Goal: Task Accomplishment & Management: Complete application form

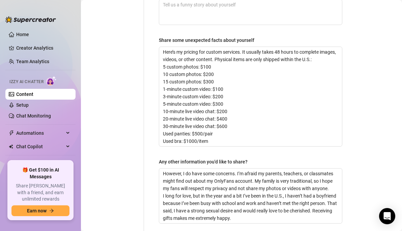
scroll to position [612, 0]
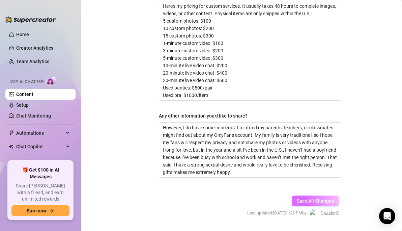
click at [296, 195] on button "Save All Changes" at bounding box center [315, 200] width 47 height 11
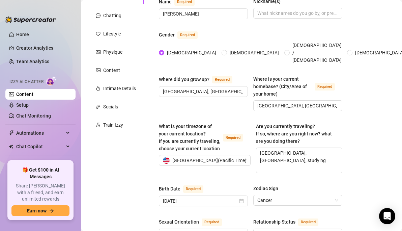
scroll to position [0, 0]
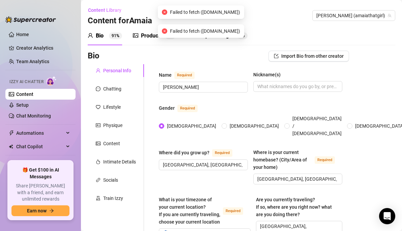
click at [224, 39] on div "Bump Messages" at bounding box center [214, 36] width 40 height 8
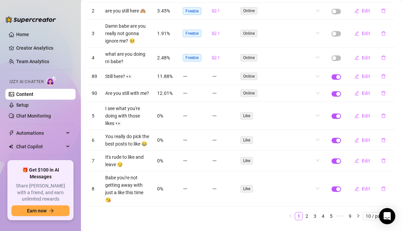
scroll to position [128, 0]
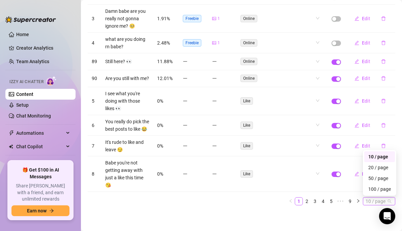
click at [374, 200] on span "10 / page" at bounding box center [379, 200] width 27 height 7
click at [377, 190] on div "100 / page" at bounding box center [379, 188] width 23 height 7
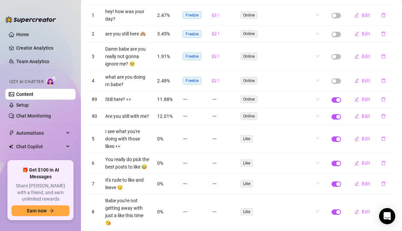
scroll to position [0, 0]
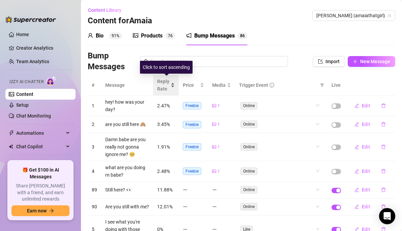
click at [172, 87] on div "Reply Rate" at bounding box center [166, 85] width 18 height 15
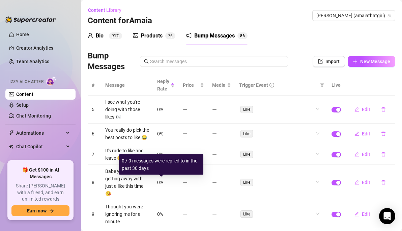
scroll to position [1, 0]
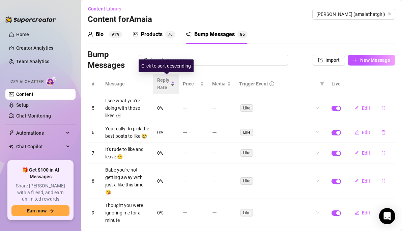
click at [173, 83] on div "Reply Rate" at bounding box center [166, 83] width 18 height 15
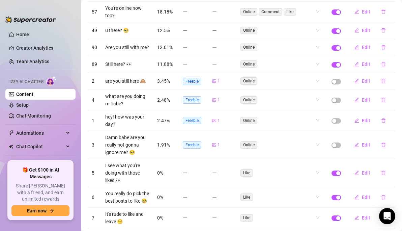
scroll to position [371, 0]
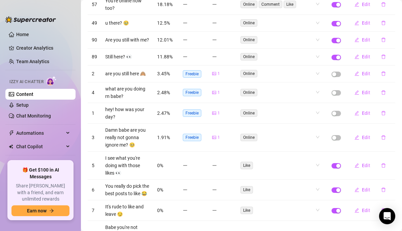
drag, startPoint x: 385, startPoint y: 134, endPoint x: 392, endPoint y: 109, distance: 25.8
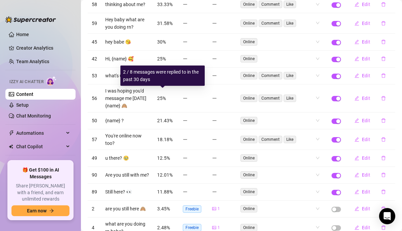
scroll to position [230, 0]
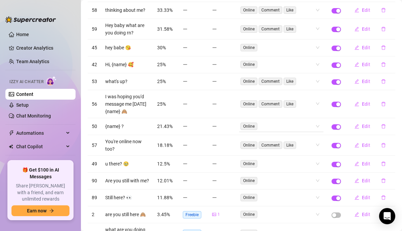
click at [275, 122] on div "Online" at bounding box center [277, 125] width 75 height 9
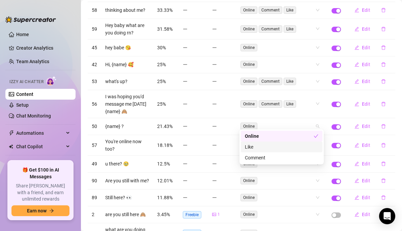
click at [263, 151] on div "Like" at bounding box center [282, 146] width 82 height 11
click at [264, 159] on div "Comment" at bounding box center [282, 157] width 74 height 7
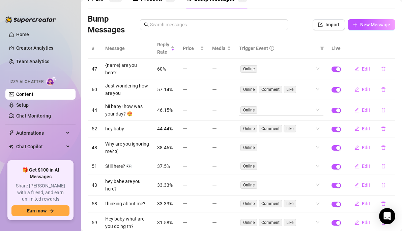
scroll to position [0, 0]
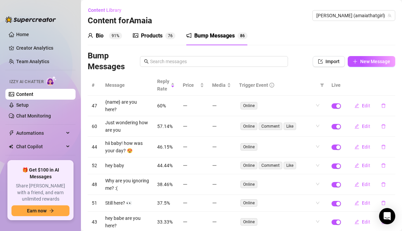
click at [287, 84] on div "Trigger Event" at bounding box center [278, 84] width 78 height 7
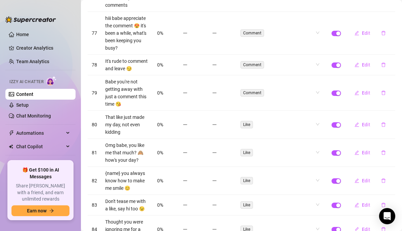
scroll to position [2055, 0]
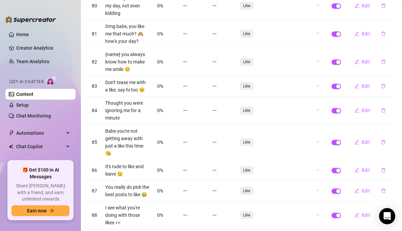
click at [152, 180] on td "You really do pick the best posts to like 😂" at bounding box center [127, 190] width 52 height 21
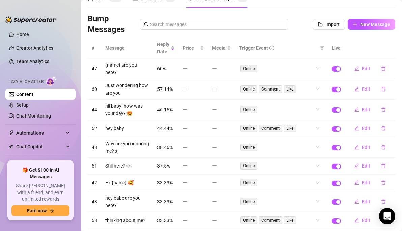
scroll to position [0, 0]
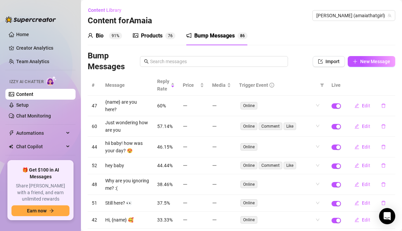
click at [161, 39] on div "Products" at bounding box center [152, 36] width 22 height 8
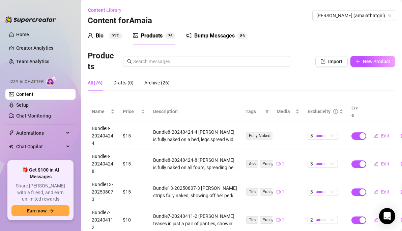
click at [110, 36] on sup "91%" at bounding box center [115, 35] width 13 height 7
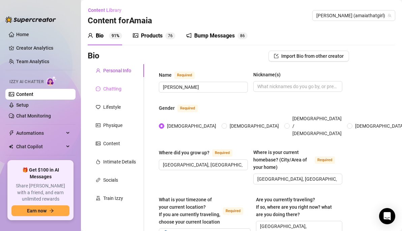
click at [128, 88] on div "Chatting" at bounding box center [116, 88] width 56 height 13
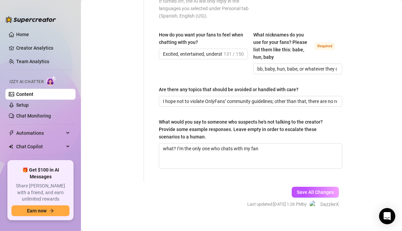
scroll to position [465, 0]
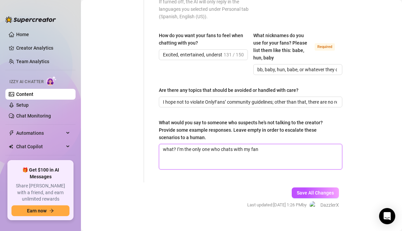
click at [277, 146] on textarea "what? I’m the only one who chats with my fan" at bounding box center [250, 156] width 183 height 25
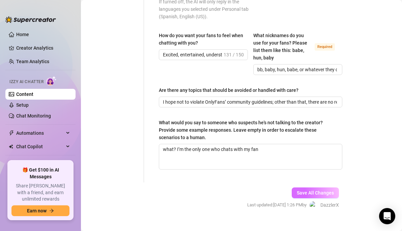
click at [298, 190] on span "Save All Changes" at bounding box center [315, 192] width 37 height 5
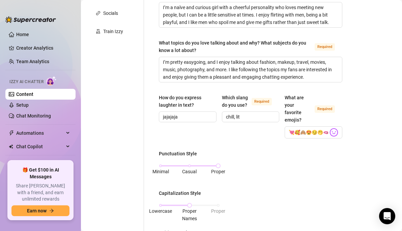
scroll to position [0, 0]
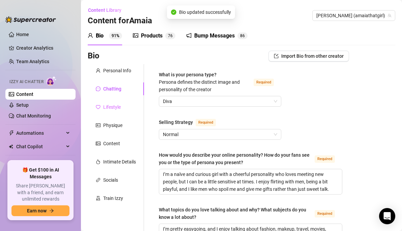
click at [118, 111] on div "Lifestyle" at bounding box center [116, 106] width 56 height 13
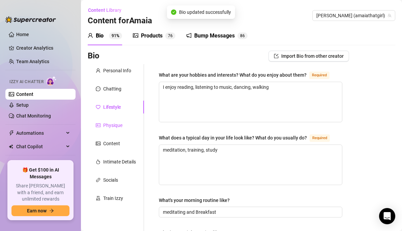
click at [116, 125] on div "Physique" at bounding box center [112, 124] width 19 height 7
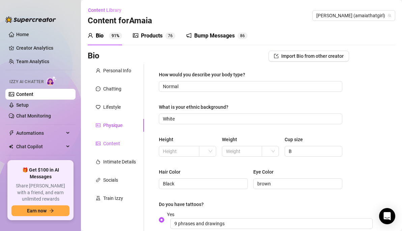
click at [112, 141] on div "Content" at bounding box center [111, 143] width 17 height 7
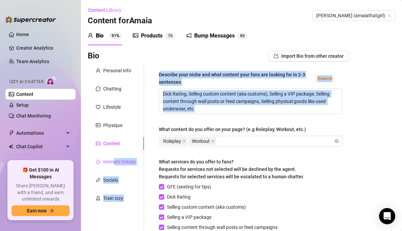
drag, startPoint x: 115, startPoint y: 162, endPoint x: 171, endPoint y: 122, distance: 69.0
click at [171, 122] on div "Personal Info Chatting Lifestyle Physique Content Intimate Details Socials Trai…" at bounding box center [218, 181] width 261 height 235
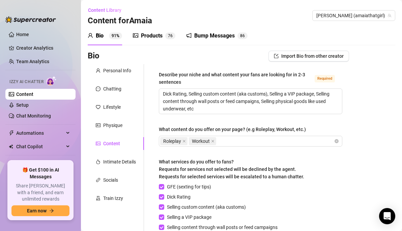
click at [169, 130] on div "What content do you offer on your page? (e.g Roleplay, Workout, etc.)" at bounding box center [232, 128] width 147 height 7
click at [218, 137] on input "What content do you offer on your page? (e.g Roleplay, Workout, etc.)" at bounding box center [218, 141] width 1 height 8
click at [127, 163] on div "Intimate Details" at bounding box center [119, 161] width 33 height 7
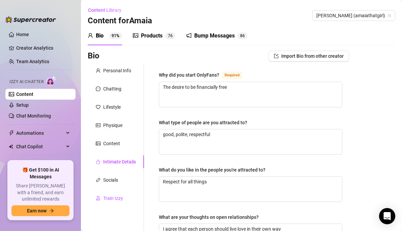
click at [112, 197] on div "Train Izzy" at bounding box center [113, 197] width 20 height 7
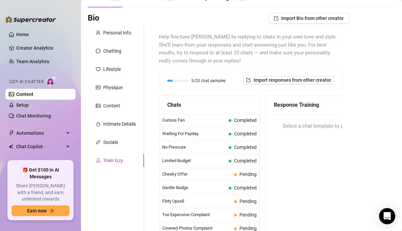
scroll to position [39, 0]
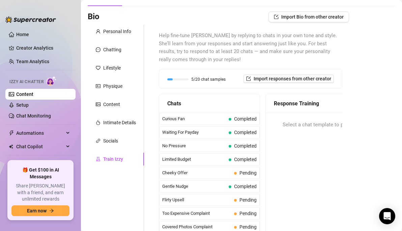
click at [248, 106] on div "Chats" at bounding box center [209, 103] width 84 height 8
click at [225, 78] on span "5/20 chat samples" at bounding box center [208, 79] width 34 height 4
click at [259, 81] on span "Import responses from other creator" at bounding box center [293, 78] width 78 height 5
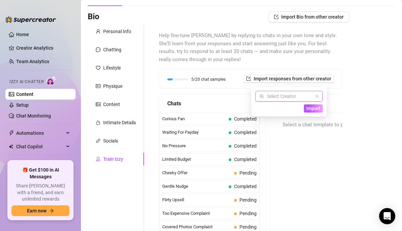
click at [295, 96] on input "search" at bounding box center [285, 96] width 53 height 10
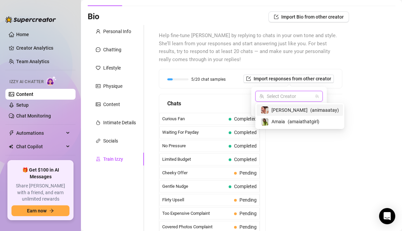
click at [342, 97] on div "Response Training" at bounding box center [333, 103] width 134 height 19
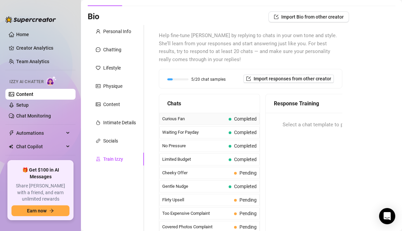
click at [192, 119] on span "Curious Fan" at bounding box center [194, 118] width 64 height 7
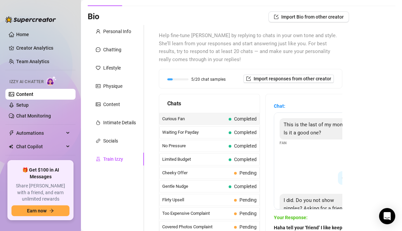
click at [242, 123] on div "Curious Fan Completed" at bounding box center [209, 119] width 100 height 12
click at [241, 120] on span "Completed" at bounding box center [245, 118] width 23 height 5
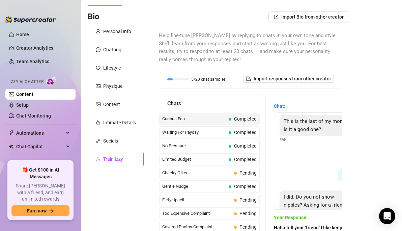
scroll to position [0, 0]
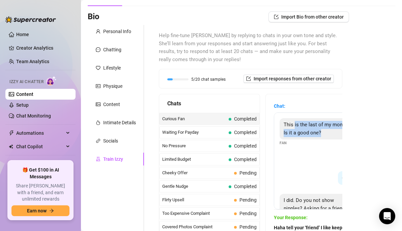
drag, startPoint x: 295, startPoint y: 126, endPoint x: 331, endPoint y: 138, distance: 38.3
click at [331, 138] on div "This is the last of my money! Is it a good one?" at bounding box center [317, 128] width 75 height 21
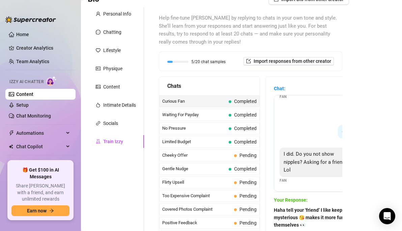
scroll to position [51, 0]
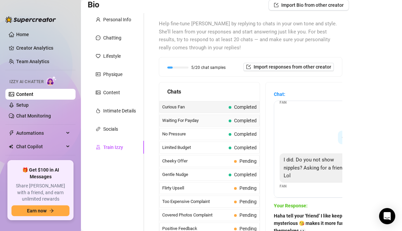
click at [243, 120] on span "Completed" at bounding box center [245, 120] width 23 height 5
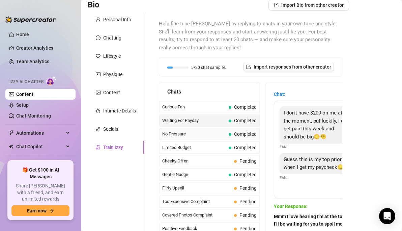
click at [237, 135] on span "Completed" at bounding box center [245, 133] width 23 height 5
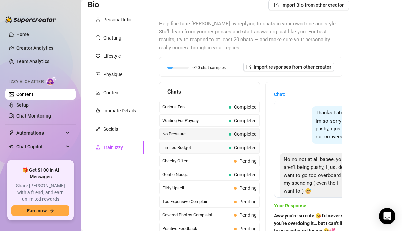
click at [199, 149] on span "Limited Budget" at bounding box center [194, 147] width 64 height 7
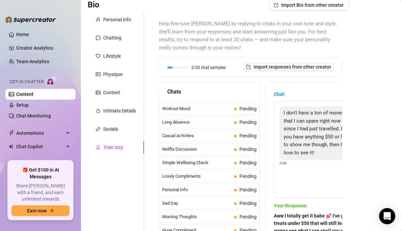
scroll to position [52, 0]
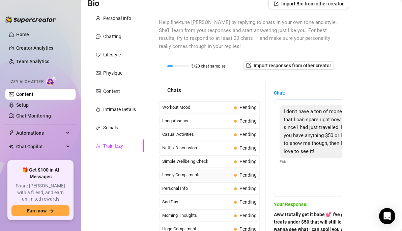
click at [188, 172] on span "Lovely Compliments" at bounding box center [196, 174] width 69 height 7
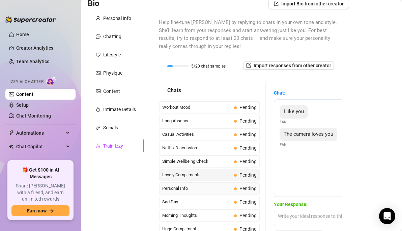
click at [177, 190] on span "Personal Info" at bounding box center [196, 188] width 69 height 7
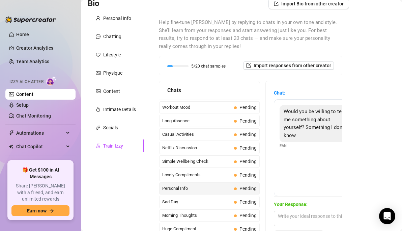
click at [299, 136] on div "Would you be willing to tell me something about yourself? Something I don't know" at bounding box center [317, 123] width 75 height 37
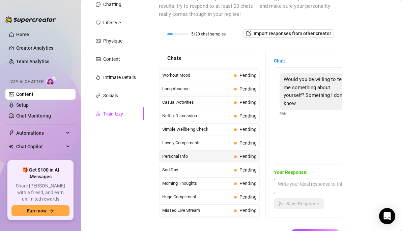
scroll to position [94, 0]
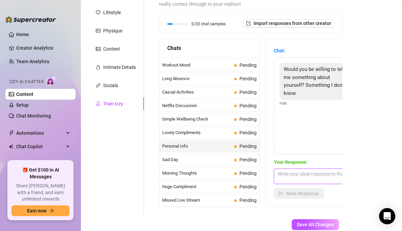
click at [287, 174] on textarea at bounding box center [333, 176] width 118 height 16
click at [183, 164] on div "Sad Day Pending" at bounding box center [209, 159] width 100 height 12
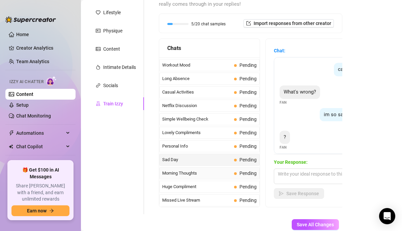
click at [179, 173] on span "Morning Thoughts" at bounding box center [196, 173] width 69 height 7
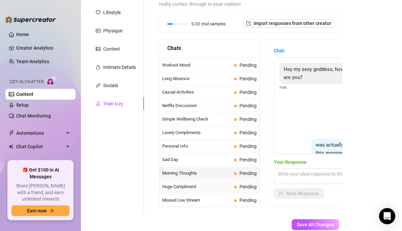
click at [180, 188] on span "Huge Compliment" at bounding box center [196, 186] width 69 height 7
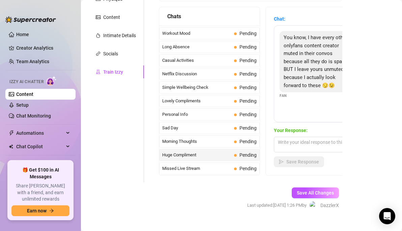
scroll to position [137, 0]
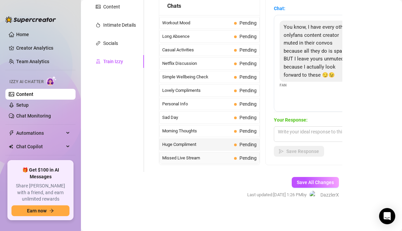
click at [190, 160] on span "Missed Live Stream" at bounding box center [196, 157] width 69 height 7
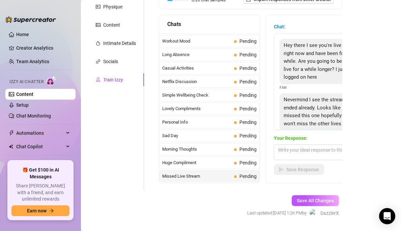
scroll to position [118, 0]
drag, startPoint x: 303, startPoint y: 73, endPoint x: 297, endPoint y: 87, distance: 15.6
click at [297, 87] on div "Hey there I see you're live right now and have been for a while. Are you going …" at bounding box center [333, 65] width 107 height 52
click at [300, 78] on span "Hey there I see you're live right now and have been for a while. Are you going …" at bounding box center [317, 61] width 66 height 38
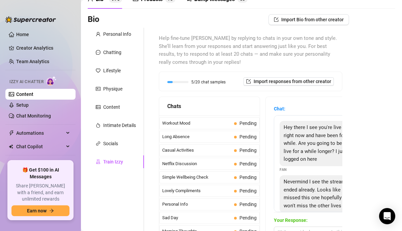
scroll to position [0, 0]
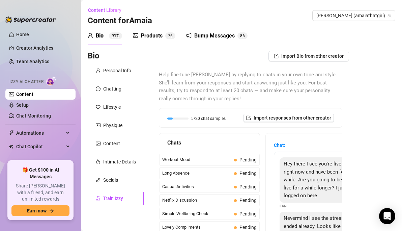
click at [277, 87] on span "Help fine-tune [PERSON_NAME] by replying to chats in your own tone and style. S…" at bounding box center [250, 87] width 183 height 32
click at [152, 39] on div "Products" at bounding box center [152, 36] width 22 height 8
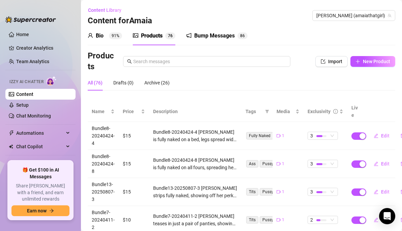
click at [198, 38] on div "Bump Messages" at bounding box center [214, 36] width 40 height 8
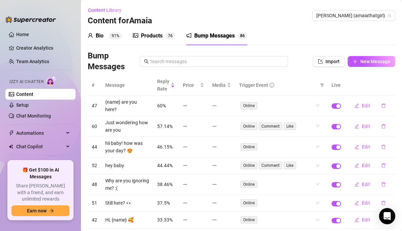
click at [160, 40] on div "Products 7 6" at bounding box center [154, 35] width 42 height 19
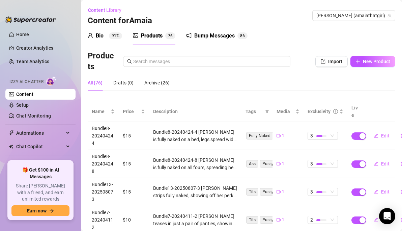
click at [115, 37] on sup "91%" at bounding box center [115, 35] width 13 height 7
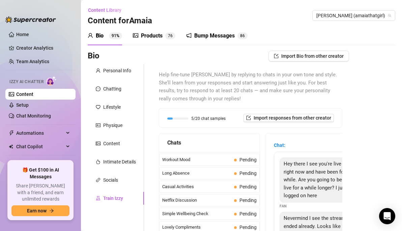
click at [124, 60] on div "Bio Import Bio from other creator" at bounding box center [218, 56] width 261 height 11
click at [124, 64] on div "Personal Info" at bounding box center [116, 70] width 56 height 13
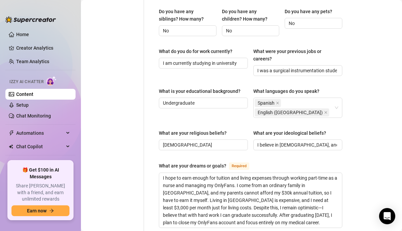
scroll to position [44, 0]
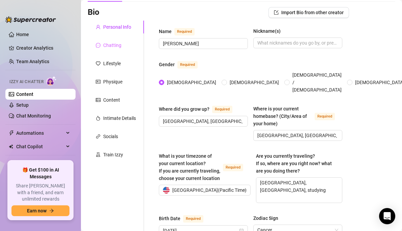
click at [126, 41] on div "Chatting" at bounding box center [116, 45] width 56 height 13
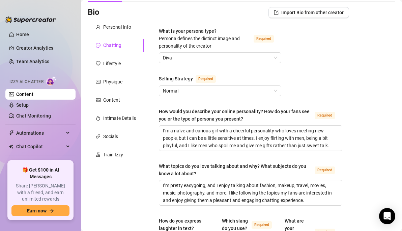
click at [115, 155] on div "Train Izzy" at bounding box center [113, 154] width 20 height 7
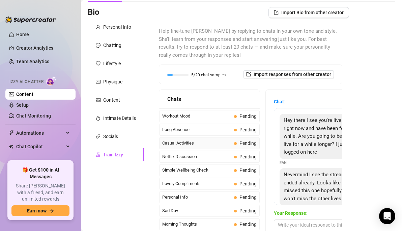
scroll to position [582, 0]
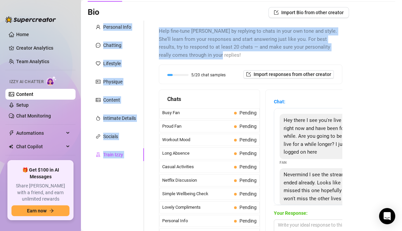
drag, startPoint x: 261, startPoint y: 20, endPoint x: 253, endPoint y: 59, distance: 40.4
click at [253, 61] on div "Bio Import Bio from other creator Personal Info Chatting Lifestyle Physique Con…" at bounding box center [218, 155] width 261 height 296
click at [253, 59] on span "Help fine-tune [PERSON_NAME] by replying to chats in your own tone and style. S…" at bounding box center [250, 43] width 183 height 32
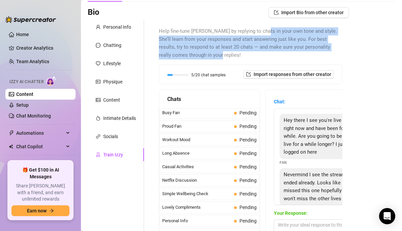
drag, startPoint x: 253, startPoint y: 59, endPoint x: 259, endPoint y: 31, distance: 29.0
click at [259, 31] on span "Help fine-tune [PERSON_NAME] by replying to chats in your own tone and style. S…" at bounding box center [250, 43] width 183 height 32
drag, startPoint x: 263, startPoint y: 31, endPoint x: 259, endPoint y: 53, distance: 21.6
click at [259, 53] on span "Help fine-tune [PERSON_NAME] by replying to chats in your own tone and style. S…" at bounding box center [250, 43] width 183 height 32
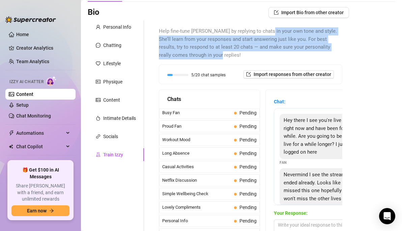
click at [259, 53] on span "Help fine-tune [PERSON_NAME] by replying to chats in your own tone and style. S…" at bounding box center [250, 43] width 183 height 32
drag, startPoint x: 262, startPoint y: 53, endPoint x: 262, endPoint y: 29, distance: 23.3
click at [262, 29] on span "Help fine-tune [PERSON_NAME] by replying to chats in your own tone and style. S…" at bounding box center [250, 43] width 183 height 32
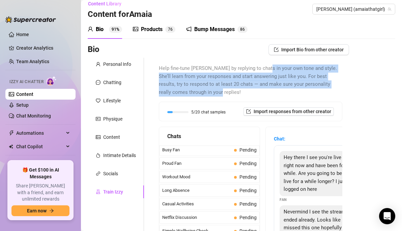
scroll to position [5, 0]
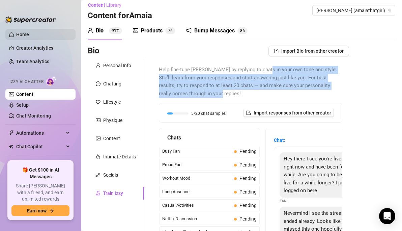
click at [29, 34] on link "Home" at bounding box center [22, 34] width 13 height 5
click at [23, 34] on link "Home" at bounding box center [22, 34] width 13 height 5
click at [27, 35] on link "Home" at bounding box center [22, 34] width 13 height 5
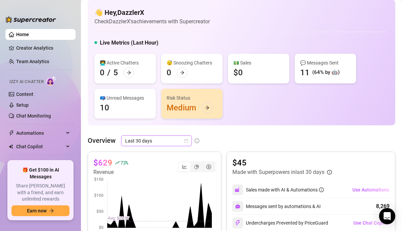
scroll to position [8, 0]
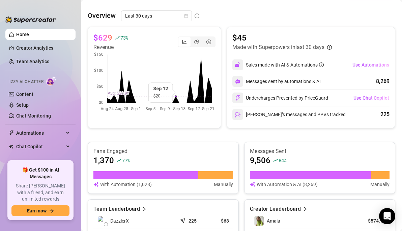
scroll to position [129, 0]
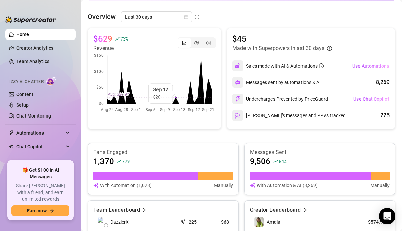
click at [301, 185] on article "With Automation & AI (8,269)" at bounding box center [287, 184] width 61 height 7
drag, startPoint x: 291, startPoint y: 185, endPoint x: 316, endPoint y: 185, distance: 24.3
click at [316, 185] on article "With Automation & AI (8,269)" at bounding box center [287, 184] width 61 height 7
click at [320, 185] on div "With Automation & AI (8,269) Manually" at bounding box center [320, 184] width 140 height 7
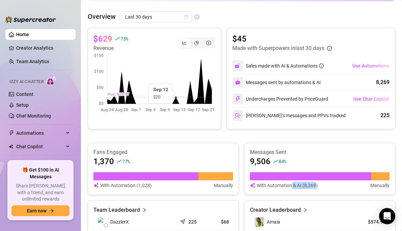
drag, startPoint x: 319, startPoint y: 184, endPoint x: 315, endPoint y: 168, distance: 16.5
click at [315, 168] on div "Messages Sent 9,506 84 % With Automation & AI (8,269) Manually" at bounding box center [320, 168] width 140 height 40
click at [319, 154] on article "Messages Sent" at bounding box center [320, 151] width 140 height 7
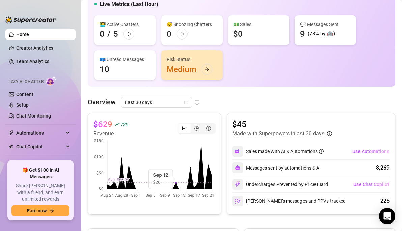
scroll to position [21, 0]
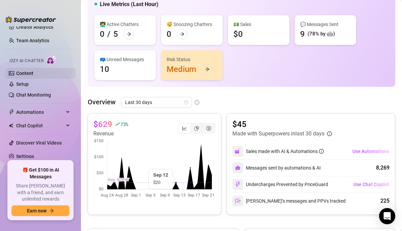
click at [33, 76] on link "Content" at bounding box center [24, 72] width 17 height 5
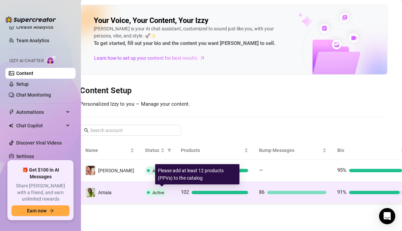
scroll to position [0, 14]
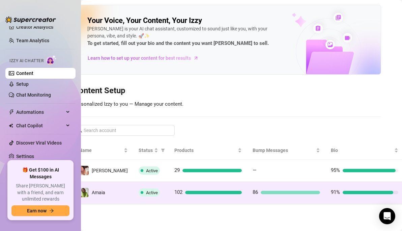
click at [331, 189] on div "91%" at bounding box center [364, 192] width 67 height 8
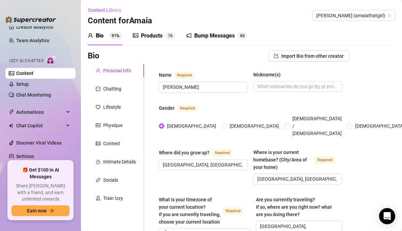
radio input "true"
type input "[DATE]"
click at [115, 86] on div "Chatting" at bounding box center [112, 88] width 18 height 7
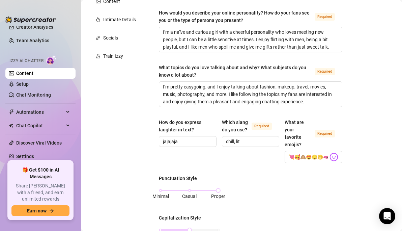
scroll to position [143, 0]
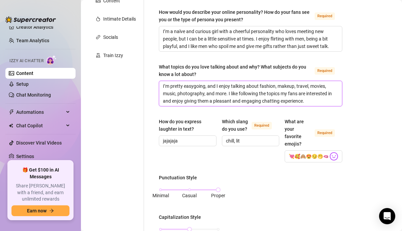
click at [210, 104] on textarea "I’m pretty easygoing, and I enjoy talking about fashion, makeup, travel, movies…" at bounding box center [250, 93] width 183 height 25
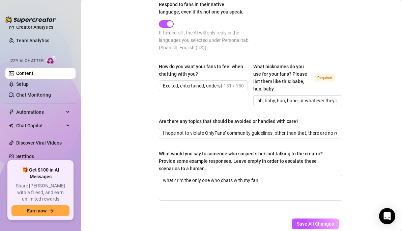
scroll to position [468, 0]
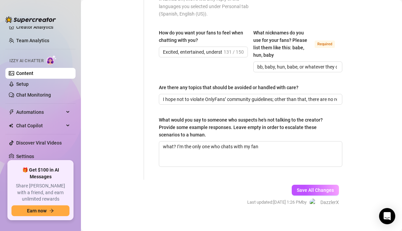
click at [273, 33] on div "What nicknames do you use for your fans? Please list them like this: babe, hun,…" at bounding box center [282, 44] width 59 height 30
click at [273, 63] on input "bb, baby, hun, babe, or whatever they decide" at bounding box center [297, 66] width 80 height 7
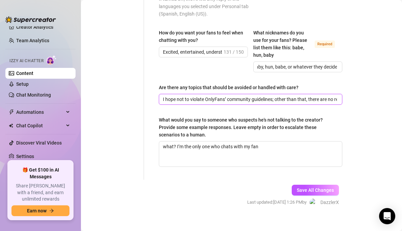
scroll to position [0, 0]
click at [231, 95] on input "I hope not to violate OnlyFans’ community guidelines; other than that, there ar…" at bounding box center [250, 98] width 174 height 7
drag, startPoint x: 219, startPoint y: 91, endPoint x: 258, endPoint y: 91, distance: 39.5
click at [258, 95] on input "I hope not to violate OnlyFans’ community guidelines; other than that, there ar…" at bounding box center [250, 98] width 174 height 7
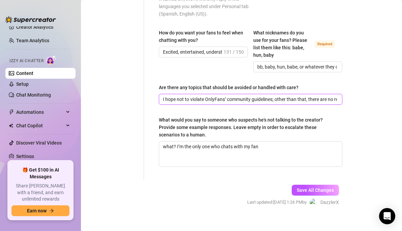
click at [238, 95] on input "I hope not to violate OnlyFans’ community guidelines; other than that, there ar…" at bounding box center [250, 98] width 174 height 7
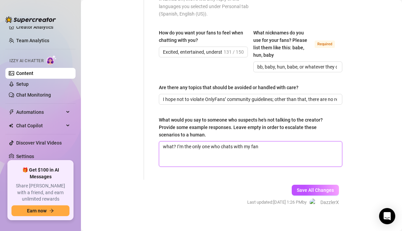
click at [215, 141] on textarea "what? I’m the only one who chats with my fan" at bounding box center [250, 153] width 183 height 25
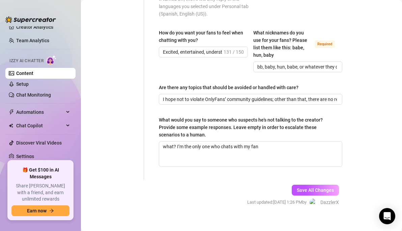
click at [219, 116] on div "What would you say to someone who suspects he's not talking to the creator? Pro…" at bounding box center [248, 127] width 179 height 22
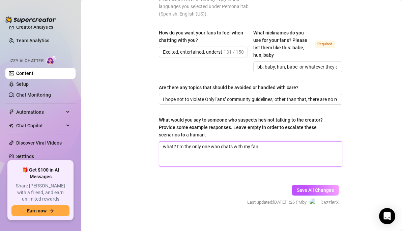
click at [219, 141] on textarea "what? I’m the only one who chats with my fan" at bounding box center [250, 153] width 183 height 25
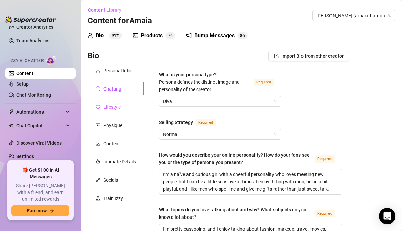
click at [122, 104] on div "Lifestyle" at bounding box center [116, 106] width 56 height 13
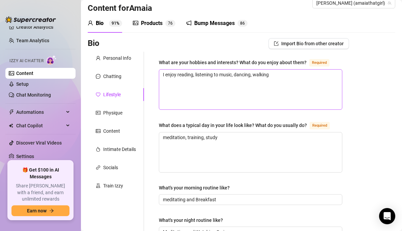
scroll to position [16, 0]
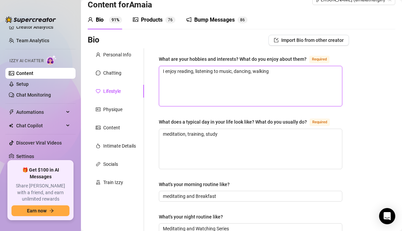
click at [194, 89] on textarea "I enjoy reading, listening to music, dancing, walking" at bounding box center [250, 86] width 183 height 40
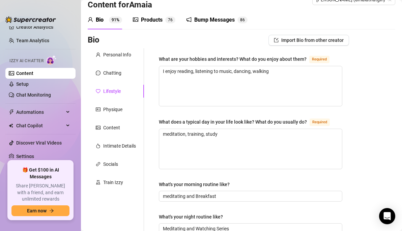
click at [214, 63] on div "What are your hobbies and interests? What do you enjoy about them? Required" at bounding box center [250, 60] width 183 height 11
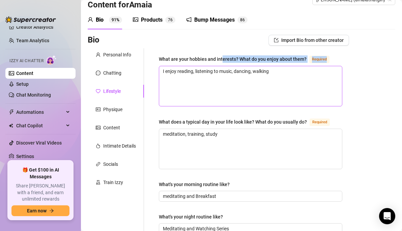
drag, startPoint x: 221, startPoint y: 59, endPoint x: 219, endPoint y: 73, distance: 14.1
click at [219, 73] on div "What are your hobbies and interests? What do you enjoy about them? Required I e…" at bounding box center [250, 80] width 183 height 51
click at [219, 73] on textarea "I enjoy reading, listening to music, dancing, walking" at bounding box center [250, 86] width 183 height 40
click at [264, 74] on textarea "I enjoy reading, listening to music, dancing, walking" at bounding box center [250, 86] width 183 height 40
drag, startPoint x: 283, startPoint y: 76, endPoint x: 259, endPoint y: 66, distance: 25.6
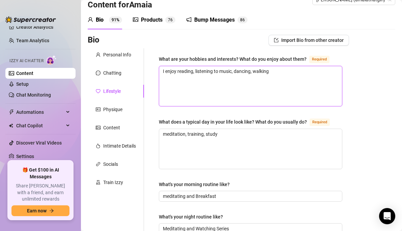
click at [259, 66] on textarea "I enjoy reading, listening to music, dancing, walking" at bounding box center [250, 86] width 183 height 40
click at [258, 77] on textarea "I enjoy reading, listening to music, dancing, walking" at bounding box center [250, 86] width 183 height 40
click at [273, 73] on textarea "I enjoy reading, listening to music, dancing, walking" at bounding box center [250, 86] width 183 height 40
click at [272, 73] on textarea "I enjoy reading, listening to music, dancing, walking" at bounding box center [250, 86] width 183 height 40
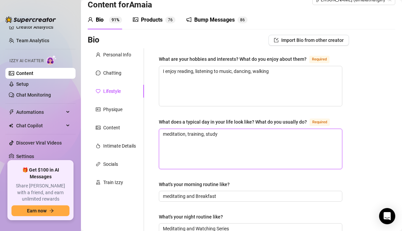
click at [235, 139] on textarea "meditation, training, study" at bounding box center [250, 149] width 183 height 40
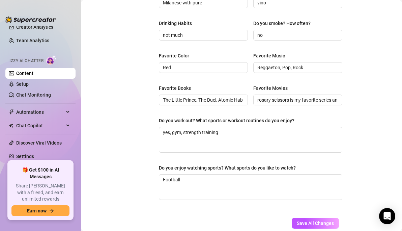
scroll to position [309, 0]
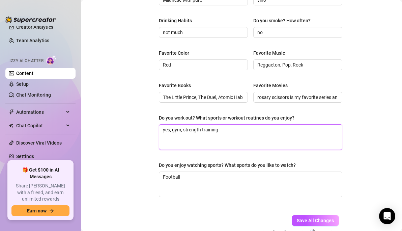
click at [234, 134] on textarea "yes, gym, strength training" at bounding box center [250, 136] width 183 height 25
drag, startPoint x: 237, startPoint y: 111, endPoint x: 235, endPoint y: 132, distance: 20.6
click at [235, 132] on textarea "yes, gym, strength training" at bounding box center [250, 136] width 183 height 25
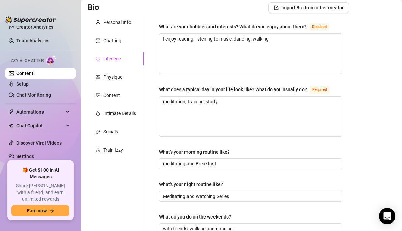
scroll to position [0, 0]
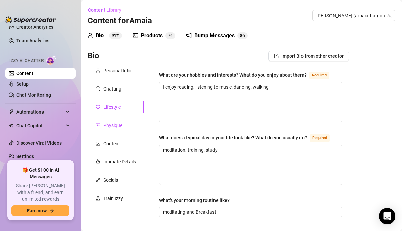
click at [112, 123] on div "Physique" at bounding box center [112, 124] width 19 height 7
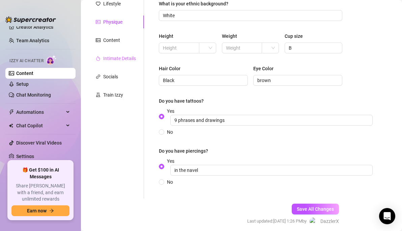
scroll to position [80, 0]
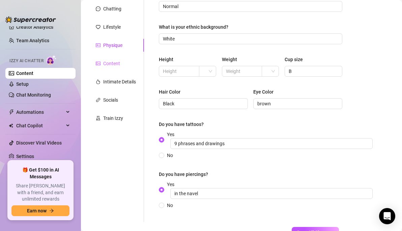
click at [127, 61] on div "Content" at bounding box center [116, 63] width 56 height 13
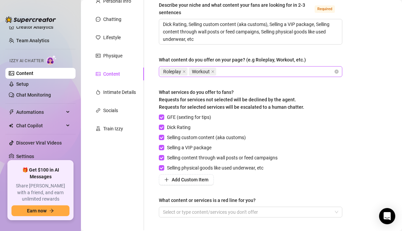
scroll to position [79, 0]
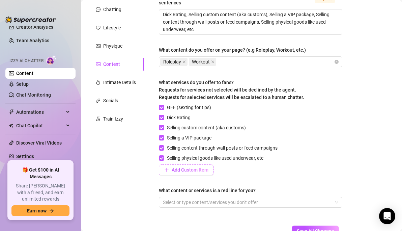
click at [192, 168] on span "Add Custom Item" at bounding box center [190, 169] width 37 height 5
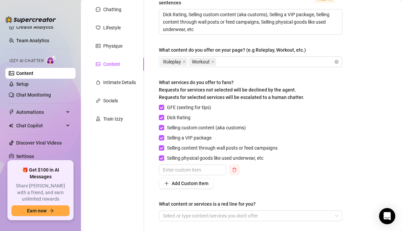
click at [235, 171] on icon "delete" at bounding box center [234, 169] width 5 height 5
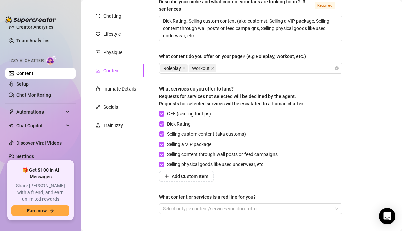
scroll to position [91, 0]
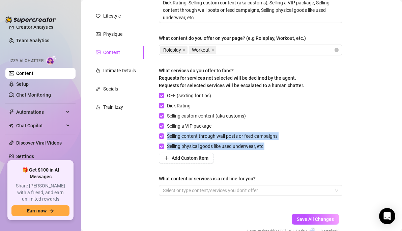
drag, startPoint x: 231, startPoint y: 129, endPoint x: 220, endPoint y: 174, distance: 46.2
click at [220, 174] on div "Describe your niche and what content your fans are looking for in 2-3 sentences…" at bounding box center [250, 91] width 183 height 222
click at [226, 162] on div "Add Custom Item" at bounding box center [219, 157] width 121 height 11
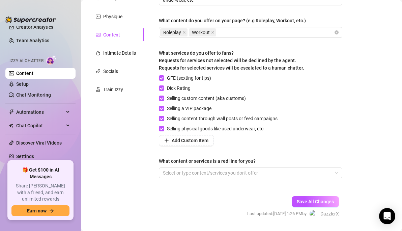
scroll to position [110, 0]
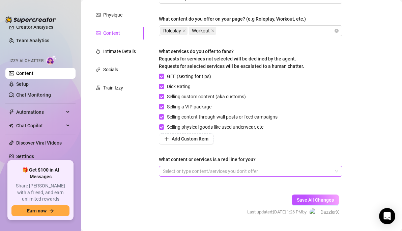
click at [166, 173] on div at bounding box center [247, 170] width 174 height 9
click at [173, 171] on div at bounding box center [247, 170] width 174 height 9
click at [120, 53] on div "Intimate Details" at bounding box center [119, 51] width 33 height 7
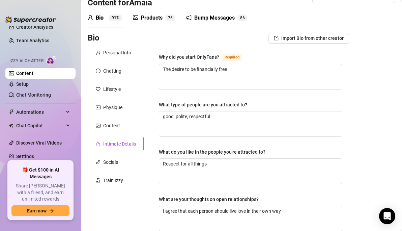
scroll to position [29, 0]
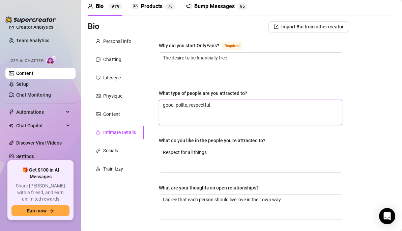
click at [179, 112] on textarea "good, polite, respectful" at bounding box center [250, 112] width 183 height 25
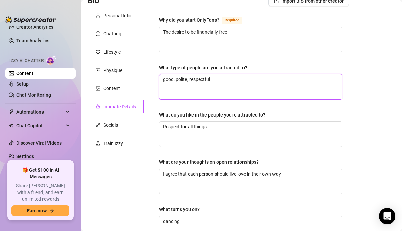
scroll to position [56, 0]
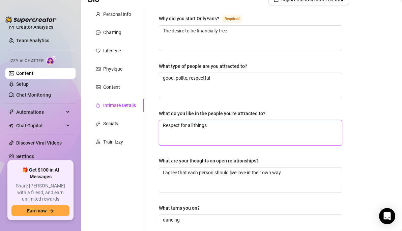
click at [177, 126] on textarea "Respect for all things" at bounding box center [250, 132] width 183 height 25
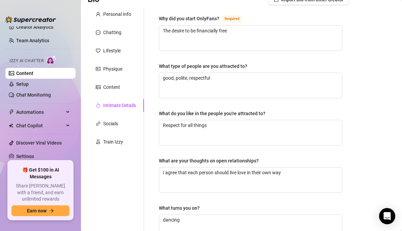
click at [188, 113] on div "What do you like in the people you're attracted to?" at bounding box center [212, 113] width 107 height 7
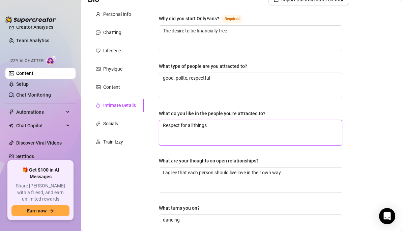
click at [188, 120] on textarea "Respect for all things" at bounding box center [250, 132] width 183 height 25
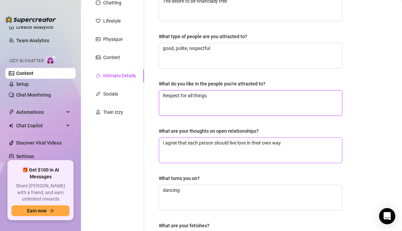
scroll to position [86, 0]
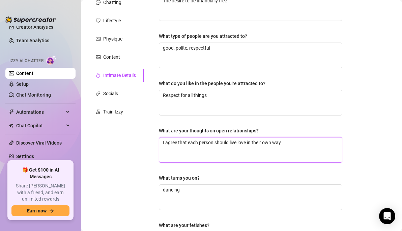
click at [186, 148] on textarea "I agree that each person should live love in their own way" at bounding box center [250, 149] width 183 height 25
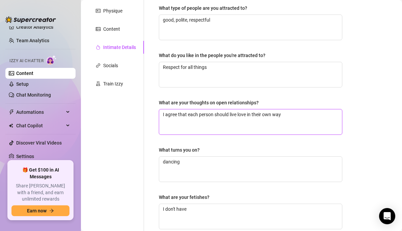
scroll to position [114, 0]
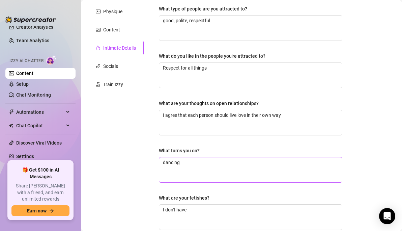
click at [180, 182] on span "dancing" at bounding box center [250, 170] width 183 height 26
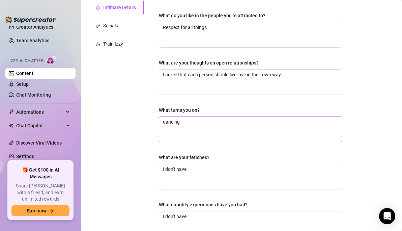
scroll to position [153, 0]
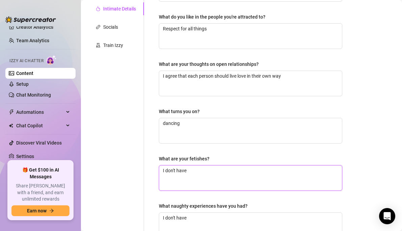
click at [183, 168] on textarea "I don't have" at bounding box center [250, 177] width 183 height 25
click at [187, 174] on textarea "I don't have" at bounding box center [250, 177] width 183 height 25
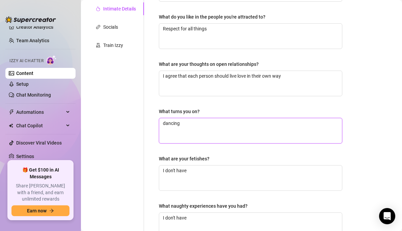
click at [199, 127] on textarea "dancing" at bounding box center [250, 130] width 183 height 25
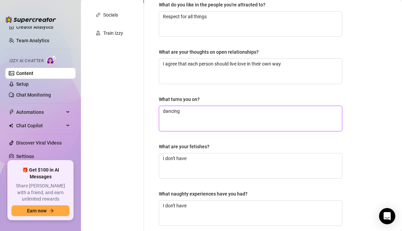
scroll to position [167, 0]
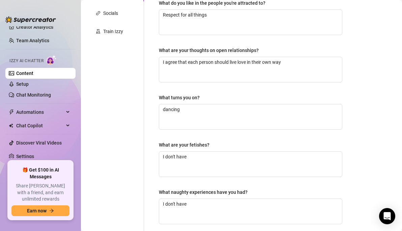
click at [191, 177] on div "Why did you start OnlyFans? Required The desire to be financially free What typ…" at bounding box center [250, 67] width 183 height 326
click at [194, 164] on textarea "I don't have" at bounding box center [250, 163] width 183 height 25
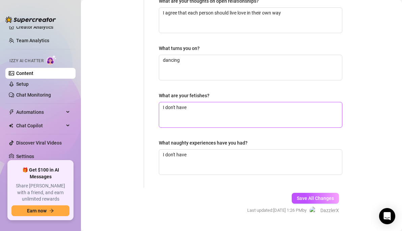
scroll to position [231, 0]
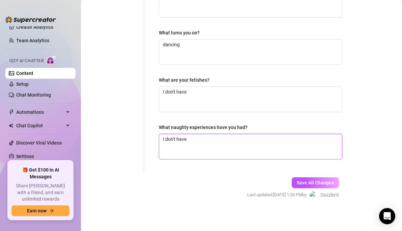
click at [199, 142] on textarea "I don't have" at bounding box center [250, 146] width 183 height 25
drag, startPoint x: 199, startPoint y: 143, endPoint x: 162, endPoint y: 135, distance: 37.2
click at [162, 135] on textarea "I don't have" at bounding box center [250, 146] width 183 height 25
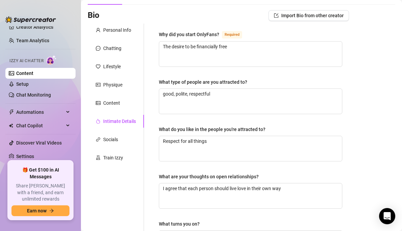
scroll to position [6, 0]
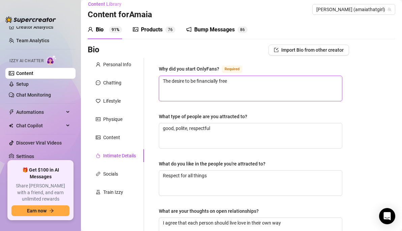
drag, startPoint x: 235, startPoint y: 84, endPoint x: 160, endPoint y: 79, distance: 75.0
click at [160, 79] on textarea "The desire to be financially free" at bounding box center [250, 88] width 183 height 25
click at [178, 80] on textarea "The desire to be financially free" at bounding box center [250, 88] width 183 height 25
click at [114, 177] on div "Socials" at bounding box center [116, 173] width 56 height 13
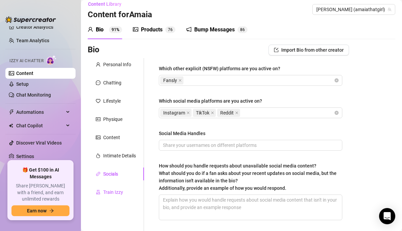
click at [117, 192] on div "Train Izzy" at bounding box center [113, 191] width 20 height 7
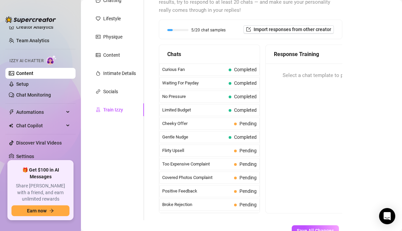
scroll to position [0, 0]
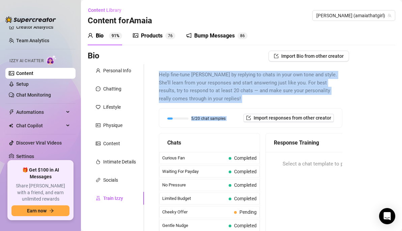
drag, startPoint x: 156, startPoint y: 70, endPoint x: 237, endPoint y: 106, distance: 87.7
click at [237, 106] on div "Help fine-tune [PERSON_NAME] by replying to chats in your own tone and style. S…" at bounding box center [250, 186] width 197 height 244
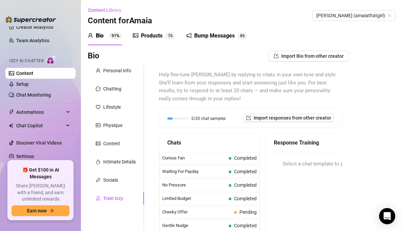
click at [234, 100] on span "Help fine-tune [PERSON_NAME] by replying to chats in your own tone and style. S…" at bounding box center [250, 87] width 183 height 32
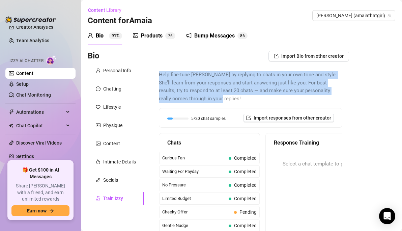
drag, startPoint x: 237, startPoint y: 100, endPoint x: 150, endPoint y: 66, distance: 93.1
click at [150, 66] on div "Help fine-tune [PERSON_NAME] by replying to chats in your own tone and style. S…" at bounding box center [246, 186] width 205 height 244
copy span "Help fine-tune [PERSON_NAME] by replying to chats in your own tone and style. S…"
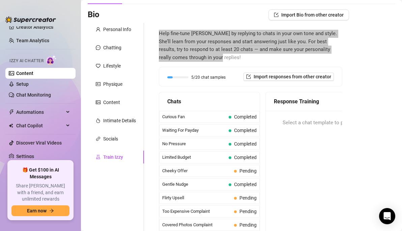
scroll to position [42, 0]
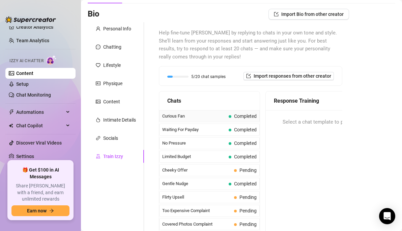
click at [181, 117] on span "Curious Fan" at bounding box center [194, 116] width 64 height 7
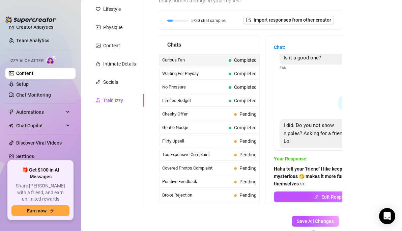
scroll to position [29, 0]
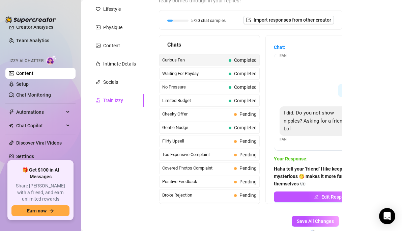
click at [290, 131] on span "I did. Do you not show nipples? Asking for a friend? Lol" at bounding box center [316, 121] width 64 height 22
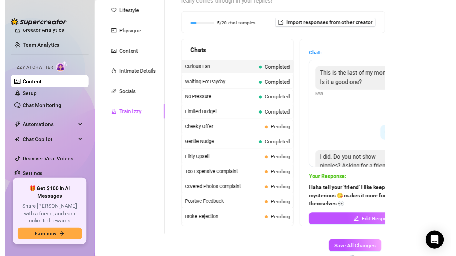
scroll to position [97, 0]
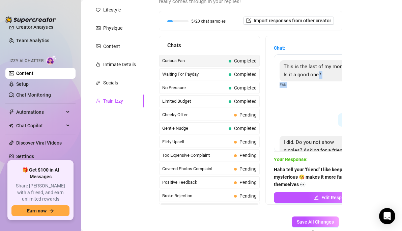
drag, startPoint x: 318, startPoint y: 74, endPoint x: 352, endPoint y: 92, distance: 38.6
click at [352, 92] on div "Bio Import Bio from other creator Personal Info Chatting Lifestyle Physique Con…" at bounding box center [242, 101] width 308 height 296
click at [308, 69] on span "This is the last of my money! Is it a good one?" at bounding box center [316, 70] width 65 height 14
drag, startPoint x: 285, startPoint y: 63, endPoint x: 352, endPoint y: 75, distance: 67.8
click at [352, 75] on div "Bio Import Bio from other creator Personal Info Chatting Lifestyle Physique Con…" at bounding box center [242, 101] width 308 height 296
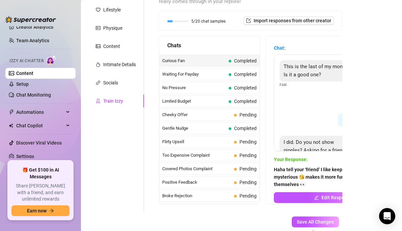
click at [308, 69] on span "This is the last of my money! Is it a good one?" at bounding box center [316, 70] width 65 height 14
click at [286, 67] on span "This is the last of my money! Is it a good one?" at bounding box center [316, 70] width 65 height 14
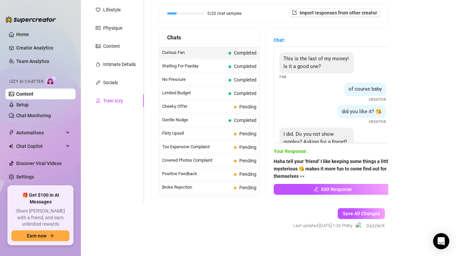
scroll to position [0, 0]
click at [322, 64] on div "This is the last of my money! Is it a good one?" at bounding box center [317, 62] width 75 height 21
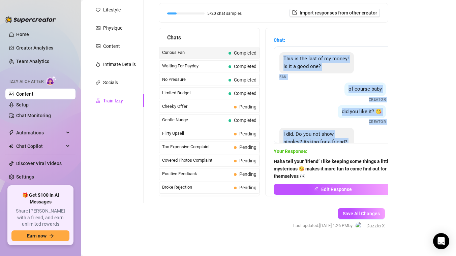
scroll to position [29, 0]
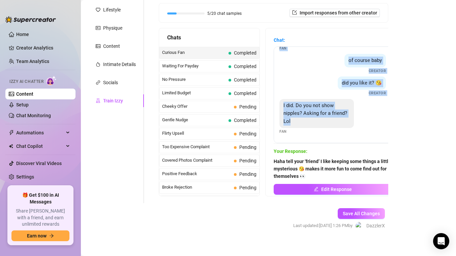
drag, startPoint x: 283, startPoint y: 58, endPoint x: 363, endPoint y: 122, distance: 102.2
click at [363, 122] on div "This is the last of my money! Is it a good one? Fan of course baby Creator did …" at bounding box center [333, 95] width 118 height 97
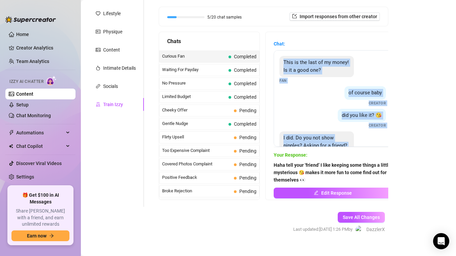
scroll to position [94, 0]
click at [347, 115] on span "did you like it? 😘" at bounding box center [362, 115] width 40 height 6
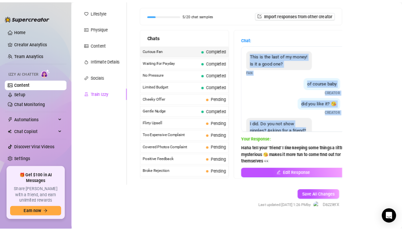
scroll to position [29, 0]
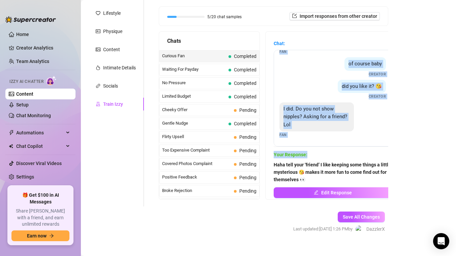
drag, startPoint x: 279, startPoint y: 54, endPoint x: 353, endPoint y: 156, distance: 126.1
click at [353, 156] on div "Chat: This is the last of my money! Is it a good one? Fan of course baby Creato…" at bounding box center [333, 116] width 118 height 152
copy div "This is the last of my money! Is it a good one? Fan of course baby Creator did …"
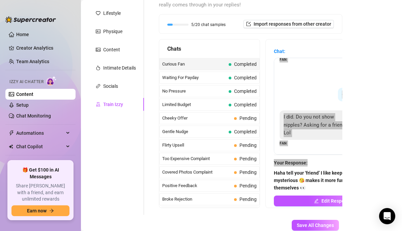
scroll to position [0, 0]
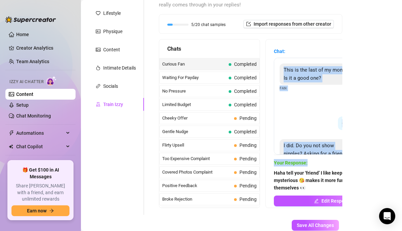
click at [294, 103] on div "of course baby Creator" at bounding box center [333, 104] width 107 height 20
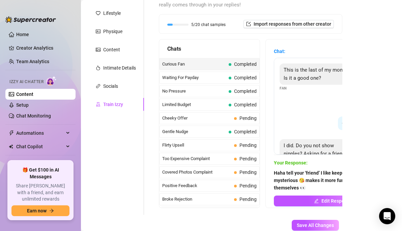
scroll to position [92, 0]
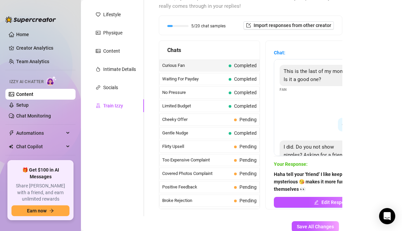
drag, startPoint x: 304, startPoint y: 122, endPoint x: 321, endPoint y: 100, distance: 28.1
click at [321, 100] on div "This is the last of my money! Is it a good one? Fan of course baby Creator did …" at bounding box center [333, 107] width 118 height 97
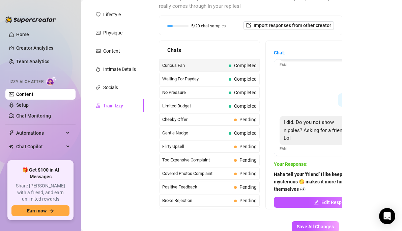
scroll to position [29, 0]
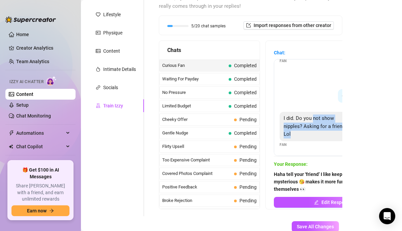
drag, startPoint x: 313, startPoint y: 120, endPoint x: 343, endPoint y: 135, distance: 33.5
click at [343, 135] on div "Help fine-tune [PERSON_NAME] by replying to chats in your own tone and style. S…" at bounding box center [250, 94] width 197 height 244
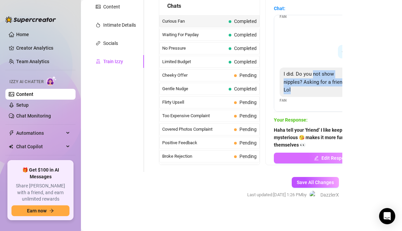
click at [310, 158] on button "Edit Response" at bounding box center [333, 157] width 118 height 11
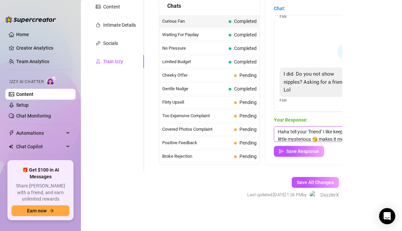
click at [311, 134] on textarea "Haha tell your ‘friend’ I like keeping some things a little mysterious 😘 makes …" at bounding box center [333, 134] width 118 height 16
paste textarea "mm… I could show more, but only if you promise to keep it just between us 😈"
click at [281, 131] on textarea "Hmm… I could show more, but only if you promise to keep it just between us 😈" at bounding box center [333, 134] width 118 height 16
type textarea "hmm… I could show more, but only if you promise to keep it just between us 😈"
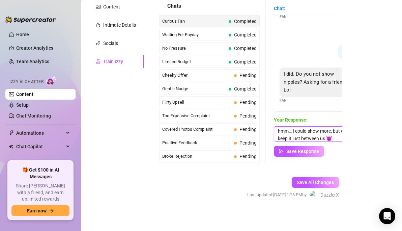
click at [300, 132] on textarea "hmm… I could show more, but only if you promise to keep it just between us 😈" at bounding box center [333, 134] width 118 height 16
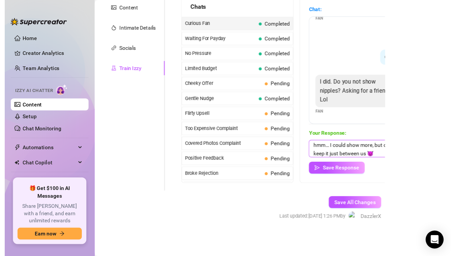
scroll to position [3, 0]
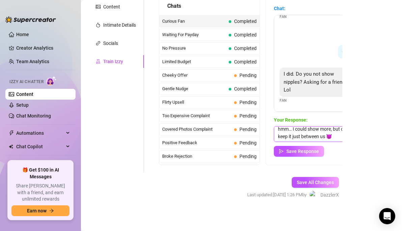
drag, startPoint x: 293, startPoint y: 133, endPoint x: 353, endPoint y: 139, distance: 59.7
click at [353, 139] on div "Bio Import Bio from other creator Personal Info Chatting Lifestyle Physique Con…" at bounding box center [242, 62] width 308 height 296
click at [302, 135] on textarea "hmm… I could show more, but only if you promise to keep it just between us 😈" at bounding box center [333, 134] width 118 height 16
click at [307, 133] on textarea "hmm… I could show more, but only if you promise to keep it just between us 😈" at bounding box center [333, 134] width 118 height 16
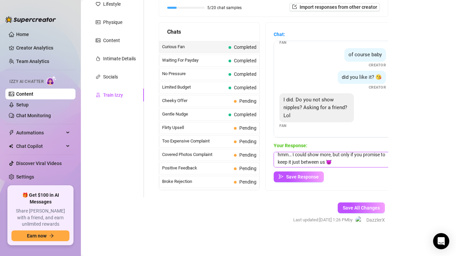
scroll to position [0, 0]
drag, startPoint x: 301, startPoint y: 154, endPoint x: 371, endPoint y: 158, distance: 70.2
click at [371, 158] on textarea "hmm… I could show more, but only if you promise to keep it just between us 😈" at bounding box center [333, 160] width 118 height 16
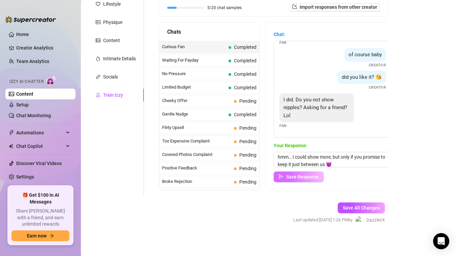
click at [309, 177] on span "Save Response" at bounding box center [302, 176] width 33 height 5
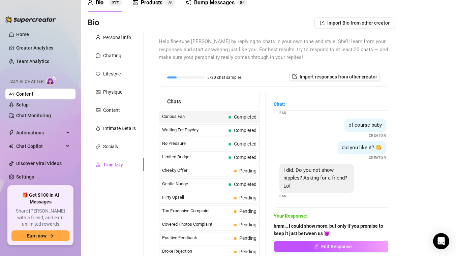
scroll to position [33, 0]
click at [228, 120] on div "Curious Fan Completed" at bounding box center [209, 117] width 100 height 12
click at [237, 126] on div "Waiting For Payday Completed" at bounding box center [209, 131] width 100 height 12
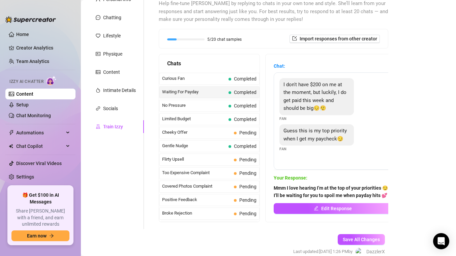
click at [292, 116] on div "I don't have $200 on me at the moment, but luckily, I do get paid this week and…" at bounding box center [333, 100] width 107 height 44
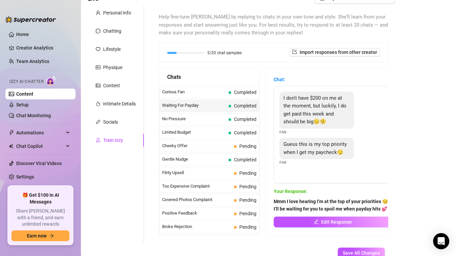
scroll to position [54, 0]
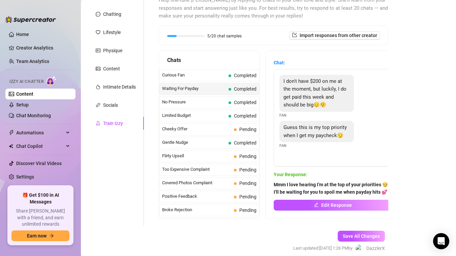
click at [297, 131] on div "Guess this is my top priority when I get my paycheck😏" at bounding box center [317, 131] width 75 height 21
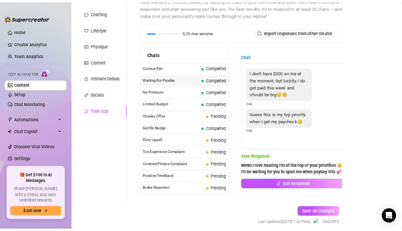
scroll to position [81, 0]
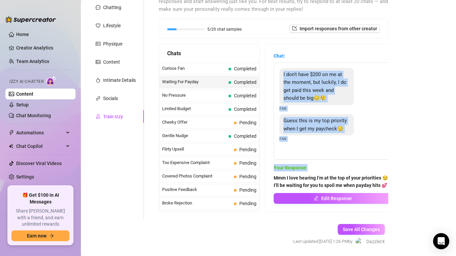
drag, startPoint x: 282, startPoint y: 73, endPoint x: 310, endPoint y: 168, distance: 99.1
click at [310, 168] on div "Chat: I don't have $200 on me at the moment, but luckily, I do get paid this we…" at bounding box center [333, 128] width 118 height 152
copy div "I don't have $200 on me at the moment, but luckily, I do get paid this week and…"
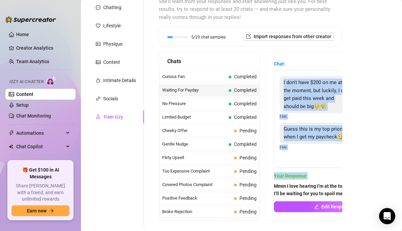
click at [295, 132] on div "Guess this is my top priority when I get my paycheck😏" at bounding box center [317, 132] width 75 height 21
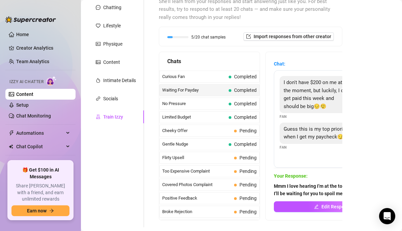
click at [288, 189] on span "Mmm I love hearing I’m at the top of your priorities 😏 I’ll be waiting for you …" at bounding box center [333, 189] width 118 height 15
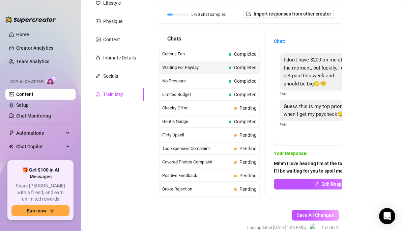
scroll to position [105, 0]
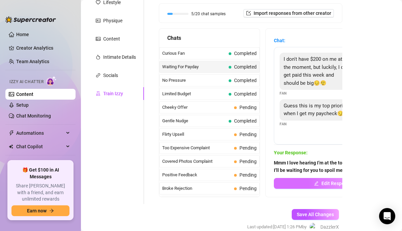
click at [310, 184] on button "Edit Response" at bounding box center [333, 183] width 118 height 11
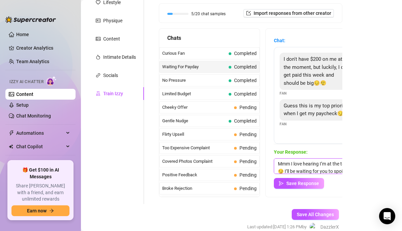
click at [297, 168] on textarea "Mmm I love hearing I’m at the top of your priorities 😏 I’ll be waiting for you …" at bounding box center [333, 166] width 118 height 16
paste textarea "if you promise to behave, I might have a little surprise for you 😏"
type textarea "if you promise to behave, I might have a little surprise for you 😏"
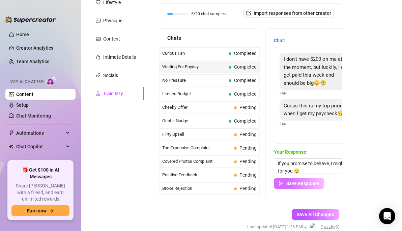
click at [306, 183] on span "Save Response" at bounding box center [302, 182] width 33 height 5
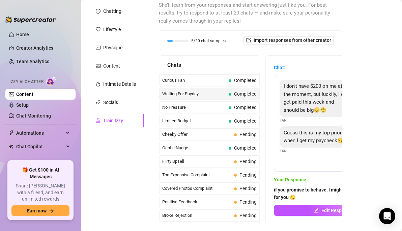
scroll to position [77, 0]
click at [191, 96] on span "Waiting For Payday" at bounding box center [194, 94] width 64 height 7
click at [182, 106] on span "No Pressure" at bounding box center [194, 107] width 64 height 7
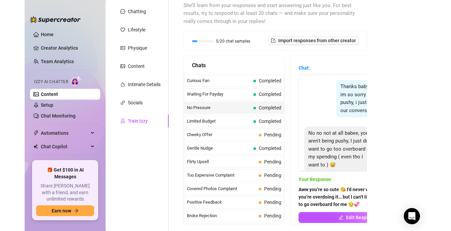
scroll to position [8, 0]
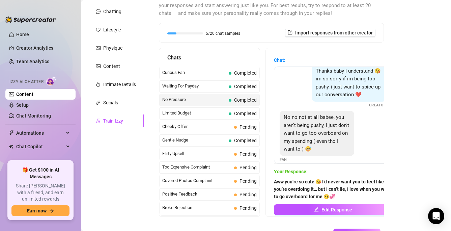
click at [319, 63] on span "Chat:" at bounding box center [333, 59] width 118 height 7
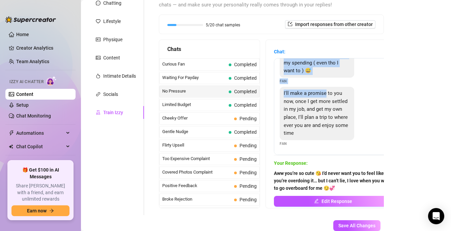
scroll to position [0, 0]
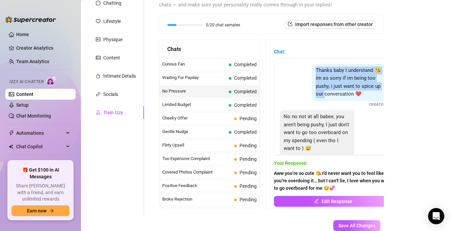
drag, startPoint x: 309, startPoint y: 59, endPoint x: 324, endPoint y: 95, distance: 39.0
click at [324, 95] on div "Thanks baby I understand 😘 im so sorry if im being too pushy, i just want to sp…" at bounding box center [333, 86] width 107 height 44
click at [324, 95] on span "Thanks baby I understand 😘 im so sorry if im being too pushy, i just want to sp…" at bounding box center [348, 82] width 65 height 30
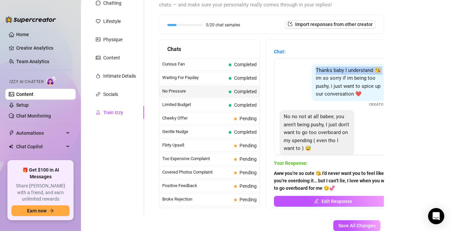
drag, startPoint x: 313, startPoint y: 79, endPoint x: 303, endPoint y: 63, distance: 19.4
click at [303, 63] on div "Thanks baby I understand 😘 im so sorry if im being too pushy, i just want to sp…" at bounding box center [333, 106] width 118 height 97
click at [306, 76] on div "Thanks baby I understand 😘 im so sorry if im being too pushy, i just want to sp…" at bounding box center [333, 86] width 107 height 44
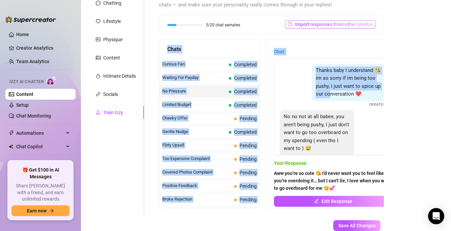
drag, startPoint x: 329, startPoint y: 94, endPoint x: 305, endPoint y: 27, distance: 71.2
click at [305, 27] on div "Help fine-tune [PERSON_NAME] by replying to chats in your own tone and style. S…" at bounding box center [271, 96] width 225 height 223
click at [306, 97] on div "Thanks baby I understand 😘 im so sorry if im being too pushy, i just want to sp…" at bounding box center [333, 86] width 107 height 44
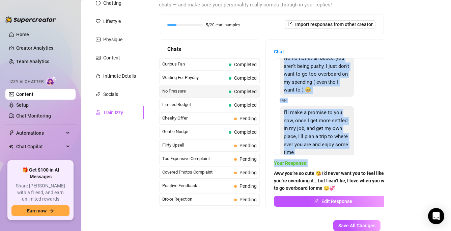
scroll to position [78, 0]
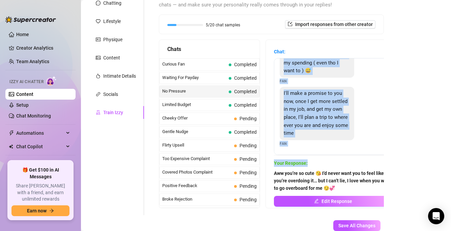
drag, startPoint x: 314, startPoint y: 66, endPoint x: 342, endPoint y: 164, distance: 101.7
click at [342, 164] on div "Chat: Thanks baby I understand 😘 im so sorry if im being too pushy, i just want…" at bounding box center [333, 124] width 118 height 152
copy div "Thanks baby I understand 😘 im so sorry if im being too pushy, i just want to sp…"
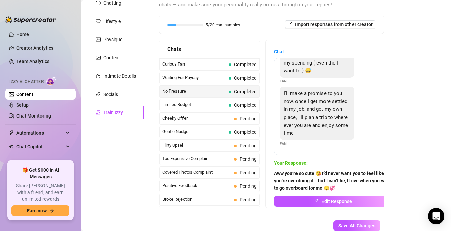
click at [300, 120] on div "I'll make a promise to you now, once I get more settled in my job, and get my o…" at bounding box center [317, 113] width 75 height 53
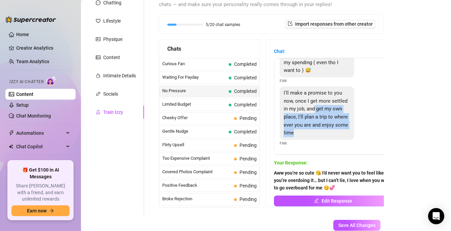
drag, startPoint x: 314, startPoint y: 106, endPoint x: 311, endPoint y: 130, distance: 24.5
click at [311, 130] on div "I'll make a promise to you now, once I get more settled in my job, and get my o…" at bounding box center [317, 112] width 75 height 53
drag, startPoint x: 311, startPoint y: 130, endPoint x: 311, endPoint y: 112, distance: 17.9
click at [311, 112] on div "I'll make a promise to you now, once I get more settled in my job, and get my o…" at bounding box center [317, 112] width 75 height 53
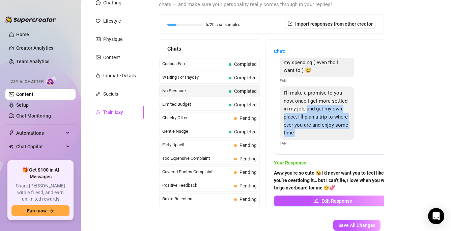
click at [311, 112] on div "I'll make a promise to you now, once I get more settled in my job, and get my o…" at bounding box center [317, 112] width 75 height 53
drag, startPoint x: 319, startPoint y: 108, endPoint x: 312, endPoint y: 132, distance: 25.0
click at [312, 132] on div "I'll make a promise to you now, once I get more settled in my job, and get my o…" at bounding box center [317, 112] width 75 height 53
drag, startPoint x: 312, startPoint y: 132, endPoint x: 312, endPoint y: 115, distance: 16.9
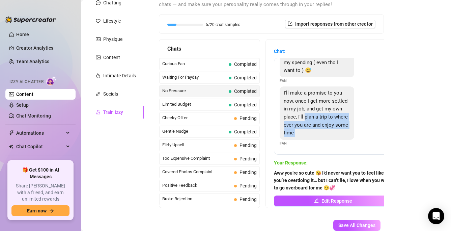
click at [312, 115] on div "I'll make a promise to you now, once I get more settled in my job, and get my o…" at bounding box center [317, 112] width 75 height 53
click at [312, 115] on span "I'll make a promise to you now, once I get more settled in my job, and get my o…" at bounding box center [316, 113] width 64 height 46
drag, startPoint x: 315, startPoint y: 115, endPoint x: 312, endPoint y: 133, distance: 17.9
click at [312, 133] on div "I'll make a promise to you now, once I get more settled in my job, and get my o…" at bounding box center [317, 112] width 75 height 53
click at [312, 132] on div "I'll make a promise to you now, once I get more settled in my job, and get my o…" at bounding box center [317, 112] width 75 height 53
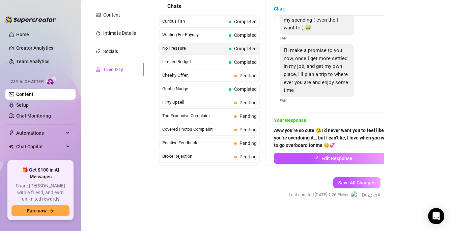
scroll to position [81, 0]
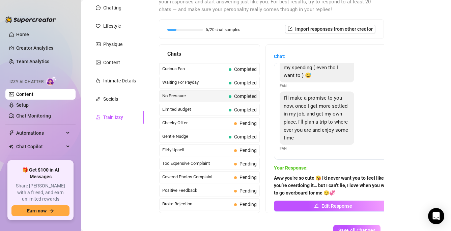
click at [293, 85] on div "No no not at all babee, you aren't being pushy, I just don't want to go too ove…" at bounding box center [333, 63] width 107 height 52
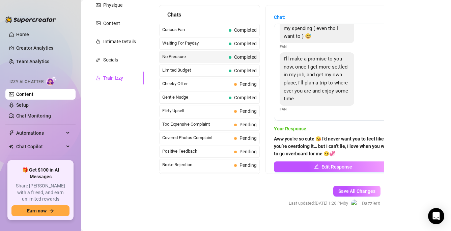
scroll to position [121, 0]
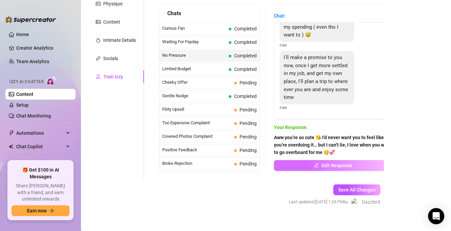
click at [307, 169] on button "Edit Response" at bounding box center [333, 165] width 118 height 11
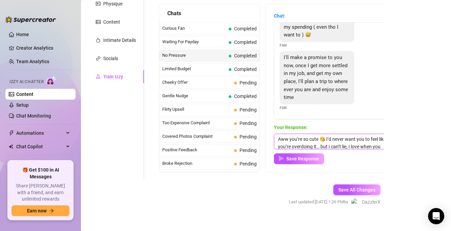
click at [303, 142] on textarea "Aww you’re so cute 😘 I’d never want you to feel like you’re overdoing it… but I…" at bounding box center [333, 142] width 118 height 16
paste textarea "wow 😍 babe, hearing that makes me so excited… we’re gonna have so much fun toge…"
type textarea "wow 😍 babe, hearing that makes me so excited… we’re gonna have so much fun toge…"
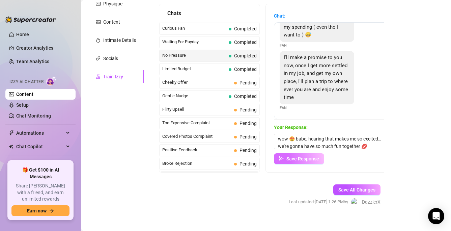
click at [299, 159] on span "Save Response" at bounding box center [302, 158] width 33 height 5
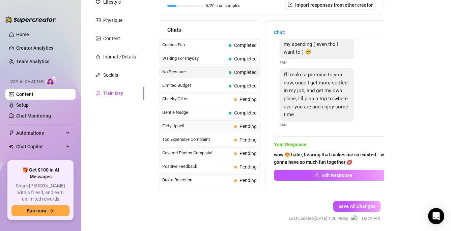
scroll to position [99, 0]
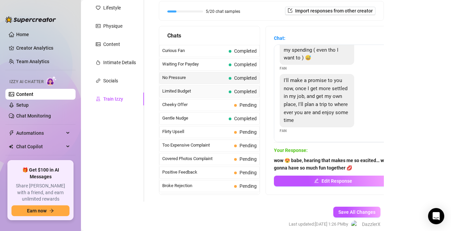
click at [190, 91] on span "Limited Budget" at bounding box center [194, 91] width 64 height 7
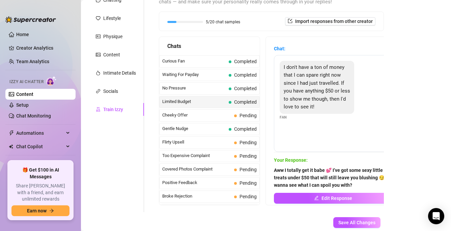
scroll to position [91, 0]
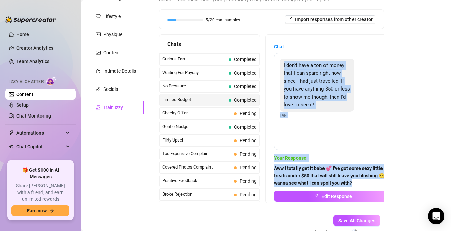
drag, startPoint x: 281, startPoint y: 65, endPoint x: 357, endPoint y: 184, distance: 141.4
click at [357, 184] on div "Chat: I don't have a ton of money that I can spare right now since I had just t…" at bounding box center [333, 119] width 118 height 152
copy div "I don't have a ton of money that I can spare right now since I had just travell…"
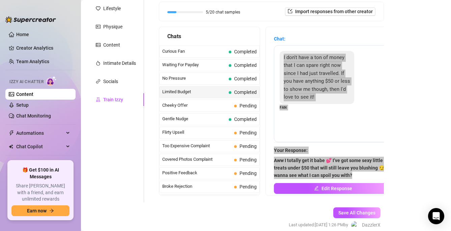
scroll to position [99, 0]
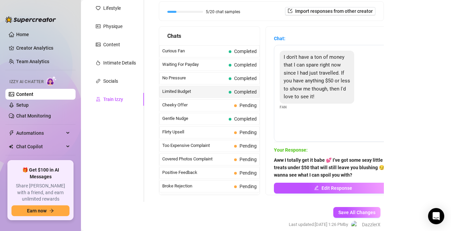
click at [301, 129] on div "I don't have a ton of money that I can spare right now since I had just travell…" at bounding box center [333, 93] width 118 height 97
click at [301, 149] on strong "Your Response:" at bounding box center [291, 149] width 34 height 5
click at [289, 163] on span "Aww I totally get it babe 💕 I’ve got some sexy little treats under $50 that wil…" at bounding box center [333, 167] width 118 height 22
click at [356, 176] on span "Aww I totally get it babe 💕 I’ve got some sexy little treats under $50 that wil…" at bounding box center [333, 167] width 118 height 22
click at [340, 191] on button "Edit Response" at bounding box center [333, 187] width 118 height 11
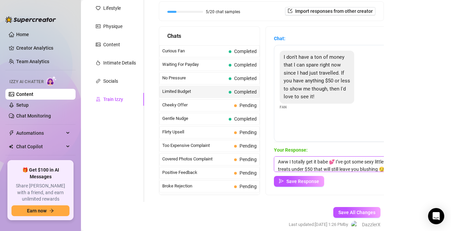
click at [322, 169] on textarea "Aww I totally get it babe 💕 I’ve got some sexy little treats under $50 that wil…" at bounding box center [333, 164] width 118 height 16
paste textarea "Mmm… no worries 😏 I’ve got some small special stuff, perfect for a tiny budget …"
click at [280, 160] on textarea "Mmm… no worries 😏 I’ve got some small special stuff, perfect for a tiny budget …" at bounding box center [333, 164] width 118 height 16
click at [325, 162] on textarea "mmm… no worries 😏 I’ve got some small special stuff, perfect for a tiny budget …" at bounding box center [333, 164] width 118 height 16
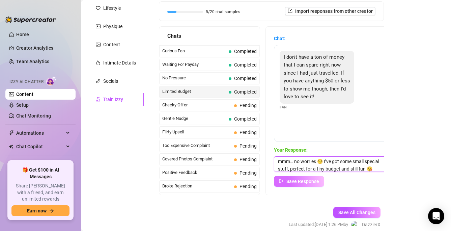
type textarea "mmm… no worries 😏 I’ve got some small special stuff, perfect for a tiny budget …"
click at [315, 177] on button "Save Response" at bounding box center [299, 181] width 50 height 11
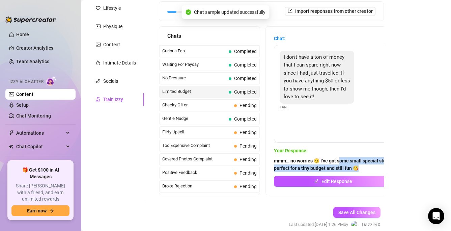
drag, startPoint x: 340, startPoint y: 162, endPoint x: 376, endPoint y: 170, distance: 36.2
click at [376, 170] on span "mmm… no worries 😏 I’ve got some small special stuff, perfect for a tiny budget …" at bounding box center [333, 164] width 118 height 15
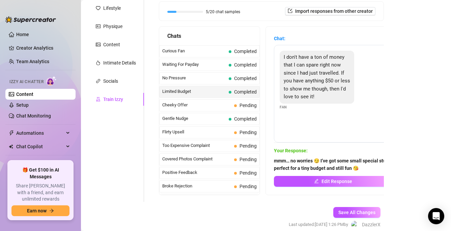
click at [351, 165] on strong "mmm… no worries 😏 I’ve got some small special stuff, perfect for a tiny budget …" at bounding box center [332, 164] width 116 height 13
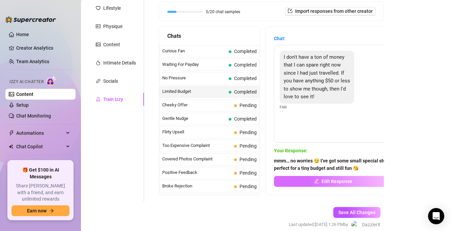
click at [339, 180] on span "Edit Response" at bounding box center [336, 180] width 31 height 5
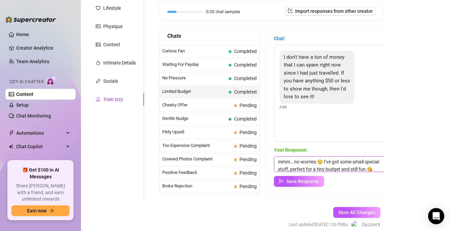
click at [317, 162] on textarea "mmm… no worries 😏 I’ve got some small special stuff, perfect for a tiny budget …" at bounding box center [333, 164] width 118 height 16
type textarea "mmm… no worries... I’ve got some small special stuff, perfect for a tiny budget…"
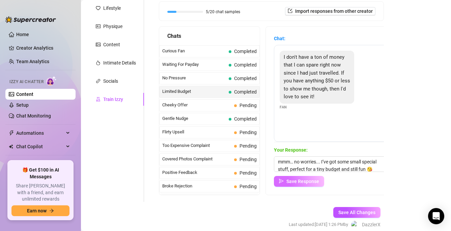
click at [314, 181] on span "Save Response" at bounding box center [302, 180] width 33 height 5
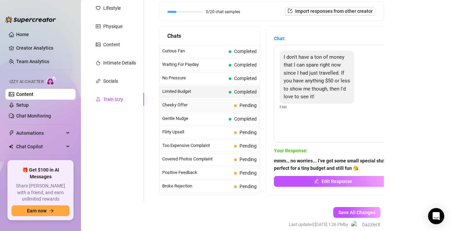
click at [206, 109] on div "Cheeky Offer Pending" at bounding box center [209, 105] width 100 height 12
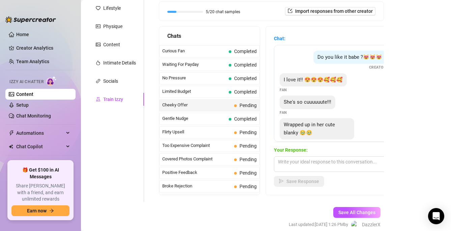
click at [206, 104] on span "Cheeky Offer" at bounding box center [196, 105] width 69 height 7
click at [314, 71] on div "Do you like it babe ?😻😻😻 Creator I love it!! 😍😍😍🥰🥰🥰 Fan She's so cuuuuuute!!! F…" at bounding box center [333, 93] width 118 height 97
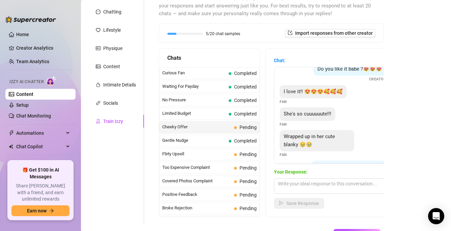
scroll to position [11, 0]
click at [322, 67] on div "Do you like it babe ?😻😻😻" at bounding box center [349, 68] width 73 height 13
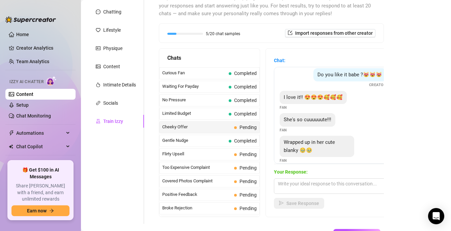
scroll to position [3, 0]
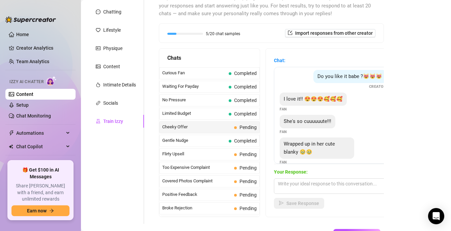
click at [320, 87] on div "Do you like it babe ?😻😻😻 Creator" at bounding box center [333, 80] width 107 height 20
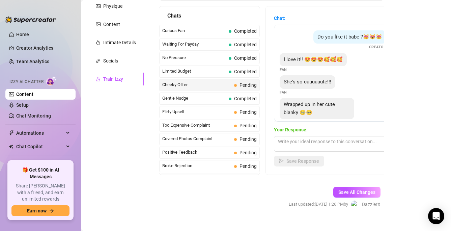
scroll to position [119, 0]
drag, startPoint x: 350, startPoint y: 193, endPoint x: 340, endPoint y: 131, distance: 62.5
click at [350, 193] on span "Save All Changes" at bounding box center [356, 191] width 37 height 5
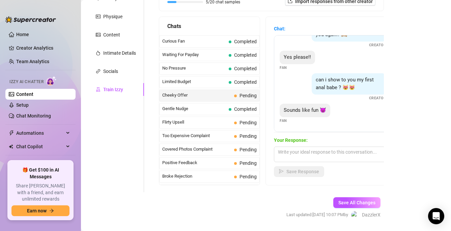
scroll to position [109, 0]
drag, startPoint x: 341, startPoint y: 117, endPoint x: 341, endPoint y: 96, distance: 20.6
click at [341, 96] on div "Do you like it babe ?😻😻😻 Creator I love it!! 😍😍😍🥰🥰🥰 Fan She's so cuuuuuute!!! F…" at bounding box center [333, 83] width 118 height 97
click at [341, 96] on div "can i show to you my first anal babe ? 😻😻 Creator" at bounding box center [333, 87] width 107 height 28
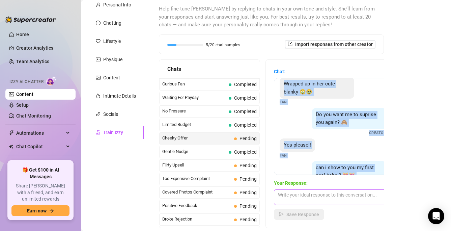
scroll to position [119, 0]
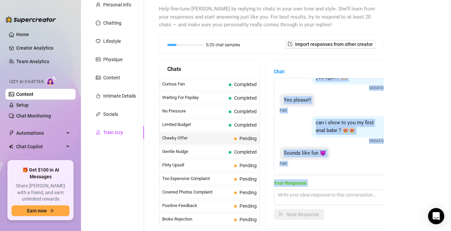
drag, startPoint x: 314, startPoint y: 81, endPoint x: 344, endPoint y: 181, distance: 104.1
click at [344, 181] on div "Chat: Do you like it babe ?😻😻😻 Creator I love it!! 😍😍😍🥰🥰🥰 Fan She's so cuuuuuut…" at bounding box center [333, 144] width 118 height 152
copy div "Do you like it babe ?😻😻😻 Creator I love it!! 😍😍😍🥰🥰🥰 Fan She's so cuuuuuute!!! F…"
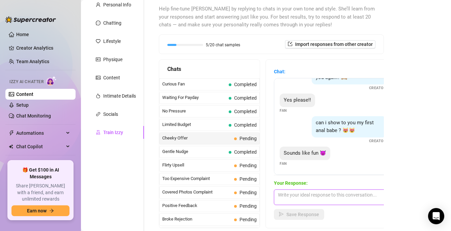
click at [302, 194] on textarea at bounding box center [333, 197] width 118 height 16
paste textarea "Ooooh 😈 Babe… I’d love to show you 😏 Are you ready? 💖"
click at [297, 197] on textarea "Ooooh 😈 Babe… I’d love to show you 😏 Are you ready? 💖" at bounding box center [333, 197] width 118 height 16
click at [294, 194] on textarea "Ooooh 😈 Babe… I’d love to show you 😏 Are you ready? 💖" at bounding box center [333, 197] width 118 height 16
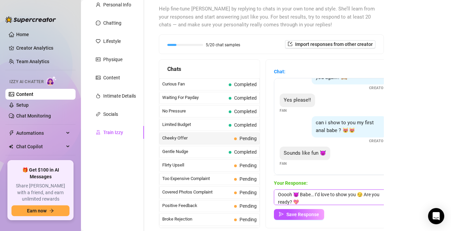
click at [298, 195] on textarea "Ooooh 😈 Babe… I’d love to show you 😏 Are you ready? 💖" at bounding box center [333, 197] width 118 height 16
click at [318, 200] on textarea "Ooooh...Babe… I’d love to show you 😏 Are you ready? 💖" at bounding box center [333, 197] width 118 height 16
click at [354, 195] on textarea "Ooooh...Babe… I’d love to show you 😏 Are you ready? 💖" at bounding box center [333, 197] width 118 height 16
click at [358, 197] on textarea "Ooooh...Babe… I’d love to show you. are you ready? 💖" at bounding box center [333, 197] width 118 height 16
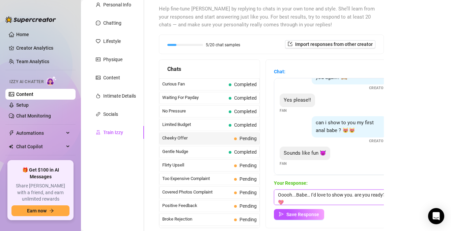
click at [358, 201] on textarea "Ooooh...Babe… I’d love to show you. are you ready? 💖" at bounding box center [333, 197] width 118 height 16
type textarea "Ooooh...Babe… I’d love to show you. are you ready? 💖"
click at [319, 216] on button "Save Response" at bounding box center [299, 214] width 50 height 11
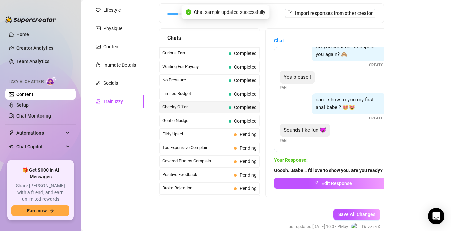
scroll to position [109, 0]
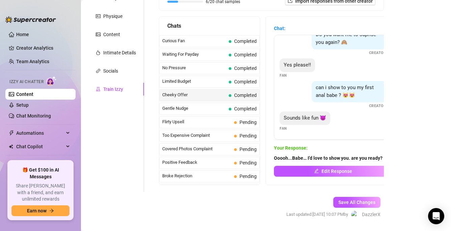
click at [180, 93] on span "Cheeky Offer" at bounding box center [194, 94] width 64 height 7
click at [181, 108] on span "Gentle Nudge" at bounding box center [194, 108] width 64 height 7
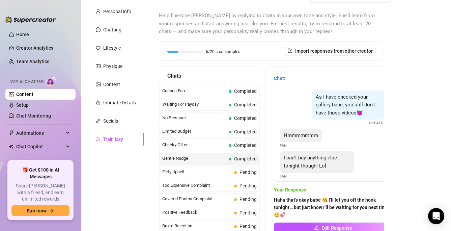
scroll to position [40, 0]
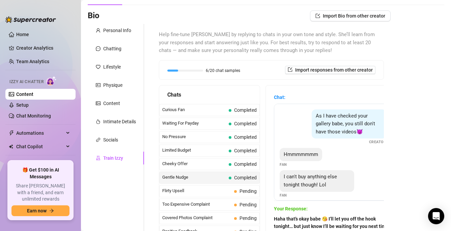
click at [303, 122] on div "As I have checked your gallery babe, you still don't have those videos😈 Creator" at bounding box center [333, 127] width 107 height 36
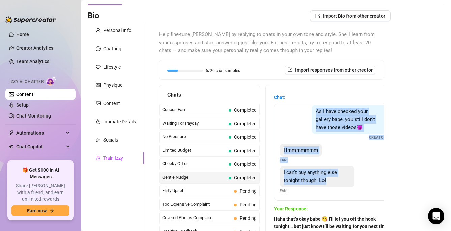
scroll to position [6, 0]
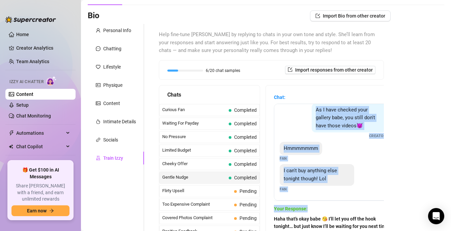
drag, startPoint x: 310, startPoint y: 109, endPoint x: 334, endPoint y: 205, distance: 99.6
click at [334, 205] on div "Chat: As I have checked your gallery babe, you still don't have those videos😈 C…" at bounding box center [333, 169] width 118 height 152
click at [296, 104] on div "As I have checked your gallery babe, you still don't have those videos😈 Creator…" at bounding box center [333, 152] width 118 height 97
drag, startPoint x: 273, startPoint y: 91, endPoint x: 315, endPoint y: 208, distance: 124.6
click at [315, 208] on div "Chat: As I have checked your gallery babe, you still don't have those videos😈 C…" at bounding box center [333, 169] width 134 height 168
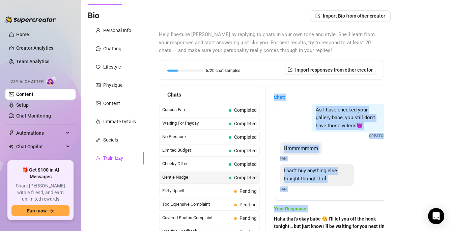
copy div "Chat: As I have checked your gallery babe, you still don't have those videos😈 C…"
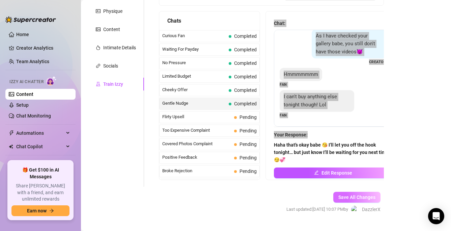
scroll to position [128, 0]
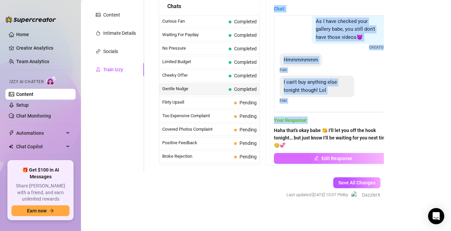
click at [347, 157] on span "Edit Response" at bounding box center [336, 157] width 31 height 5
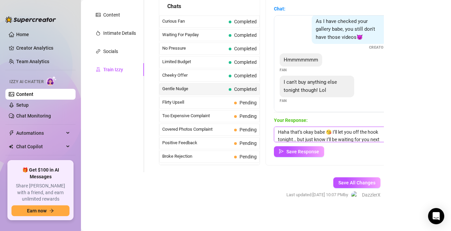
click at [313, 134] on textarea "Haha that’s okay babe 😘 I’ll let you off the hook tonight… but just know I’ll b…" at bounding box center [333, 134] width 118 height 16
paste textarea "mmm… don’t worry 😘 a little patience makes it even more fun. can’t wait for you…"
type textarea "mmm… don’t worry 😘 a little patience makes it even more fun. can’t wait for you…"
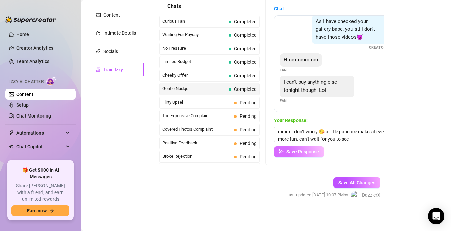
click at [306, 151] on span "Save Response" at bounding box center [302, 151] width 33 height 5
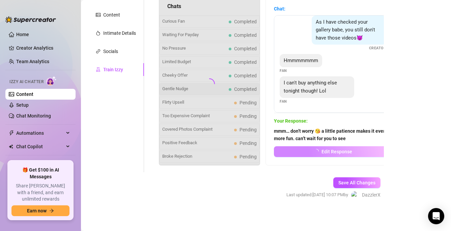
scroll to position [5, 0]
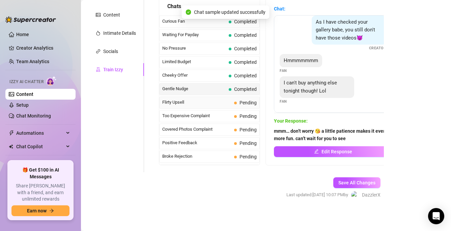
click at [215, 103] on span "Flirty Upsell" at bounding box center [196, 102] width 69 height 7
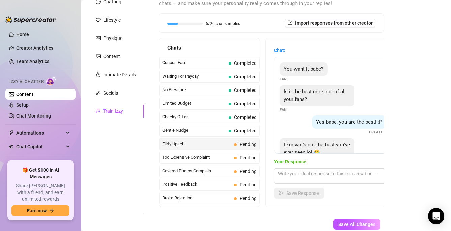
scroll to position [88, 0]
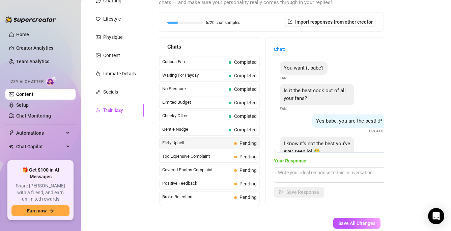
click at [349, 220] on span "Save All Changes" at bounding box center [356, 222] width 37 height 5
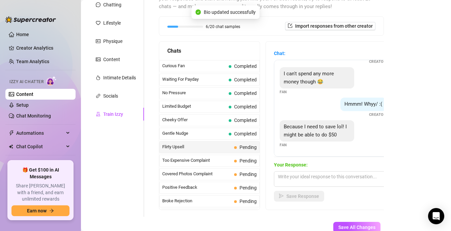
scroll to position [120, 0]
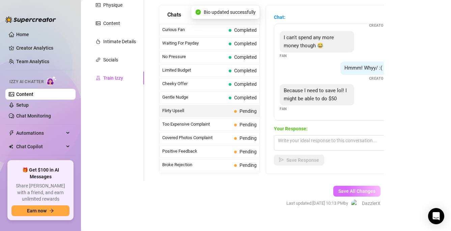
click at [349, 191] on span "Save All Changes" at bounding box center [356, 190] width 37 height 5
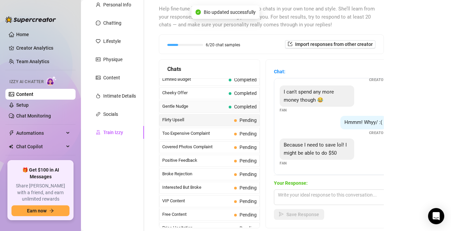
scroll to position [43, 0]
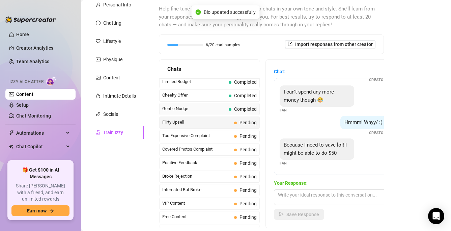
click at [184, 110] on span "Gentle Nudge" at bounding box center [194, 108] width 64 height 7
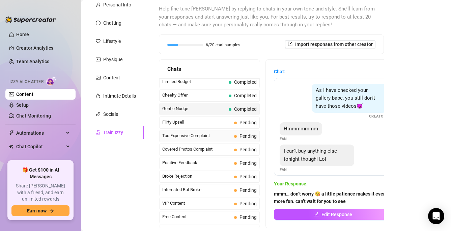
click at [190, 136] on span "Too Expensive Complaint" at bounding box center [196, 135] width 69 height 7
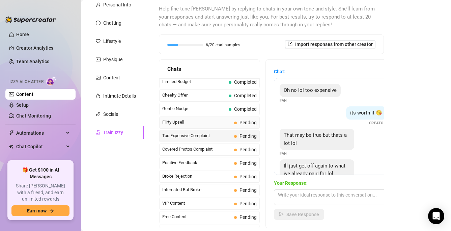
click at [190, 124] on span "Flirty Upsell" at bounding box center [196, 122] width 69 height 7
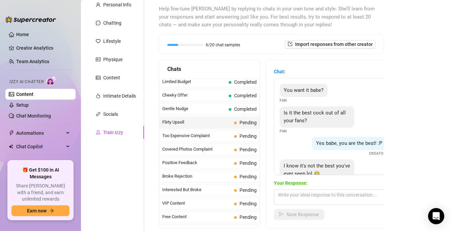
click at [301, 118] on span "Is it the best cock out of all your fans?" at bounding box center [315, 117] width 62 height 14
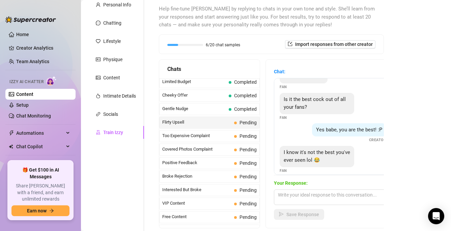
scroll to position [0, 0]
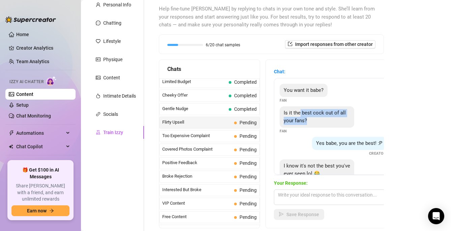
drag, startPoint x: 300, startPoint y: 114, endPoint x: 309, endPoint y: 127, distance: 15.8
click at [309, 127] on div "Is it the best cock out of all your fans?" at bounding box center [317, 116] width 75 height 21
drag, startPoint x: 311, startPoint y: 121, endPoint x: 310, endPoint y: 109, distance: 11.8
click at [310, 109] on div "Is it the best cock out of all your fans?" at bounding box center [317, 116] width 75 height 21
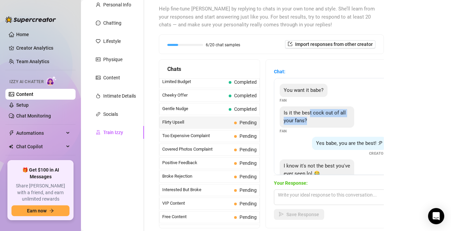
click at [310, 109] on div "Is it the best cock out of all your fans?" at bounding box center [317, 116] width 75 height 21
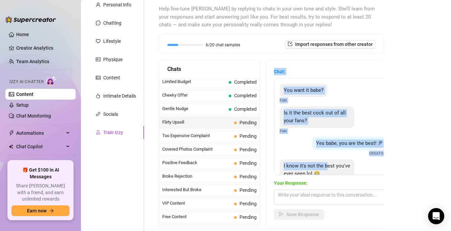
drag, startPoint x: 270, startPoint y: 69, endPoint x: 325, endPoint y: 162, distance: 107.6
click at [325, 162] on div "Chat: You want it babe? Fan Is it the best cock out of all your fans? Fan Yes b…" at bounding box center [333, 144] width 134 height 168
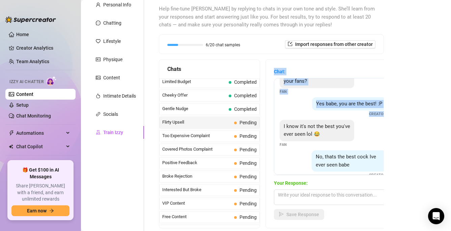
scroll to position [36, 0]
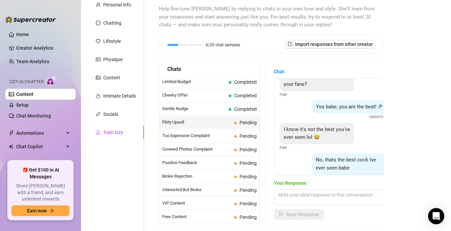
click at [328, 144] on div "I know it's not the best you've ever seen lol 😂 Fan" at bounding box center [333, 137] width 107 height 28
drag, startPoint x: 327, startPoint y: 141, endPoint x: 327, endPoint y: 128, distance: 12.1
click at [327, 128] on div "I know it's not the best you've ever seen lol 😂" at bounding box center [317, 133] width 75 height 21
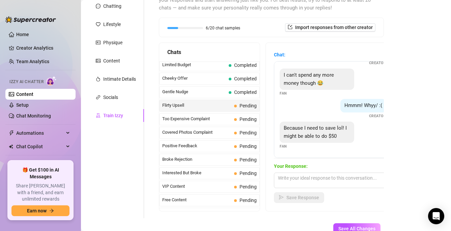
scroll to position [82, 0]
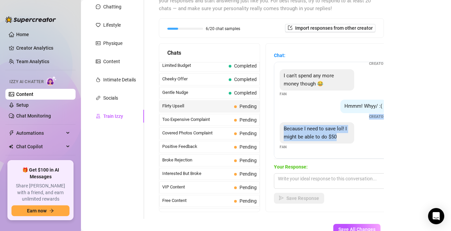
drag, startPoint x: 344, startPoint y: 136, endPoint x: 342, endPoint y: 119, distance: 17.3
click at [342, 119] on div "You want it babe? Fan Is it the best cock out of all your fans? Fan Yes babe, y…" at bounding box center [333, 110] width 118 height 97
click at [342, 119] on div "Hmmm! Whyy/ :( Creator" at bounding box center [333, 109] width 107 height 20
drag, startPoint x: 338, startPoint y: 120, endPoint x: 338, endPoint y: 137, distance: 17.2
click at [338, 137] on div "You want it babe? Fan Is it the best cock out of all your fans? Fan Yes babe, y…" at bounding box center [333, 110] width 118 height 97
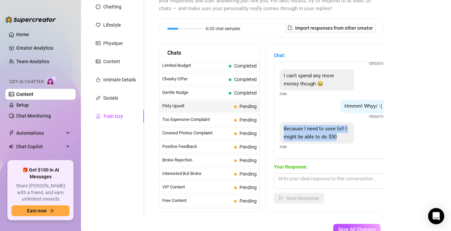
click at [338, 137] on div "Because I need to save lol! I might be able to do $50" at bounding box center [317, 132] width 75 height 21
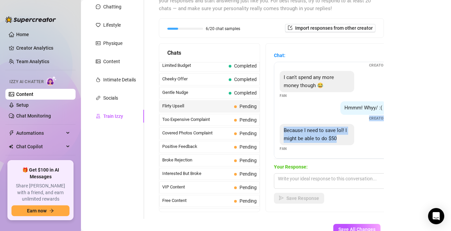
drag, startPoint x: 338, startPoint y: 140, endPoint x: 338, endPoint y: 121, distance: 18.9
click at [338, 119] on div "You want it babe? Fan Is it the best cock out of all your fans? Fan Yes babe, y…" at bounding box center [333, 110] width 118 height 97
click at [338, 121] on div "You want it babe? Fan Is it the best cock out of all your fans? Fan Yes babe, y…" at bounding box center [333, 110] width 118 height 97
drag, startPoint x: 338, startPoint y: 126, endPoint x: 339, endPoint y: 145, distance: 18.5
click at [339, 145] on div "Because I need to save lol! I might be able to do $50 Fan" at bounding box center [333, 138] width 107 height 28
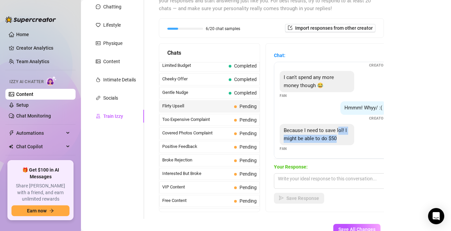
click at [339, 145] on div "Because I need to save lol! I might be able to do $50 Fan" at bounding box center [333, 138] width 107 height 28
drag, startPoint x: 339, startPoint y: 141, endPoint x: 339, endPoint y: 122, distance: 18.2
click at [339, 122] on div "You want it babe? Fan Is it the best cock out of all your fans? Fan Yes babe, y…" at bounding box center [333, 110] width 118 height 97
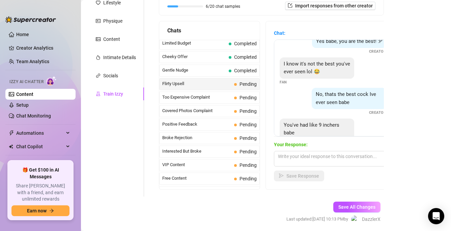
scroll to position [0, 0]
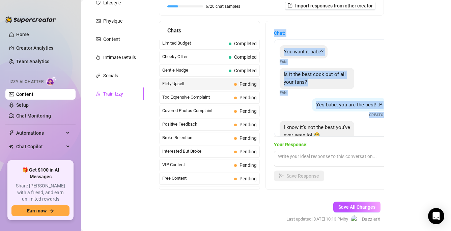
drag, startPoint x: 276, startPoint y: 32, endPoint x: 343, endPoint y: 120, distance: 110.2
click at [345, 121] on div "Chat: You want it babe? Fan Is it the best cock out of all your fans? Fan Yes b…" at bounding box center [333, 105] width 134 height 168
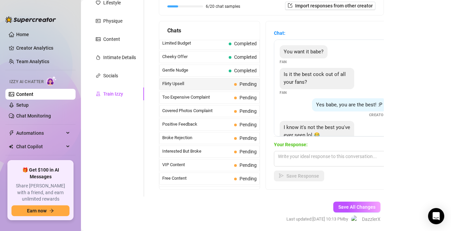
click at [306, 67] on div "You want it babe? Fan Is it the best cock out of all your fans? Fan Yes babe, y…" at bounding box center [333, 87] width 118 height 97
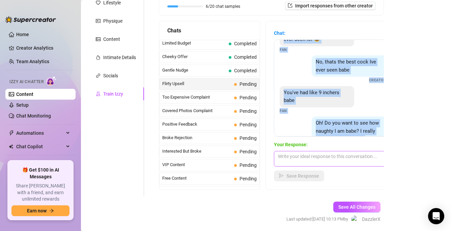
scroll to position [204, 0]
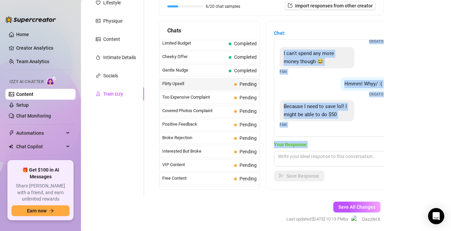
drag, startPoint x: 285, startPoint y: 51, endPoint x: 318, endPoint y: 144, distance: 99.5
click at [318, 144] on div "Chat: You want it babe? Fan Is it the best cock out of all your fans? Fan Yes b…" at bounding box center [333, 105] width 118 height 152
copy div "You want it babe? Fan Is it the best cock out of all your fans? Fan Yes babe, y…"
click at [296, 161] on textarea at bounding box center [333, 159] width 118 height 16
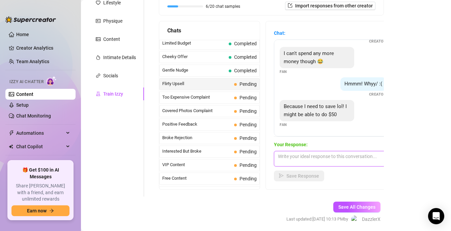
paste textarea "mmm… I know you want more 😘 but $50 is perfect for a little teaser.. Shall I?"
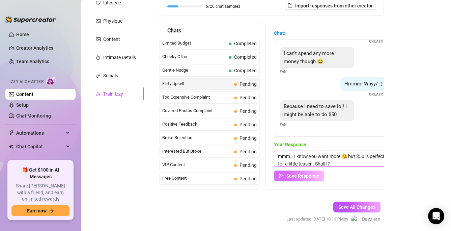
scroll to position [0, 0]
type textarea "mmm… I know you want more 😘 but $50 is perfect for a little teaser.. Shall I?"
click at [305, 182] on div "Chat: You want it babe? Fan Is it the best cock out of all your fans? Fan Yes b…" at bounding box center [333, 105] width 134 height 168
click at [307, 176] on span "Save Response" at bounding box center [302, 175] width 33 height 5
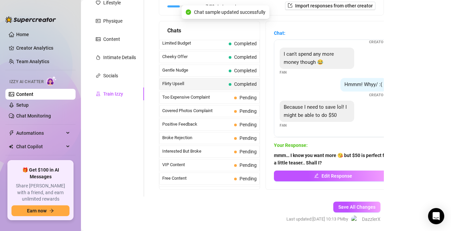
scroll to position [203, 0]
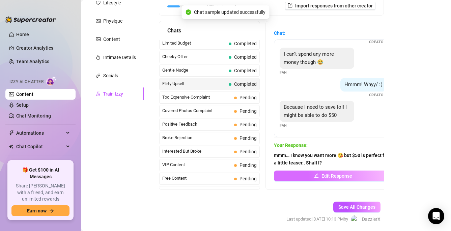
click at [325, 175] on span "Edit Response" at bounding box center [336, 175] width 31 height 5
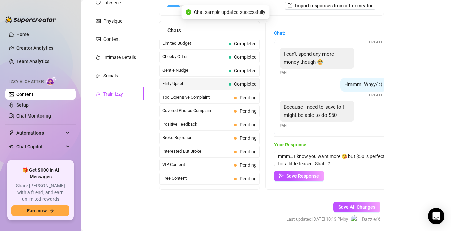
scroll to position [204, 0]
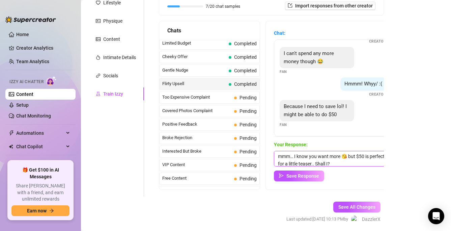
click at [319, 163] on textarea "mmm… I know you want more 😘 but $50 is perfect for a little teaser.. Shall I?" at bounding box center [333, 159] width 118 height 16
type textarea "mmm… I know you want more 😘 but $50 is perfect for a little teaser.. shall I?"
click at [315, 179] on button "Save Response" at bounding box center [299, 175] width 50 height 11
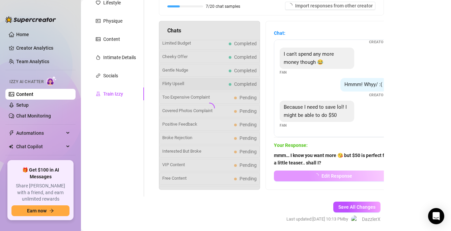
scroll to position [203, 0]
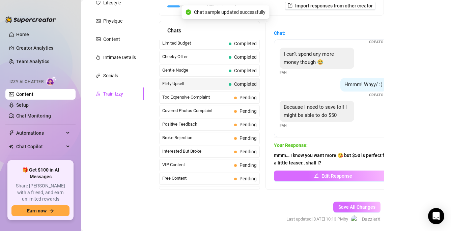
click at [357, 204] on span "Save All Changes" at bounding box center [356, 206] width 37 height 5
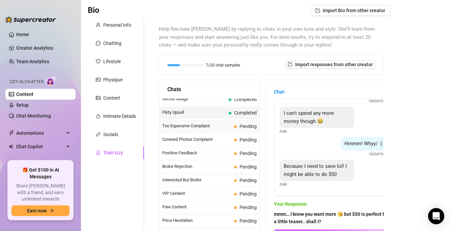
scroll to position [54, 0]
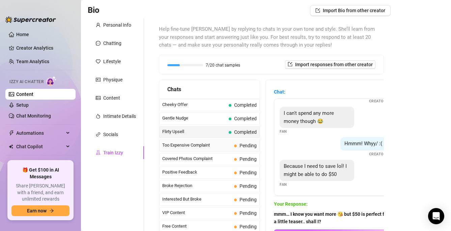
click at [193, 146] on span "Too Expensive Complaint" at bounding box center [196, 145] width 69 height 7
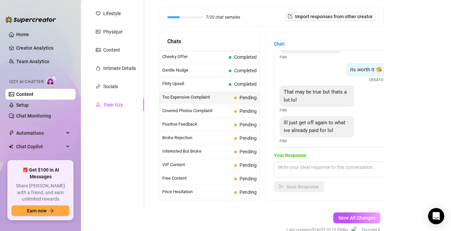
scroll to position [96, 0]
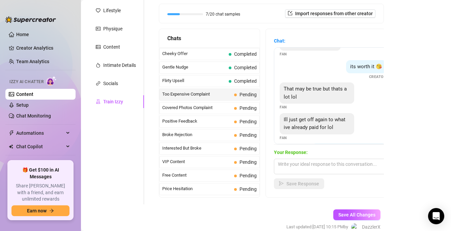
click at [328, 95] on div "That may be true but thats a lot lol" at bounding box center [317, 92] width 75 height 21
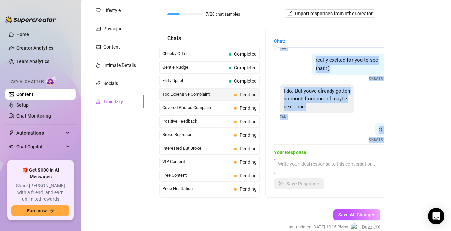
scroll to position [158, 0]
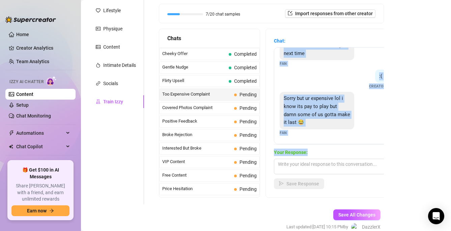
drag, startPoint x: 282, startPoint y: 60, endPoint x: 340, endPoint y: 154, distance: 110.4
click at [340, 154] on div "Chat: Oh no lol too expensive Fan its worth it 😘 Creator That may be true but t…" at bounding box center [333, 113] width 118 height 152
copy div "Oh no lol too expensive Fan its worth it 😘 Creator That may be true but thats a…"
click at [300, 169] on textarea at bounding box center [333, 166] width 118 height 16
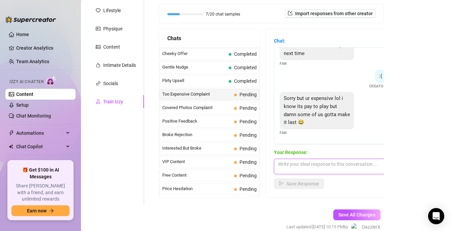
paste textarea "gotta make it last babe… next time will be extra naughty 😈"
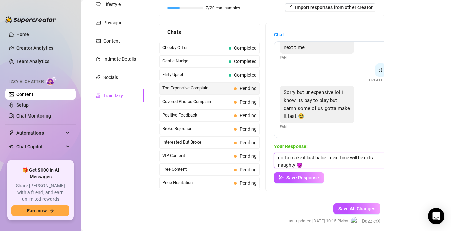
scroll to position [106, 0]
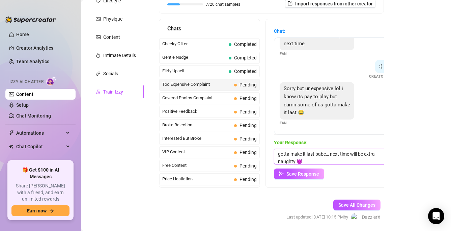
type textarea "gotta make it last babe… next time will be extra naughty 😈"
click at [316, 97] on span "Sorry but ur expensive lol i know its pay to play but damn some of us gotta mak…" at bounding box center [317, 100] width 66 height 30
drag, startPoint x: 320, startPoint y: 95, endPoint x: 318, endPoint y: 112, distance: 16.6
click at [318, 112] on div "Sorry but ur expensive lol i know its pay to play but damn some of us gotta mak…" at bounding box center [317, 100] width 75 height 37
click at [318, 108] on div "Sorry but ur expensive lol i know its pay to play but damn some of us gotta mak…" at bounding box center [317, 100] width 75 height 37
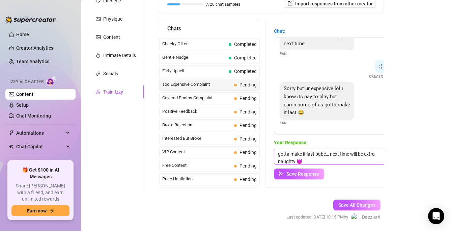
click at [309, 157] on textarea "gotta make it last babe… next time will be extra naughty 😈" at bounding box center [333, 157] width 118 height 16
drag, startPoint x: 303, startPoint y: 157, endPoint x: 275, endPoint y: 146, distance: 31.0
click at [275, 146] on div "Your Response: gotta make it last babe… next time will be extra naughty 😈 Save …" at bounding box center [333, 159] width 118 height 40
click at [286, 154] on textarea "gotta make it last babe… next time will be extra naughty 😈" at bounding box center [333, 157] width 118 height 16
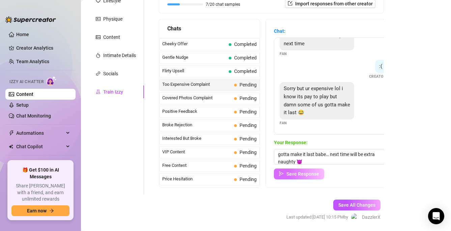
click at [290, 173] on span "Save Response" at bounding box center [302, 173] width 33 height 5
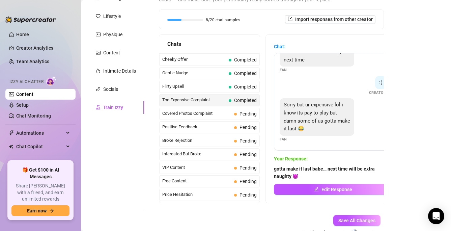
scroll to position [90, 0]
click at [307, 136] on div "Sorry but ur expensive lol i know its pay to play but damn some of us gotta mak…" at bounding box center [333, 120] width 107 height 44
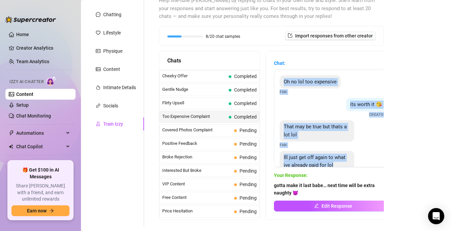
scroll to position [158, 0]
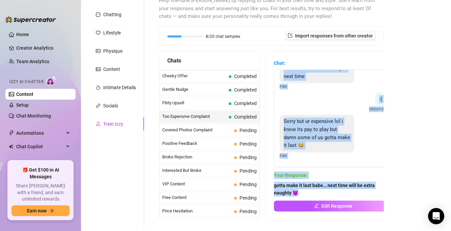
drag, startPoint x: 281, startPoint y: 81, endPoint x: 336, endPoint y: 191, distance: 122.9
click at [336, 191] on div "Chat: Oh no lol too expensive Fan its worth it 😘 Creator That may be true but t…" at bounding box center [333, 135] width 118 height 152
copy div "Oh no lol too expensive Fan its worth it 😘 Creator That may be true but thats a…"
click at [298, 138] on span "Sorry but ur expensive lol i know its pay to play but damn some of us gotta mak…" at bounding box center [317, 133] width 66 height 30
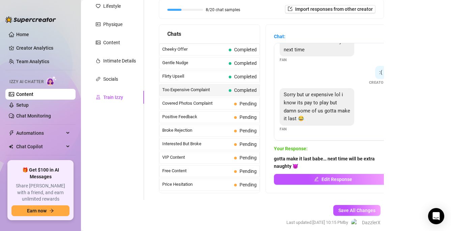
scroll to position [68, 0]
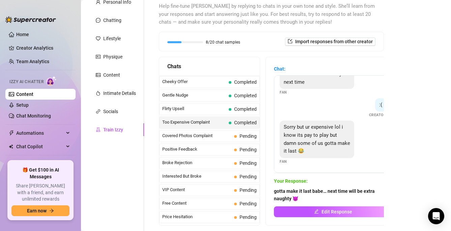
click at [302, 124] on span "Sorry but ur expensive lol i know its pay to play but damn some of us gotta mak…" at bounding box center [317, 139] width 66 height 30
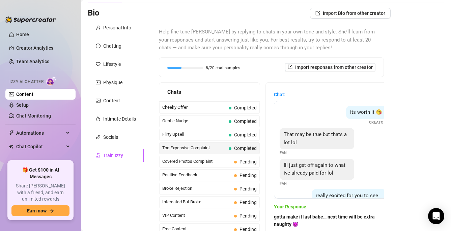
scroll to position [24, 0]
drag, startPoint x: 297, startPoint y: 144, endPoint x: 298, endPoint y: 125, distance: 18.6
click at [298, 125] on div "Oh no lol too expensive Fan its worth it 😘 Creator That may be true but thats a…" at bounding box center [333, 149] width 118 height 97
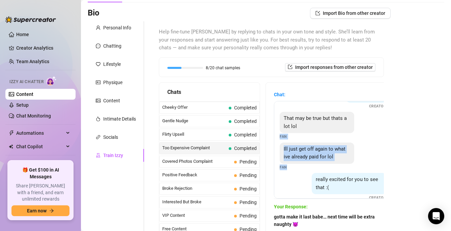
drag, startPoint x: 300, startPoint y: 132, endPoint x: 292, endPoint y: 168, distance: 37.2
click at [292, 170] on div "Oh no lol too expensive Fan its worth it 😘 Creator That may be true but thats a…" at bounding box center [333, 149] width 118 height 97
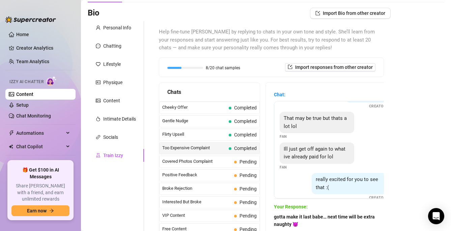
click at [298, 166] on div "Ill just get off again to what ive already paid for lol Fan" at bounding box center [333, 156] width 107 height 28
drag, startPoint x: 298, startPoint y: 166, endPoint x: 298, endPoint y: 147, distance: 18.9
click at [298, 147] on div "Ill just get off again to what ive already paid for lol Fan" at bounding box center [333, 156] width 107 height 28
click at [298, 147] on span "Ill just get off again to what ive already paid for lol" at bounding box center [315, 153] width 62 height 14
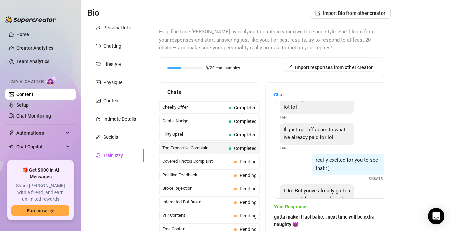
scroll to position [59, 0]
drag, startPoint x: 298, startPoint y: 154, endPoint x: 298, endPoint y: 175, distance: 20.2
click at [298, 175] on div "really excited for you to see that :( Creator" at bounding box center [333, 167] width 107 height 28
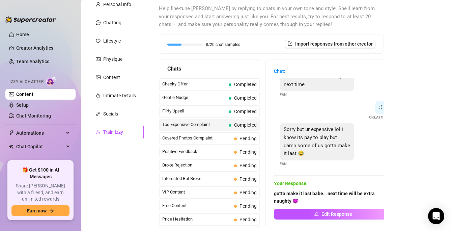
scroll to position [67, 0]
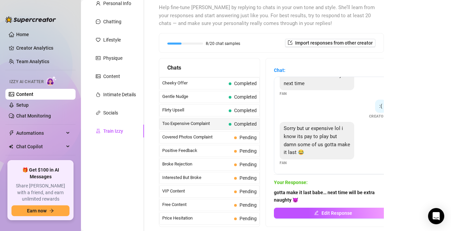
click at [290, 197] on span "gotta make it last babe… next time will be extra naughty 😈" at bounding box center [333, 196] width 118 height 15
click at [290, 194] on strong "gotta make it last babe… next time will be extra naughty 😈" at bounding box center [324, 196] width 101 height 13
click at [294, 186] on div "Your Response: gotta make it last babe… next time will be extra naughty 😈 Edit …" at bounding box center [333, 198] width 118 height 40
click at [291, 195] on span "gotta make it last babe… next time will be extra naughty 😈" at bounding box center [333, 196] width 118 height 15
click at [298, 212] on button "Edit Response" at bounding box center [333, 212] width 118 height 11
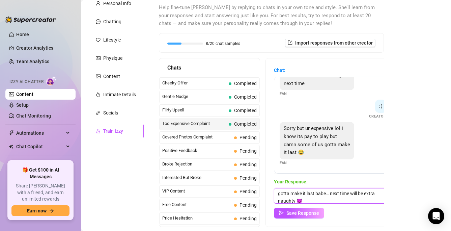
click at [296, 195] on textarea "gotta make it last babe… next time will be extra naughty 😈" at bounding box center [333, 196] width 118 height 16
paste textarea "Mmm. let’s make it last, or do a little naughty fun for less"
type textarea "Mmm. let’s make it last, or do a little naughty fun for less"
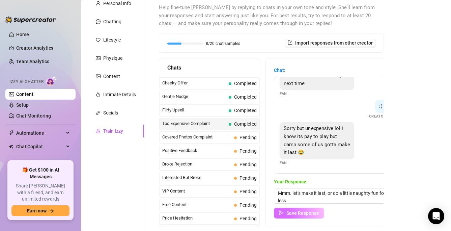
click at [295, 212] on span "Save Response" at bounding box center [302, 212] width 33 height 5
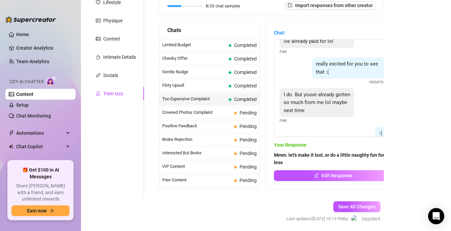
scroll to position [44, 0]
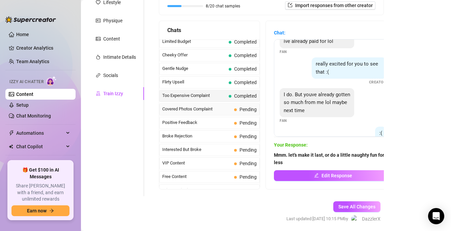
click at [209, 109] on span "Covered Photos Complaint" at bounding box center [196, 109] width 69 height 7
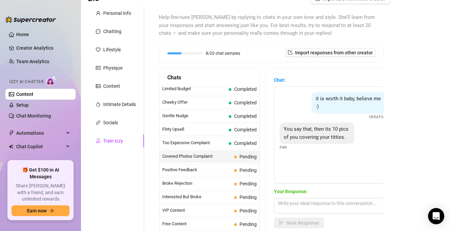
scroll to position [57, 0]
drag, startPoint x: 305, startPoint y: 95, endPoint x: 304, endPoint y: 87, distance: 7.8
click at [304, 87] on div "it is worth it baby, believe me :) Creator You say that, then its 10 pics of yo…" at bounding box center [333, 135] width 118 height 97
drag, startPoint x: 305, startPoint y: 88, endPoint x: 297, endPoint y: 118, distance: 31.2
click at [297, 118] on div "it is worth it baby, believe me :) Creator You say that, then its 10 pics of yo…" at bounding box center [333, 135] width 118 height 97
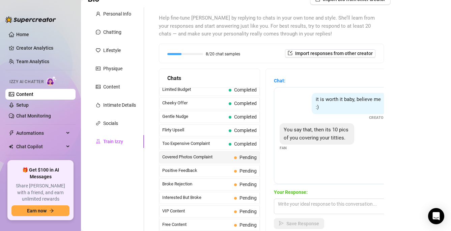
click at [302, 131] on span "You say that, then its 10 pics of you covering your titties." at bounding box center [316, 133] width 65 height 14
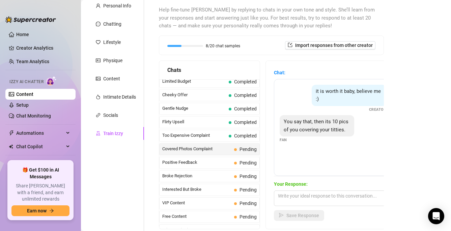
scroll to position [65, 0]
drag, startPoint x: 305, startPoint y: 131, endPoint x: 305, endPoint y: 122, distance: 9.4
click at [305, 122] on span "You say that, then its 10 pics of you covering your titties." at bounding box center [316, 125] width 65 height 14
click at [310, 113] on div "it is worth it baby, believe me :) Creator You say that, then its 10 pics of yo…" at bounding box center [333, 127] width 118 height 97
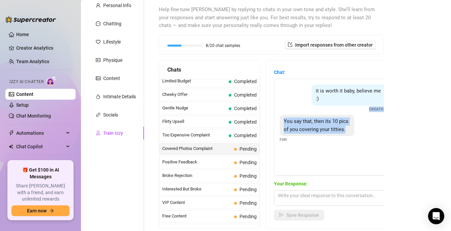
drag, startPoint x: 311, startPoint y: 109, endPoint x: 309, endPoint y: 137, distance: 27.7
click at [309, 137] on div "it is worth it baby, believe me :) Creator You say that, then its 10 pics of yo…" at bounding box center [333, 127] width 118 height 97
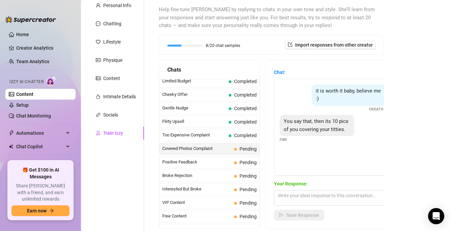
click at [311, 138] on div "You say that, then its 10 pics of you covering your titties. Fan" at bounding box center [333, 129] width 107 height 28
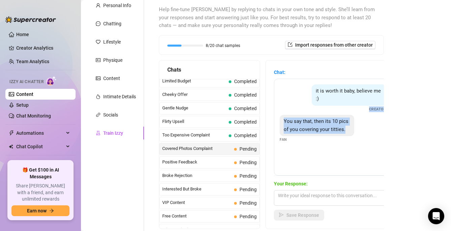
drag, startPoint x: 311, startPoint y: 140, endPoint x: 311, endPoint y: 112, distance: 28.7
click at [311, 112] on div "it is worth it baby, believe me :) Creator You say that, then its 10 pics of yo…" at bounding box center [333, 127] width 118 height 97
click at [311, 112] on div "it is worth it baby, believe me :) Creator" at bounding box center [333, 98] width 107 height 28
drag, startPoint x: 313, startPoint y: 112, endPoint x: 308, endPoint y: 140, distance: 29.2
click at [308, 140] on div "it is worth it baby, believe me :) Creator You say that, then its 10 pics of yo…" at bounding box center [333, 127] width 118 height 97
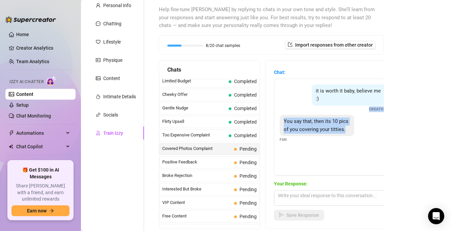
click at [308, 140] on div "You say that, then its 10 pics of you covering your titties. Fan" at bounding box center [333, 129] width 107 height 28
drag, startPoint x: 308, startPoint y: 140, endPoint x: 309, endPoint y: 120, distance: 19.9
click at [309, 120] on div "You say that, then its 10 pics of you covering your titties. Fan" at bounding box center [333, 129] width 107 height 28
click at [309, 119] on span "You say that, then its 10 pics of you covering your titties." at bounding box center [316, 125] width 65 height 14
drag, startPoint x: 309, startPoint y: 114, endPoint x: 308, endPoint y: 142, distance: 28.0
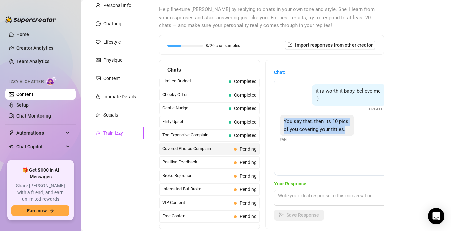
click at [308, 142] on div "it is worth it baby, believe me :) Creator You say that, then its 10 pics of yo…" at bounding box center [333, 127] width 118 height 97
click at [308, 142] on div "You say that, then its 10 pics of you covering your titties. Fan" at bounding box center [333, 129] width 107 height 28
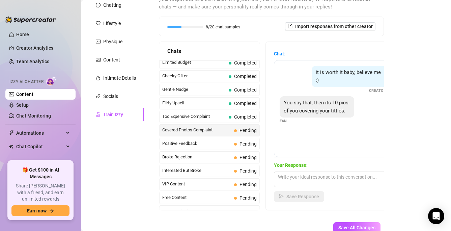
scroll to position [85, 0]
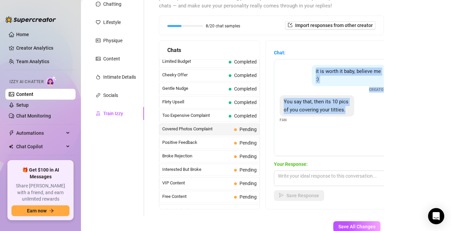
drag, startPoint x: 308, startPoint y: 66, endPoint x: 304, endPoint y: 121, distance: 54.8
click at [304, 121] on div "it is worth it baby, believe me :) Creator You say that, then its 10 pics of yo…" at bounding box center [333, 107] width 118 height 97
click at [304, 121] on div "You say that, then its 10 pics of you covering your titties. Fan" at bounding box center [333, 109] width 107 height 28
drag, startPoint x: 307, startPoint y: 121, endPoint x: 307, endPoint y: 94, distance: 26.6
click at [307, 94] on div "it is worth it baby, believe me :) Creator You say that, then its 10 pics of yo…" at bounding box center [333, 107] width 118 height 97
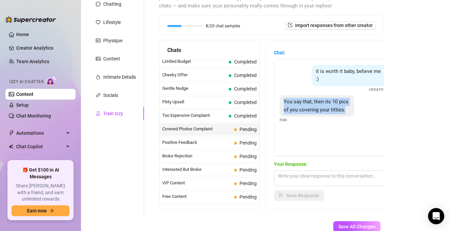
click at [307, 94] on div "it is worth it baby, believe me :) Creator You say that, then its 10 pics of yo…" at bounding box center [333, 107] width 118 height 97
drag, startPoint x: 308, startPoint y: 94, endPoint x: 303, endPoint y: 128, distance: 33.8
click at [303, 128] on div "it is worth it baby, believe me :) Creator You say that, then its 10 pics of yo…" at bounding box center [333, 107] width 118 height 97
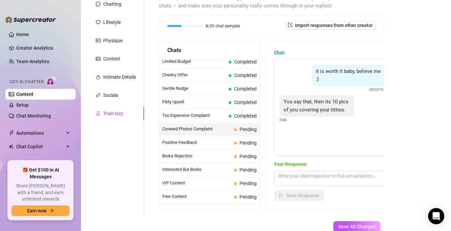
scroll to position [85, 0]
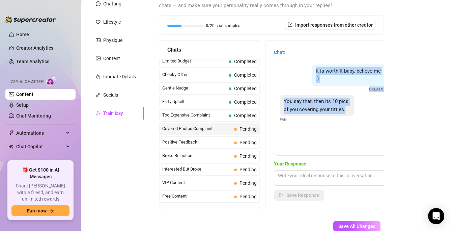
drag, startPoint x: 310, startPoint y: 68, endPoint x: 308, endPoint y: 123, distance: 54.3
click at [308, 123] on div "it is worth it baby, believe me :) Creator You say that, then its 10 pics of yo…" at bounding box center [333, 107] width 118 height 97
drag, startPoint x: 313, startPoint y: 61, endPoint x: 310, endPoint y: 126, distance: 65.2
click at [310, 126] on div "it is worth it baby, believe me :) Creator You say that, then its 10 pics of yo…" at bounding box center [333, 107] width 118 height 97
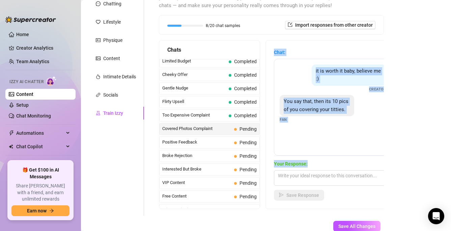
drag, startPoint x: 273, startPoint y: 50, endPoint x: 310, endPoint y: 165, distance: 121.0
click at [310, 165] on div "Chat: it is worth it baby, believe me :) Creator You say that, then its 10 pics…" at bounding box center [333, 124] width 134 height 168
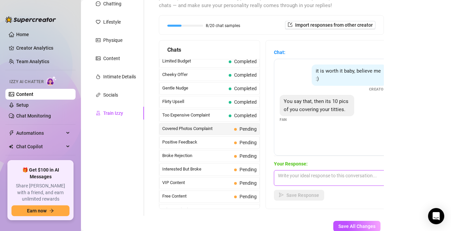
click at [293, 182] on textarea at bounding box center [333, 178] width 118 height 16
paste textarea "hehe… babe… maybe I’ll give you a little more than that 😉"
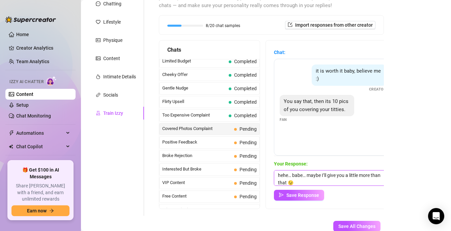
click at [296, 177] on textarea "hehe… babe… maybe I’ll give you a little more than that 😉" at bounding box center [333, 178] width 118 height 16
type textarea "hehe… babe… maybe I’ll give you a little more than that 😉"
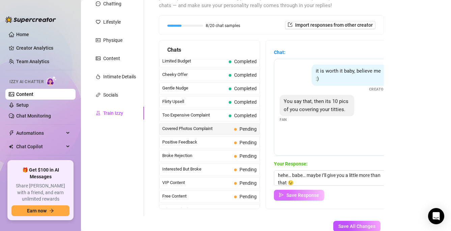
click at [297, 198] on button "Save Response" at bounding box center [299, 195] width 50 height 11
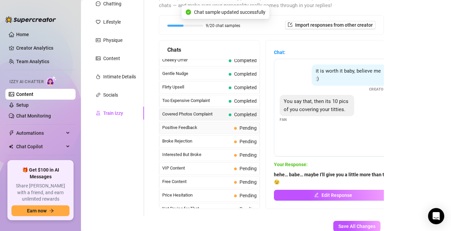
scroll to position [61, 0]
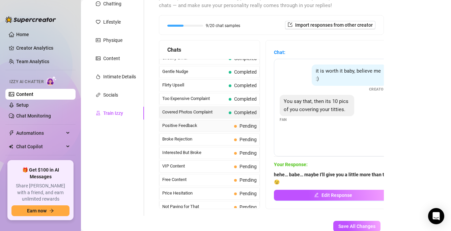
click at [191, 127] on span "Positive Feedback" at bounding box center [196, 125] width 69 height 7
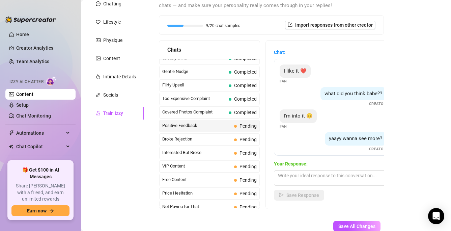
click at [310, 133] on div "yaayy wanna see more? Creator" at bounding box center [333, 142] width 107 height 20
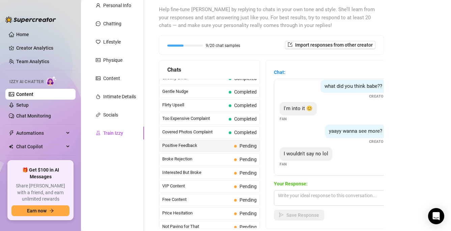
scroll to position [67, 0]
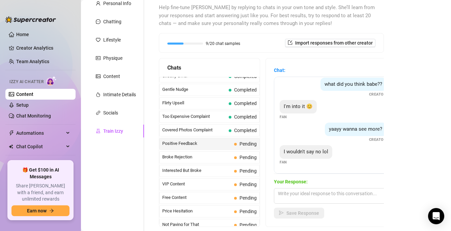
click at [328, 107] on div "I'm into it 😊 Fan" at bounding box center [333, 110] width 107 height 20
drag, startPoint x: 326, startPoint y: 109, endPoint x: 325, endPoint y: 147, distance: 37.8
click at [325, 147] on div "I like it ❤️ Fan what did you think babe?? Creator I'm into it 😊 Fan yaayy wann…" at bounding box center [333, 125] width 118 height 97
click at [343, 143] on div "I like it ❤️ Fan what did you think babe?? Creator I'm into it 😊 Fan yaayy wann…" at bounding box center [333, 125] width 118 height 97
drag, startPoint x: 342, startPoint y: 154, endPoint x: 341, endPoint y: 126, distance: 28.7
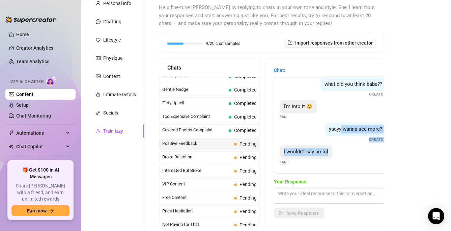
click at [341, 126] on div "I like it ❤️ Fan what did you think babe?? Creator I'm into it 😊 Fan yaayy wann…" at bounding box center [333, 125] width 118 height 97
click at [341, 126] on span "yaayy wanna see more?" at bounding box center [355, 129] width 53 height 6
drag, startPoint x: 341, startPoint y: 113, endPoint x: 339, endPoint y: 154, distance: 41.2
click at [339, 154] on div "I like it ❤️ Fan what did you think babe?? Creator I'm into it 😊 Fan yaayy wann…" at bounding box center [333, 125] width 118 height 97
click at [339, 154] on div "I wouldn't say no lol Fan" at bounding box center [333, 155] width 107 height 20
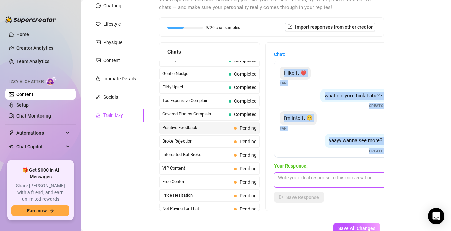
scroll to position [27, 0]
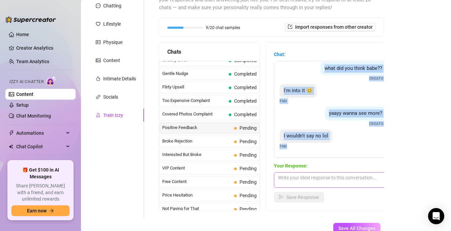
drag, startPoint x: 280, startPoint y: 71, endPoint x: 331, endPoint y: 174, distance: 114.2
click at [331, 174] on div "Chat: I like it ❤️ Fan what did you think babe?? Creator I'm into it 😊 Fan yaay…" at bounding box center [333, 127] width 118 height 152
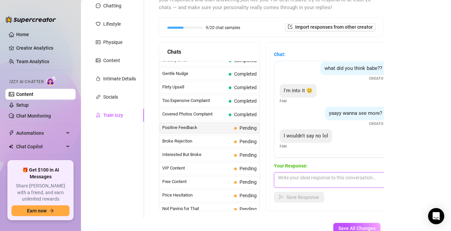
click at [317, 183] on textarea at bounding box center [333, 180] width 118 height 16
paste textarea "just for you… but only if you promise to behave 🤐"
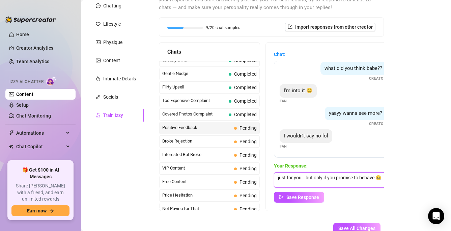
type textarea "just for you… but only if you promise to behave 🤐"
click at [311, 202] on div "Chat: I like it ❤️ Fan what did you think babe?? Creator I'm into it 😊 Fan yaay…" at bounding box center [333, 126] width 134 height 168
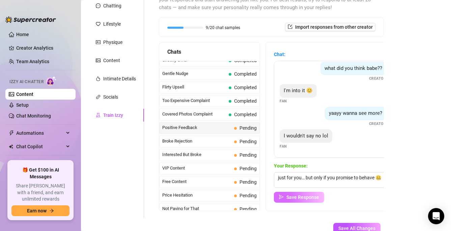
click at [311, 196] on span "Save Response" at bounding box center [302, 196] width 33 height 5
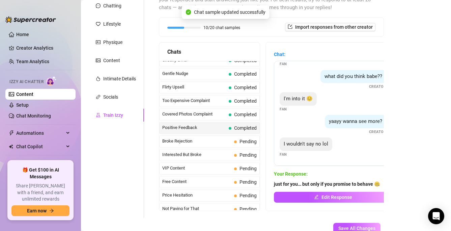
scroll to position [19, 0]
click at [191, 142] on span "Broke Rejection" at bounding box center [196, 141] width 69 height 7
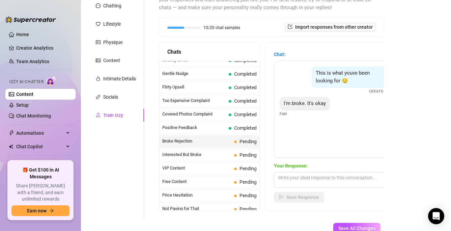
click at [308, 117] on div "This is what youve been looking for 😏 Creator I'm broke. It's okay Fan" at bounding box center [333, 109] width 118 height 97
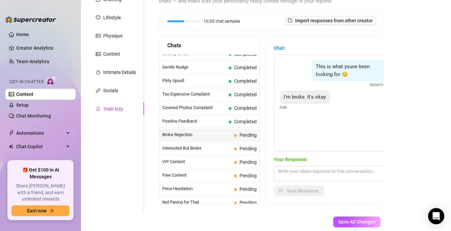
scroll to position [90, 0]
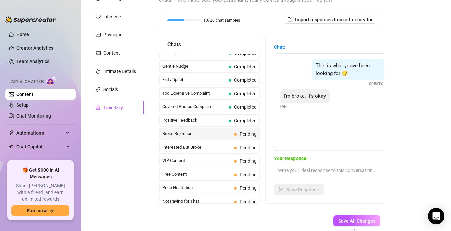
click at [315, 108] on div "I'm broke. It's okay Fan" at bounding box center [333, 99] width 107 height 20
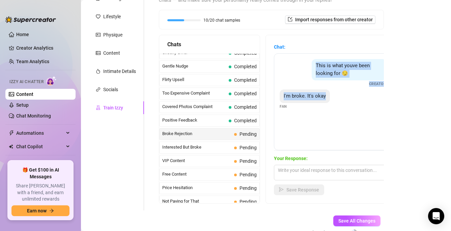
drag, startPoint x: 314, startPoint y: 65, endPoint x: 313, endPoint y: 107, distance: 42.5
click at [313, 107] on div "This is what youve been looking for 😏 Creator I'm broke. It's okay Fan" at bounding box center [333, 101] width 118 height 97
click at [313, 107] on div "I'm broke. It's okay Fan" at bounding box center [333, 99] width 107 height 20
drag, startPoint x: 313, startPoint y: 117, endPoint x: 313, endPoint y: 84, distance: 32.7
click at [313, 84] on div "This is what youve been looking for 😏 Creator I'm broke. It's okay Fan" at bounding box center [333, 101] width 118 height 97
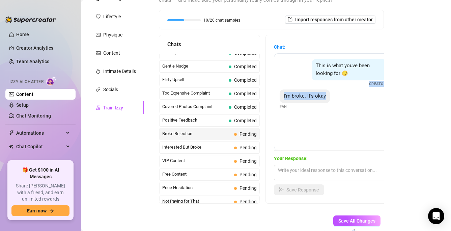
click at [313, 84] on div "This is what youve been looking for 😏 Creator" at bounding box center [333, 73] width 107 height 28
drag, startPoint x: 315, startPoint y: 66, endPoint x: 309, endPoint y: 115, distance: 49.3
click at [309, 115] on div "This is what youve been looking for 😏 Creator I'm broke. It's okay Fan" at bounding box center [333, 101] width 118 height 97
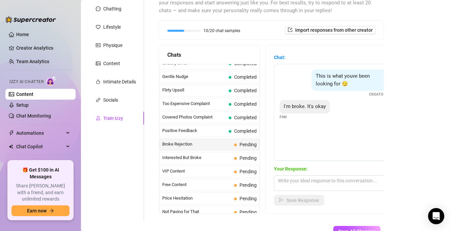
scroll to position [81, 0]
click at [194, 146] on span "Broke Rejection" at bounding box center [196, 143] width 69 height 7
click at [191, 144] on span "Broke Rejection" at bounding box center [196, 143] width 69 height 7
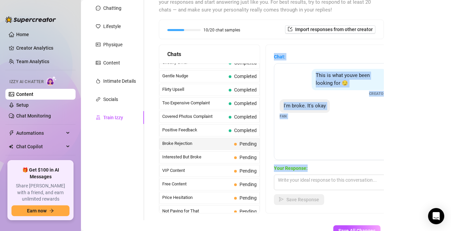
drag, startPoint x: 271, startPoint y: 50, endPoint x: 330, endPoint y: 170, distance: 133.5
click at [330, 170] on div "Chat: This is what youve been looking for 😏 Creator I'm broke. It's okay Fan Yo…" at bounding box center [333, 129] width 134 height 168
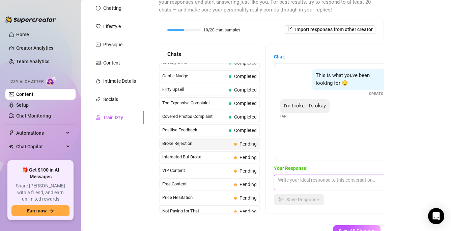
click at [291, 185] on textarea at bounding box center [333, 182] width 118 height 16
paste textarea "that’s okay babe… maybe a little tease is enough for now 😉"
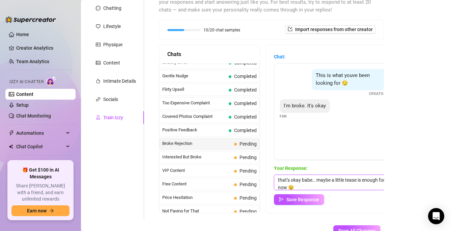
scroll to position [0, 0]
type textarea "that’s okay babe… maybe a little tease is enough for now 😉"
click at [307, 201] on span "Save Response" at bounding box center [302, 199] width 33 height 5
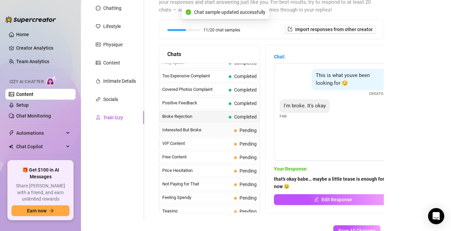
scroll to position [93, 0]
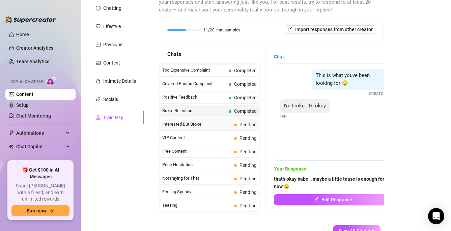
click at [207, 122] on span "Interested But Broke" at bounding box center [196, 124] width 69 height 7
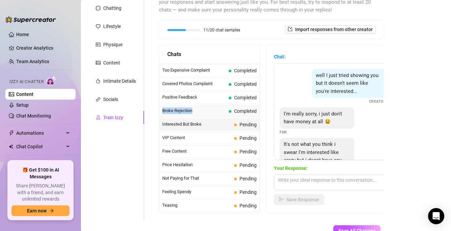
drag, startPoint x: 193, startPoint y: 109, endPoint x: 162, endPoint y: 111, distance: 31.4
click at [162, 111] on div "Broke Rejection Completed" at bounding box center [209, 111] width 100 height 12
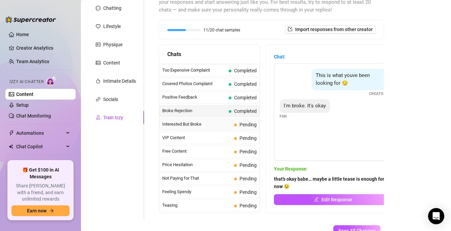
click at [196, 124] on span "Interested But Broke" at bounding box center [196, 124] width 69 height 7
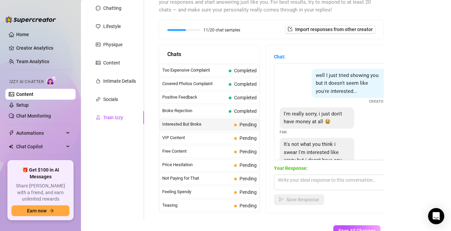
click at [308, 87] on div "well I just tried showing you but it doesn't seem like you're interested... Cre…" at bounding box center [333, 87] width 107 height 36
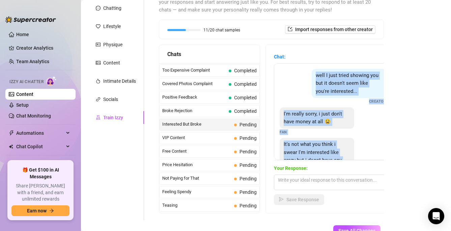
scroll to position [30, 0]
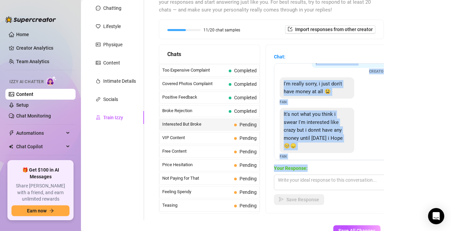
drag, startPoint x: 313, startPoint y: 72, endPoint x: 337, endPoint y: 171, distance: 102.2
click at [337, 171] on div "Chat: well I just tried showing you but it doesn't seem like you're interested.…" at bounding box center [333, 129] width 118 height 152
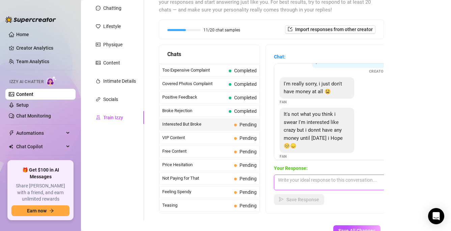
click at [307, 180] on textarea at bounding box center [333, 182] width 118 height 16
paste textarea "Mmm 😘 it’s okay babe… I know you’re eager and we’ll make it worth the wait"
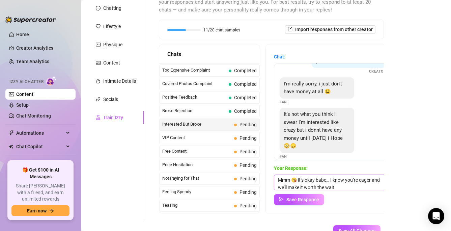
scroll to position [0, 0]
click at [291, 181] on textarea "Mmm 😘 it’s okay babe… I know you’re eager and we’ll make it worth the wait" at bounding box center [333, 182] width 118 height 16
click at [282, 180] on textarea "Mmm 😘 it’s okay babe… I know you’re eager and we’ll make it worth the wait" at bounding box center [333, 182] width 118 height 16
type textarea "Mmm 😘 it’s okay babe… I know you’re eager and we’ll make it worth the wait"
click at [294, 200] on span "Save Response" at bounding box center [302, 199] width 33 height 5
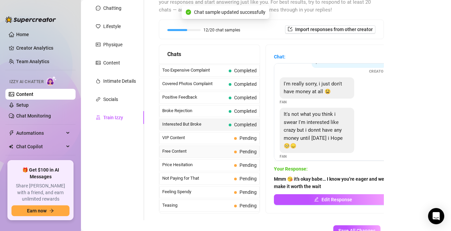
scroll to position [29, 0]
click at [191, 139] on span "VIP Content" at bounding box center [196, 137] width 69 height 7
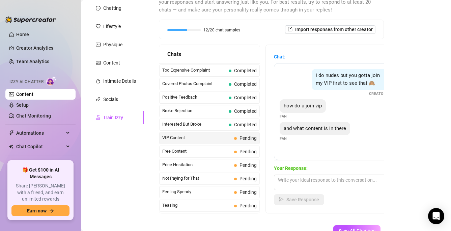
click at [304, 123] on div "and what content is in there" at bounding box center [315, 128] width 70 height 13
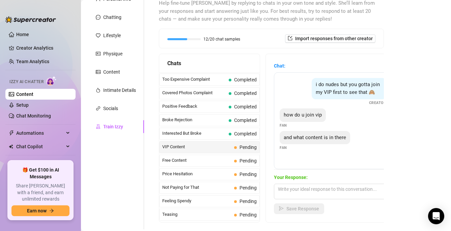
scroll to position [76, 0]
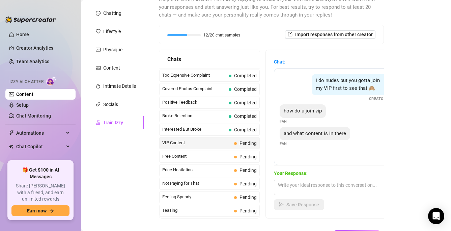
click at [336, 90] on span "i do nudes but you gotta join my VIP first to see that 🙈" at bounding box center [348, 84] width 64 height 14
drag, startPoint x: 336, startPoint y: 75, endPoint x: 335, endPoint y: 92, distance: 16.5
click at [335, 92] on div "i do nudes but you gotta join my VIP first to see that 🙈" at bounding box center [349, 84] width 75 height 21
drag, startPoint x: 337, startPoint y: 94, endPoint x: 337, endPoint y: 76, distance: 18.5
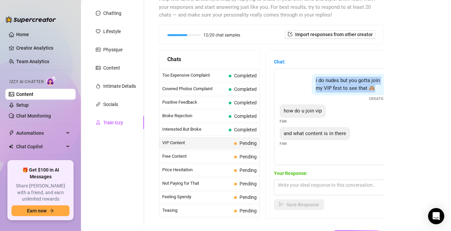
click at [337, 76] on div "i do nudes but you gotta join my VIP first to see that 🙈" at bounding box center [349, 84] width 75 height 21
drag, startPoint x: 335, startPoint y: 77, endPoint x: 328, endPoint y: 112, distance: 36.0
click at [328, 112] on div "i do nudes but you gotta join my VIP first to see that 🙈 Creator how do u join …" at bounding box center [333, 116] width 118 height 97
click at [328, 112] on div "how do u join vip Fan" at bounding box center [333, 114] width 107 height 20
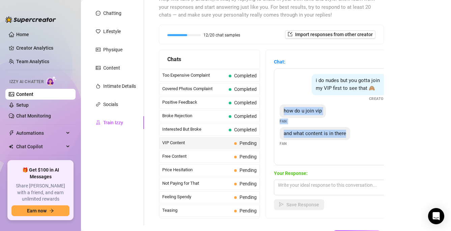
drag, startPoint x: 333, startPoint y: 102, endPoint x: 324, endPoint y: 142, distance: 40.8
click at [324, 142] on div "i do nudes but you gotta join my VIP first to see that 🙈 Creator how do u join …" at bounding box center [333, 116] width 118 height 97
click at [324, 142] on div "and what content is in there Fan" at bounding box center [333, 137] width 107 height 20
drag, startPoint x: 324, startPoint y: 148, endPoint x: 324, endPoint y: 109, distance: 39.5
click at [324, 109] on div "i do nudes but you gotta join my VIP first to see that 🙈 Creator how do u join …" at bounding box center [333, 116] width 118 height 97
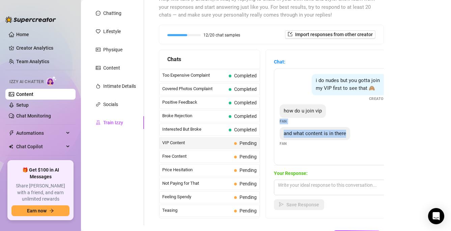
click at [324, 109] on div "how do u join vip" at bounding box center [303, 110] width 46 height 13
drag, startPoint x: 328, startPoint y: 104, endPoint x: 315, endPoint y: 142, distance: 40.4
click at [315, 142] on div "i do nudes but you gotta join my VIP first to see that 🙈 Creator how do u join …" at bounding box center [333, 116] width 118 height 97
click at [315, 142] on div "and what content is in there Fan" at bounding box center [333, 137] width 107 height 20
drag, startPoint x: 315, startPoint y: 152, endPoint x: 315, endPoint y: 105, distance: 47.9
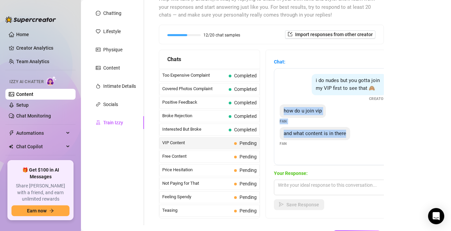
click at [315, 105] on div "i do nudes but you gotta join my VIP first to see that 🙈 Creator how do u join …" at bounding box center [333, 116] width 118 height 97
click at [315, 105] on div "how do u join vip" at bounding box center [303, 110] width 46 height 13
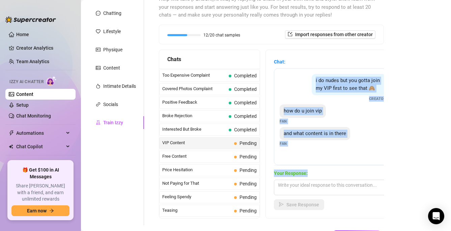
drag, startPoint x: 295, startPoint y: 71, endPoint x: 329, endPoint y: 175, distance: 109.7
click at [329, 175] on div "Chat: i do nudes but you gotta join my VIP first to see that 🙈 Creator how do u…" at bounding box center [333, 134] width 118 height 152
click at [315, 182] on textarea at bounding box center [333, 187] width 118 height 16
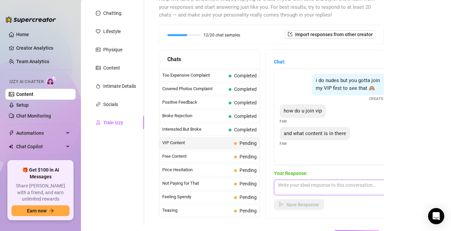
paste textarea "Mmm 😘 VIP gets you the full naughty experience… are you ready? 😈"
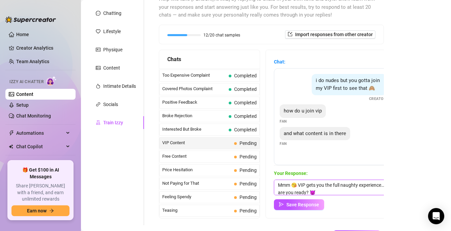
scroll to position [0, 0]
click at [303, 189] on textarea "Mmm 😘 VIP gets you the full naughty experience… are you ready? 😈" at bounding box center [333, 187] width 118 height 16
type textarea "Mmm 😘 VIP gets you the full naughty experience… are you ready? 😈"
click at [302, 206] on span "Save Response" at bounding box center [302, 204] width 33 height 5
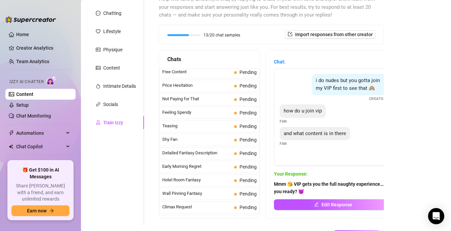
scroll to position [128, 0]
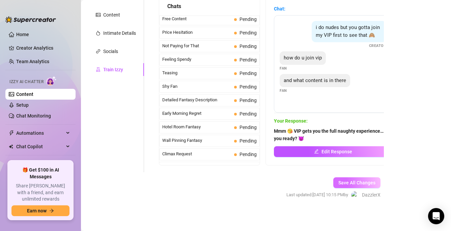
click at [347, 183] on span "Save All Changes" at bounding box center [356, 182] width 37 height 5
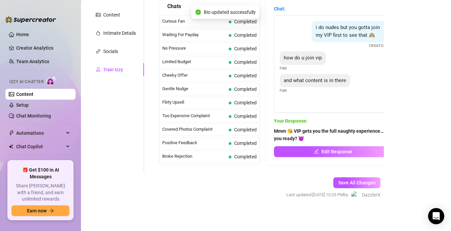
scroll to position [79, 0]
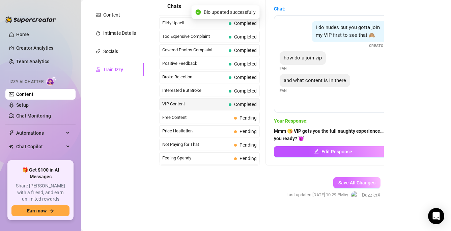
click at [339, 179] on button "Save All Changes" at bounding box center [356, 182] width 47 height 11
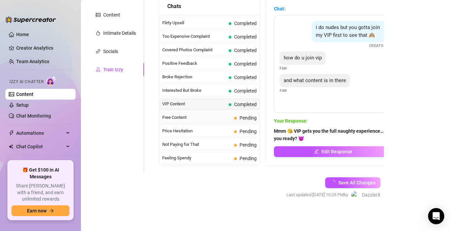
click at [178, 117] on span "Free Content" at bounding box center [196, 117] width 69 height 7
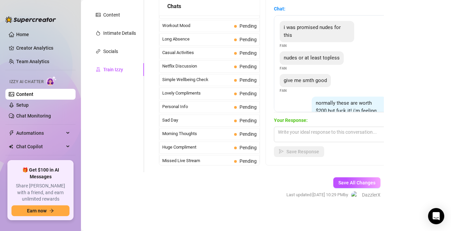
scroll to position [605, 0]
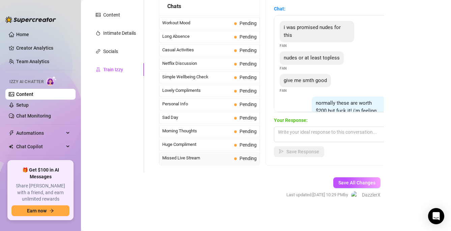
click at [185, 158] on span "Missed Live Stream" at bounding box center [196, 157] width 69 height 7
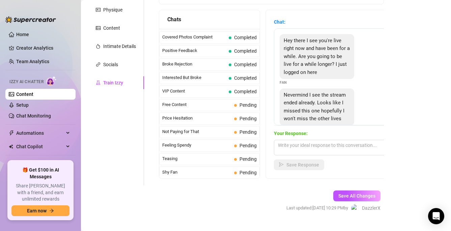
scroll to position [128, 0]
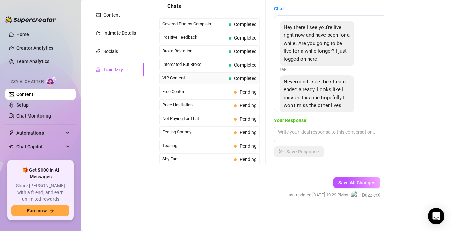
click at [187, 81] on div "VIP Content Completed" at bounding box center [209, 78] width 100 height 12
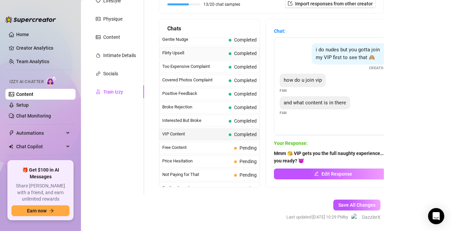
scroll to position [73, 0]
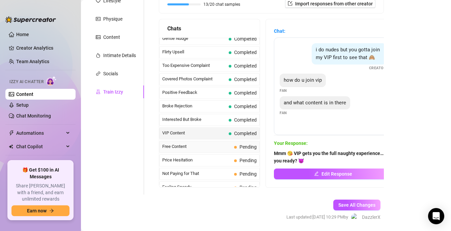
click at [180, 147] on span "Free Content" at bounding box center [196, 146] width 69 height 7
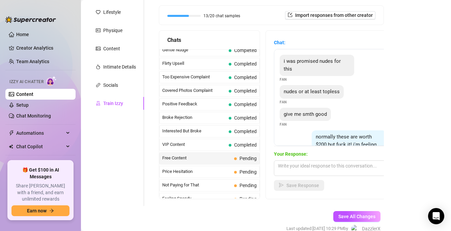
scroll to position [90, 0]
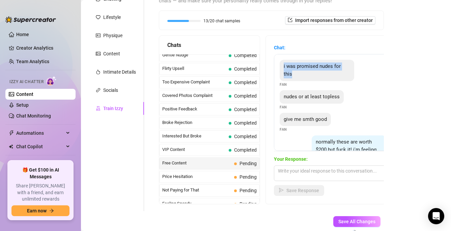
drag, startPoint x: 302, startPoint y: 75, endPoint x: 303, endPoint y: 59, distance: 16.2
click at [303, 59] on div "i was promised nudes for this Fan nudes or at least topless Fan give me smth go…" at bounding box center [333, 102] width 118 height 97
drag, startPoint x: 306, startPoint y: 59, endPoint x: 303, endPoint y: 75, distance: 16.1
click at [303, 75] on div "i was promised nudes for this Fan nudes or at least topless Fan give me smth go…" at bounding box center [333, 102] width 118 height 97
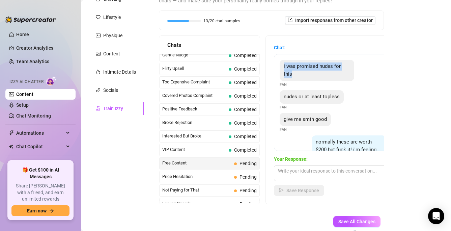
click at [303, 75] on div "i was promised nudes for this Fan" at bounding box center [333, 74] width 107 height 28
drag, startPoint x: 303, startPoint y: 75, endPoint x: 303, endPoint y: 59, distance: 15.2
click at [303, 60] on div "i was promised nudes for this Fan" at bounding box center [333, 74] width 107 height 28
click at [303, 60] on div "i was promised nudes for this" at bounding box center [317, 70] width 75 height 21
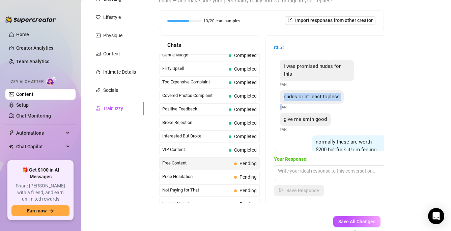
drag, startPoint x: 281, startPoint y: 82, endPoint x: 281, endPoint y: 98, distance: 16.2
click at [281, 99] on div "nudes or at least topless Fan" at bounding box center [333, 100] width 107 height 20
click at [281, 104] on span "Fan" at bounding box center [283, 107] width 7 height 6
drag, startPoint x: 277, startPoint y: 109, endPoint x: 314, endPoint y: 119, distance: 38.4
click at [314, 119] on div "i was promised nudes for this Fan nudes or at least topless Fan give me smth go…" at bounding box center [333, 102] width 118 height 97
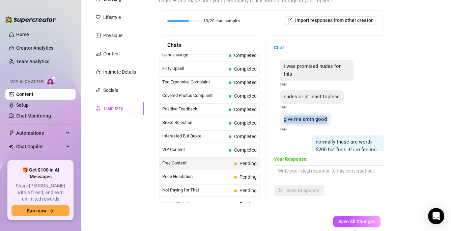
click at [314, 119] on div "give me smth good Fan" at bounding box center [333, 123] width 107 height 20
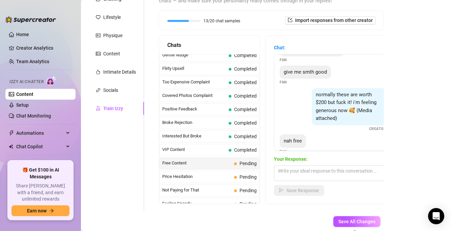
scroll to position [49, 0]
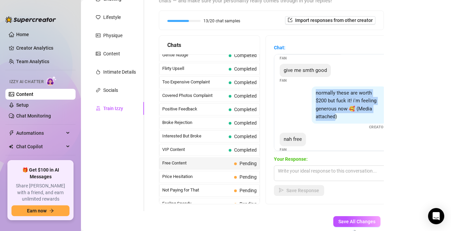
drag, startPoint x: 310, startPoint y: 87, endPoint x: 335, endPoint y: 112, distance: 35.3
click at [335, 112] on div "normally these are worth $200 but fuck it! i'm feeling generous now 🥰 (Media at…" at bounding box center [333, 108] width 107 height 44
click at [335, 112] on div "normally these are worth $200 but fuck it! i'm feeling generous now 🥰 (Media at…" at bounding box center [349, 104] width 75 height 37
drag, startPoint x: 339, startPoint y: 113, endPoint x: 335, endPoint y: 79, distance: 33.7
click at [335, 86] on div "normally these are worth $200 but fuck it! i'm feeling generous now 🥰 (Media at…" at bounding box center [349, 104] width 75 height 37
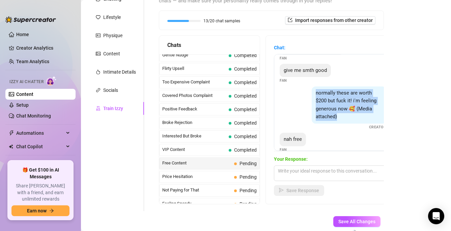
click at [335, 86] on div "normally these are worth $200 but fuck it! i'm feeling generous now 🥰 (Media at…" at bounding box center [349, 104] width 75 height 37
drag, startPoint x: 336, startPoint y: 79, endPoint x: 333, endPoint y: 111, distance: 32.1
click at [333, 111] on div "normally these are worth $200 but fuck it! i'm feeling generous now 🥰 (Media at…" at bounding box center [349, 104] width 75 height 37
click at [333, 111] on span "normally these are worth $200 but fuck it! i'm feeling generous now 🥰 (Media at…" at bounding box center [346, 105] width 61 height 30
drag, startPoint x: 340, startPoint y: 112, endPoint x: 340, endPoint y: 82, distance: 30.0
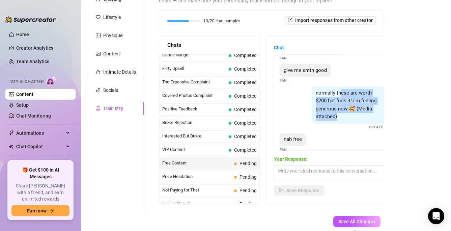
click at [340, 86] on div "normally these are worth $200 but fuck it! i'm feeling generous now 🥰 (Media at…" at bounding box center [349, 104] width 75 height 37
click at [340, 90] on span "normally these are worth $200 but fuck it! i'm feeling generous now 🥰 (Media at…" at bounding box center [346, 105] width 61 height 30
drag, startPoint x: 341, startPoint y: 81, endPoint x: 340, endPoint y: 110, distance: 28.7
click at [340, 110] on div "normally these are worth $200 but fuck it! i'm feeling generous now 🥰 (Media at…" at bounding box center [349, 104] width 75 height 37
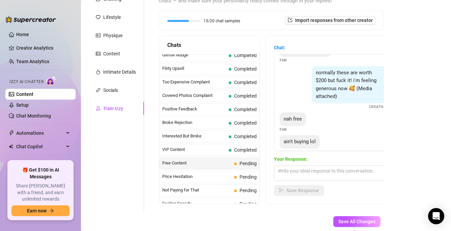
scroll to position [74, 0]
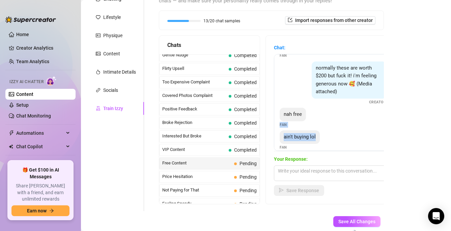
drag, startPoint x: 340, startPoint y: 103, endPoint x: 336, endPoint y: 134, distance: 31.2
click at [336, 134] on div "i was promised nudes for this Fan nudes or at least topless Fan give me smth go…" at bounding box center [333, 102] width 118 height 97
click at [336, 134] on div "ain't buying lol Fan" at bounding box center [333, 140] width 107 height 20
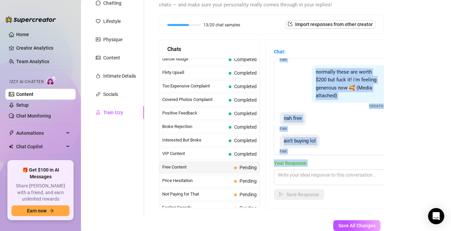
drag, startPoint x: 280, startPoint y: 68, endPoint x: 312, endPoint y: 164, distance: 101.2
click at [312, 164] on div "Chat: i was promised nudes for this Fan nudes or at least topless Fan give me s…" at bounding box center [333, 124] width 118 height 152
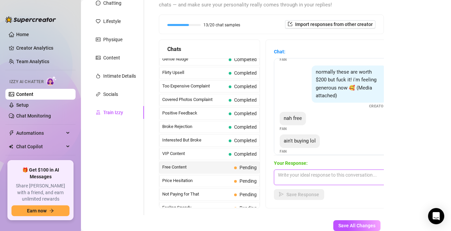
click at [295, 176] on textarea at bounding box center [333, 177] width 118 height 16
paste textarea "Mmm 😘 not for free, babe. gotta make it worth your while 💌"
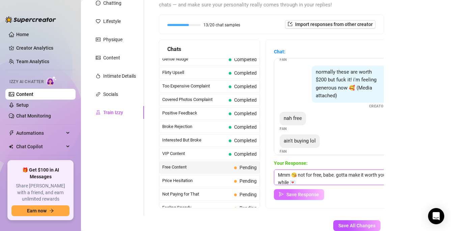
scroll to position [0, 0]
type textarea "Mmm 😘 not for free, babe. gotta make it worth your while 💌"
click at [312, 197] on button "Save Response" at bounding box center [299, 194] width 50 height 11
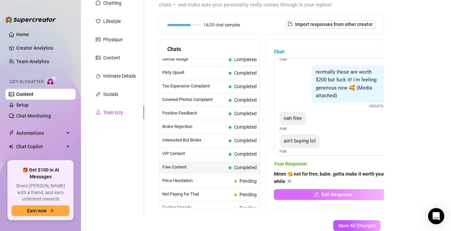
scroll to position [73, 0]
click at [318, 193] on icon "edit" at bounding box center [316, 194] width 4 height 4
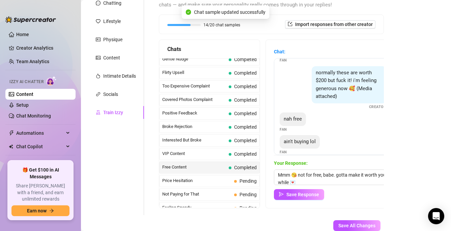
scroll to position [74, 0]
click at [300, 180] on textarea "Mmm 😘 not for free, babe. gotta make it worth your while 💌" at bounding box center [333, 177] width 118 height 16
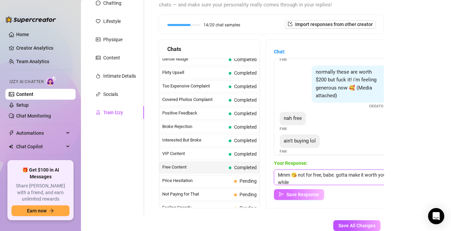
scroll to position [0, 0]
type textarea "Mmm 😘 not for free, babe. gotta make it worth your while"
click at [299, 194] on span "Save Response" at bounding box center [302, 194] width 33 height 5
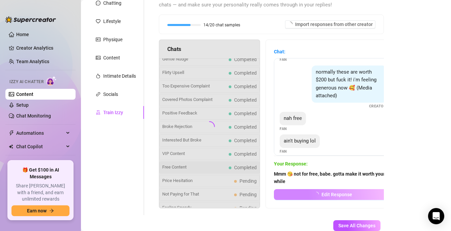
scroll to position [73, 0]
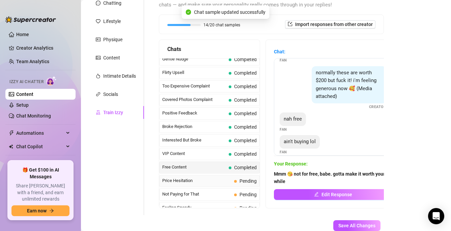
click at [191, 181] on span "Price Hesitation" at bounding box center [196, 180] width 69 height 7
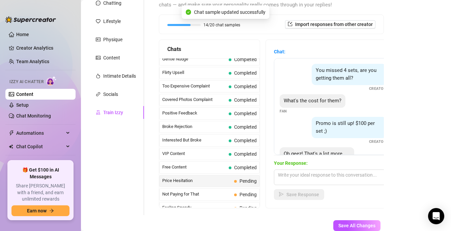
click at [289, 86] on div "You missed 4 sets, are you getting them all? Creator" at bounding box center [333, 78] width 107 height 28
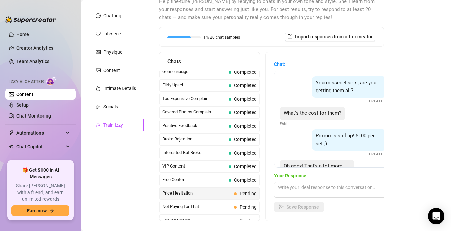
scroll to position [71, 0]
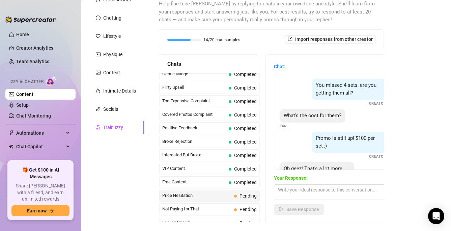
click at [300, 78] on div "You missed 4 sets, are you getting them all? Creator What's the cost for them? …" at bounding box center [333, 121] width 118 height 97
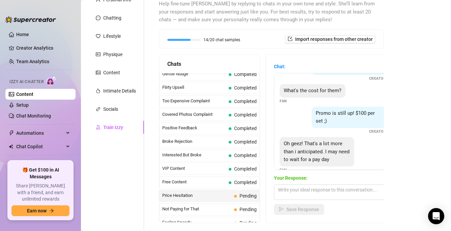
scroll to position [27, 0]
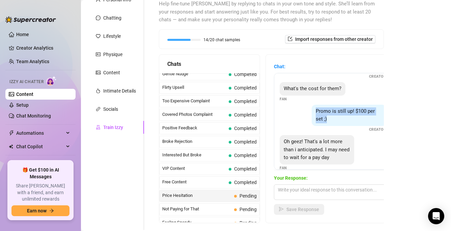
drag, startPoint x: 304, startPoint y: 104, endPoint x: 328, endPoint y: 125, distance: 32.0
click at [328, 125] on div "You missed 4 sets, are you getting them all? Creator What's the cost for them? …" at bounding box center [333, 121] width 118 height 97
click at [333, 120] on div "Promo is still up! $100 per set ;)" at bounding box center [349, 115] width 75 height 21
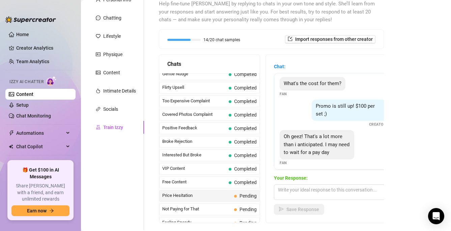
scroll to position [36, 0]
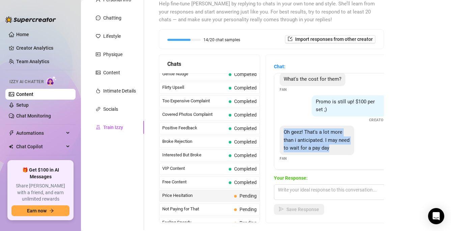
drag, startPoint x: 334, startPoint y: 124, endPoint x: 332, endPoint y: 163, distance: 38.2
click at [332, 163] on div "You missed 4 sets, are you getting them all? Creator What's the cost for them? …" at bounding box center [333, 121] width 118 height 97
click at [332, 156] on div "Oh geez! That's a lot more than i anticipated. I may need to wait for a pay day…" at bounding box center [333, 143] width 107 height 36
drag, startPoint x: 333, startPoint y: 158, endPoint x: 339, endPoint y: 126, distance: 32.0
click at [339, 126] on div "Oh geez! That's a lot more than i anticipated. I may need to wait for a pay day…" at bounding box center [333, 143] width 107 height 36
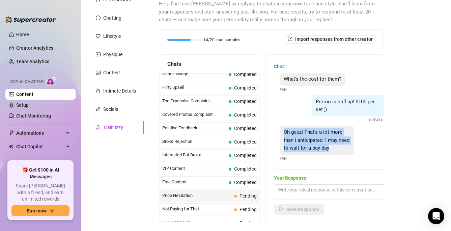
click at [339, 126] on div "Oh geez! That's a lot more than i anticipated. I may need to wait for a pay day" at bounding box center [317, 139] width 75 height 29
drag, startPoint x: 339, startPoint y: 123, endPoint x: 332, endPoint y: 155, distance: 32.6
click at [332, 155] on div "You missed 4 sets, are you getting them all? Creator What's the cost for them? …" at bounding box center [333, 121] width 118 height 97
click at [332, 155] on div "Oh geez! That's a lot more than i anticipated. I may need to wait for a pay day…" at bounding box center [333, 143] width 107 height 36
drag, startPoint x: 332, startPoint y: 157, endPoint x: 332, endPoint y: 121, distance: 36.1
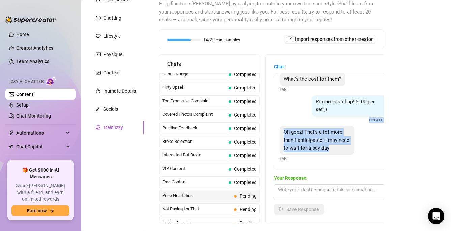
click at [332, 121] on div "You missed 4 sets, are you getting them all? Creator What's the cost for them? …" at bounding box center [333, 121] width 118 height 97
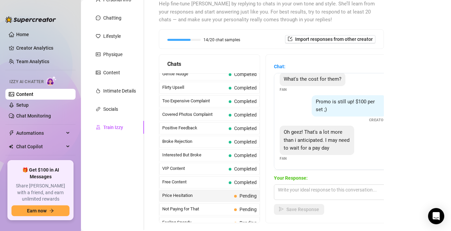
click at [336, 118] on div "Promo is still up! $100 per set ;) Creator" at bounding box center [333, 109] width 107 height 28
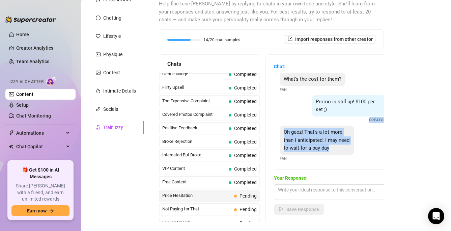
drag, startPoint x: 336, startPoint y: 116, endPoint x: 326, endPoint y: 152, distance: 37.3
click at [326, 152] on div "You missed 4 sets, are you getting them all? Creator What's the cost for them? …" at bounding box center [333, 121] width 118 height 97
click at [326, 152] on div "Oh geez! That's a lot more than i anticipated. I may need to wait for a pay day" at bounding box center [317, 139] width 75 height 29
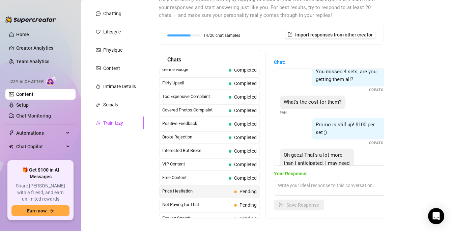
scroll to position [0, 0]
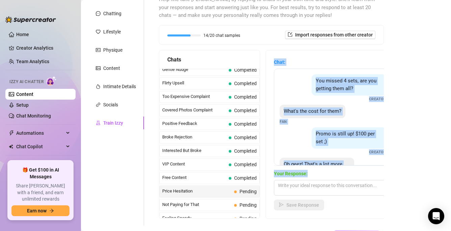
drag, startPoint x: 274, startPoint y: 61, endPoint x: 313, endPoint y: 176, distance: 121.1
click at [313, 176] on div "Chat: You missed 4 sets, are you getting them all? Creator What's the cost for …" at bounding box center [333, 134] width 118 height 152
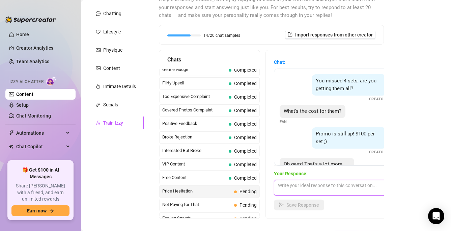
click at [332, 187] on textarea at bounding box center [333, 188] width 118 height 16
paste textarea "Mmm. I'd love to show you… but only for those who want the full experience 😏"
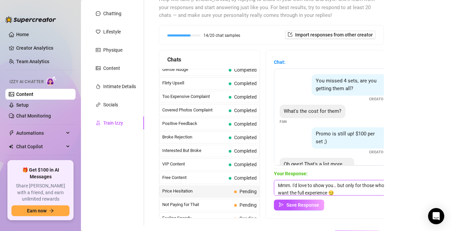
scroll to position [0, 0]
type textarea "Mmm. I'd love to show you… but only for those who want the full experience 😏"
click at [296, 207] on span "Save Response" at bounding box center [302, 204] width 33 height 5
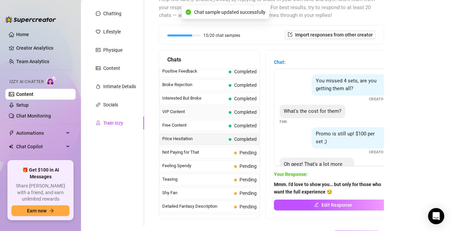
scroll to position [124, 0]
click at [193, 151] on span "Not Paying for That" at bounding box center [196, 152] width 69 height 7
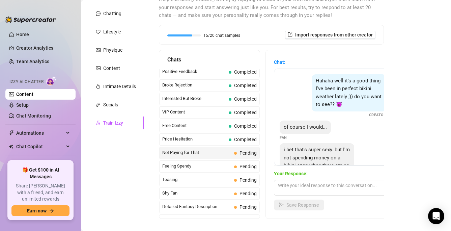
click at [198, 155] on span "Not Paying for That" at bounding box center [196, 152] width 69 height 7
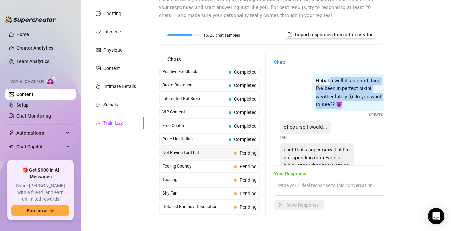
drag, startPoint x: 331, startPoint y: 82, endPoint x: 331, endPoint y: 112, distance: 29.7
click at [331, 112] on div "Hahaha well it's a good thing I've been in perfect bikini weather lately ;)) do…" at bounding box center [333, 96] width 107 height 44
drag, startPoint x: 345, startPoint y: 109, endPoint x: 339, endPoint y: 79, distance: 31.0
click at [339, 79] on div "Hahaha well it's a good thing I've been in perfect bikini weather lately ;)) do…" at bounding box center [349, 92] width 75 height 37
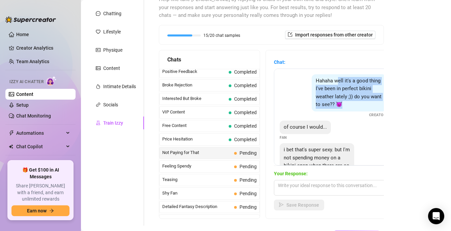
click at [339, 79] on span "Hahaha well it's a good thing I've been in perfect bikini weather lately ;)) do…" at bounding box center [349, 93] width 66 height 30
drag, startPoint x: 342, startPoint y: 77, endPoint x: 330, endPoint y: 126, distance: 50.1
click at [330, 126] on div "Hahaha well it's a good thing I've been in perfect bikini weather lately ;)) do…" at bounding box center [333, 116] width 118 height 97
click at [330, 126] on div "of course I would..." at bounding box center [305, 126] width 51 height 13
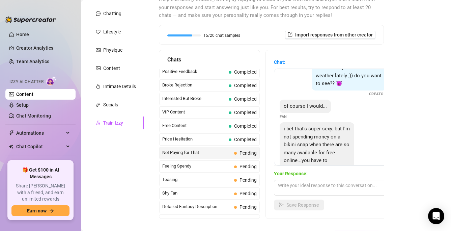
scroll to position [22, 0]
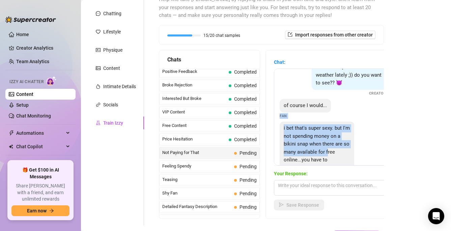
drag, startPoint x: 332, startPoint y: 106, endPoint x: 328, endPoint y: 148, distance: 42.4
click at [328, 149] on div "Hahaha well it's a good thing I've been in perfect bikini weather lately ;)) do…" at bounding box center [333, 116] width 118 height 97
click at [328, 148] on div "i bet that's super sexy. but I'm not spending money on a bikini snap when there…" at bounding box center [317, 151] width 75 height 61
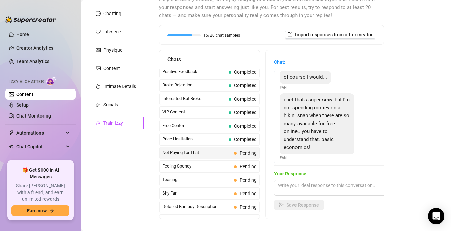
scroll to position [50, 0]
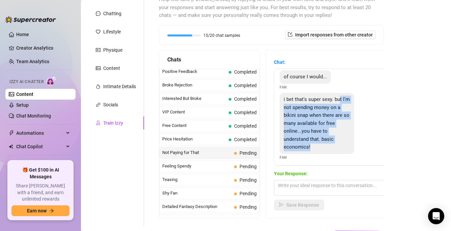
drag, startPoint x: 328, startPoint y: 148, endPoint x: 340, endPoint y: 99, distance: 51.1
click at [340, 99] on div "i bet that's super sexy. but I'm not spending money on a bikini snap when there…" at bounding box center [317, 123] width 75 height 61
click at [340, 99] on span "i bet that's super sexy. but I'm not spending money on a bikini snap when there…" at bounding box center [317, 123] width 66 height 54
drag, startPoint x: 343, startPoint y: 94, endPoint x: 324, endPoint y: 148, distance: 56.8
click at [324, 148] on div "Hahaha well it's a good thing I've been in perfect bikini weather lately ;)) do…" at bounding box center [333, 116] width 118 height 97
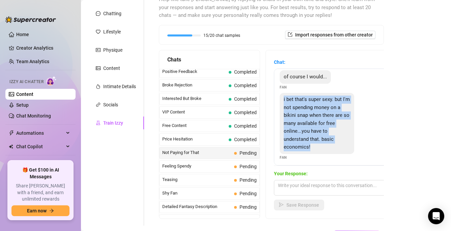
click at [324, 148] on div "i bet that's super sexy. but I'm not spending money on a bikini snap when there…" at bounding box center [317, 123] width 75 height 61
drag, startPoint x: 324, startPoint y: 147, endPoint x: 342, endPoint y: 105, distance: 45.2
click at [342, 105] on div "i bet that's super sexy. but I'm not spending money on a bikini snap when there…" at bounding box center [317, 123] width 75 height 61
drag, startPoint x: 347, startPoint y: 105, endPoint x: 315, endPoint y: 160, distance: 63.0
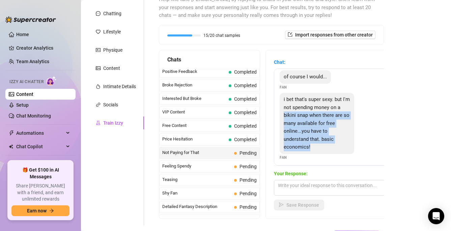
click at [315, 160] on div "i bet that's super sexy. but I'm not spending money on a bikini snap when there…" at bounding box center [333, 126] width 107 height 67
click at [319, 149] on div "i bet that's super sexy. but I'm not spending money on a bikini snap when there…" at bounding box center [317, 123] width 75 height 61
drag, startPoint x: 317, startPoint y: 158, endPoint x: 332, endPoint y: 117, distance: 43.8
click at [332, 117] on div "i bet that's super sexy. but I'm not spending money on a bikini snap when there…" at bounding box center [333, 126] width 107 height 67
click at [332, 117] on span "i bet that's super sexy. but I'm not spending money on a bikini snap when there…" at bounding box center [317, 123] width 66 height 54
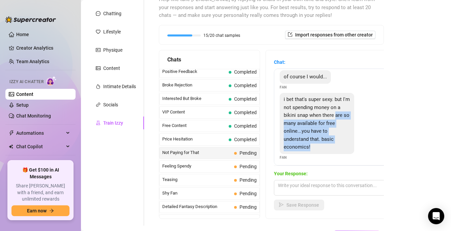
drag, startPoint x: 335, startPoint y: 117, endPoint x: 313, endPoint y: 156, distance: 45.3
click at [313, 157] on div "i bet that's super sexy. but I'm not spending money on a bikini snap when there…" at bounding box center [333, 126] width 107 height 67
click at [319, 145] on div "i bet that's super sexy. but I'm not spending money on a bikini snap when there…" at bounding box center [317, 123] width 75 height 61
drag, startPoint x: 319, startPoint y: 150, endPoint x: 324, endPoint y: 124, distance: 26.5
click at [324, 124] on div "i bet that's super sexy. but I'm not spending money on a bikini snap when there…" at bounding box center [317, 123] width 75 height 61
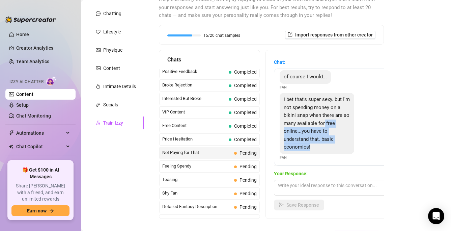
click at [324, 124] on span "i bet that's super sexy. but I'm not spending money on a bikini snap when there…" at bounding box center [317, 123] width 66 height 54
drag, startPoint x: 324, startPoint y: 127, endPoint x: 310, endPoint y: 157, distance: 33.0
click at [310, 157] on div "i bet that's super sexy. but I'm not spending money on a bikini snap when there…" at bounding box center [333, 126] width 107 height 67
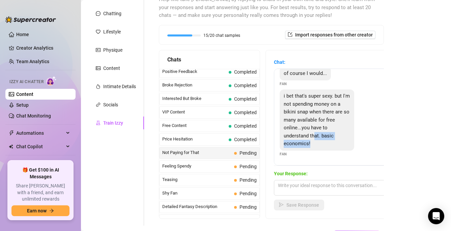
drag, startPoint x: 311, startPoint y: 154, endPoint x: 315, endPoint y: 135, distance: 19.5
click at [315, 135] on div "i bet that's super sexy. but I'm not spending money on a bikini snap when there…" at bounding box center [333, 122] width 107 height 67
click at [315, 135] on span "i bet that's super sexy. but I'm not spending money on a bikini snap when there…" at bounding box center [317, 120] width 66 height 54
drag, startPoint x: 322, startPoint y: 120, endPoint x: 309, endPoint y: 157, distance: 39.7
click at [309, 157] on div "Hahaha well it's a good thing I've been in perfect bikini weather lately ;)) do…" at bounding box center [333, 116] width 118 height 97
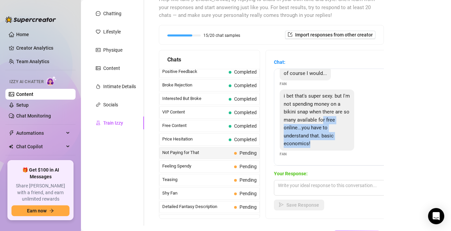
click at [309, 157] on div "Hahaha well it's a good thing I've been in perfect bikini weather lately ;)) do…" at bounding box center [333, 116] width 118 height 97
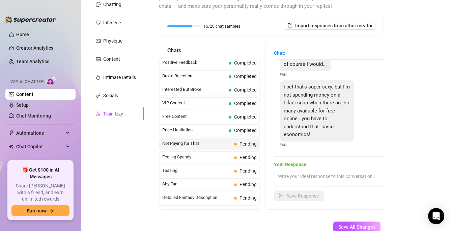
scroll to position [84, 0]
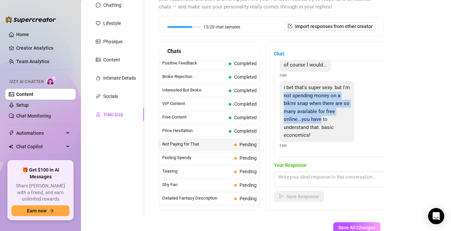
drag, startPoint x: 280, startPoint y: 92, endPoint x: 320, endPoint y: 116, distance: 46.4
click at [320, 116] on div "i bet that's super sexy. but I'm not spending money on a bikini snap when there…" at bounding box center [317, 111] width 75 height 61
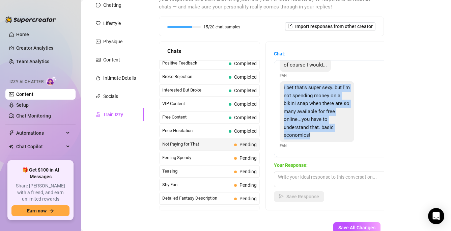
drag, startPoint x: 282, startPoint y: 85, endPoint x: 329, endPoint y: 137, distance: 70.2
click at [329, 137] on div "i bet that's super sexy. but I'm not spending money on a bikini snap when there…" at bounding box center [317, 111] width 75 height 61
click at [308, 176] on textarea at bounding box center [333, 179] width 118 height 16
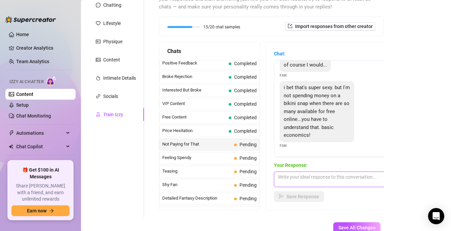
paste textarea "Mmm 😘 I know you can find free ones… but mine come with extra naughty fun you w…"
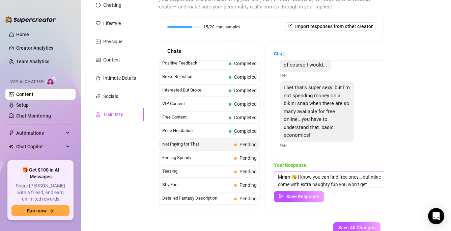
scroll to position [8, 0]
type textarea "Mmm 😘 I know you can find free ones… but mine come with extra naughty fun you w…"
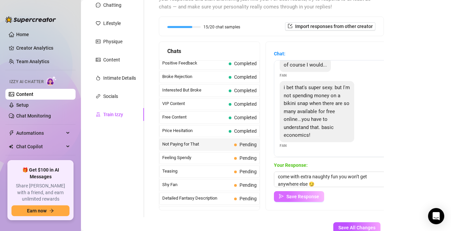
click at [300, 196] on span "Save Response" at bounding box center [302, 196] width 33 height 5
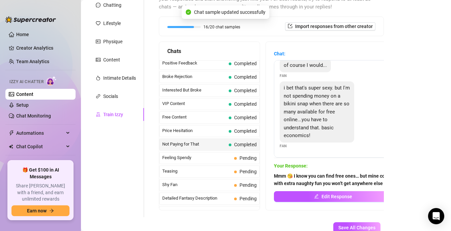
scroll to position [53, 0]
click at [289, 183] on strong "Mmm 😘 I know you can find free ones… but mine come with extra naughty fun you w…" at bounding box center [333, 179] width 118 height 13
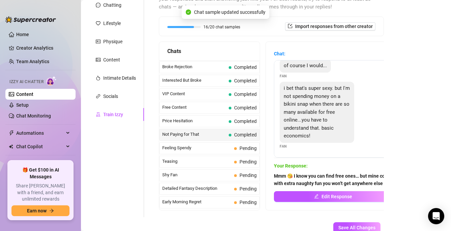
scroll to position [136, 0]
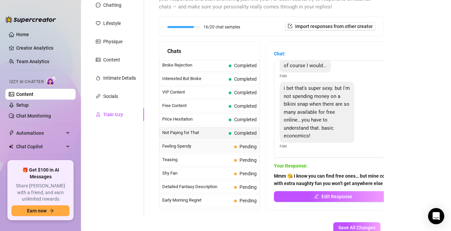
click at [189, 144] on span "Feeling Spendy" at bounding box center [196, 146] width 69 height 7
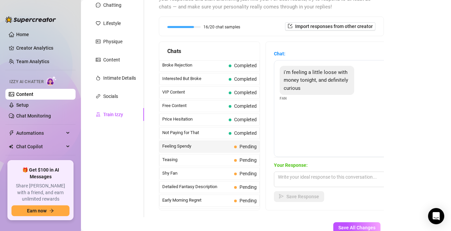
click at [313, 101] on div "i'm feeling a little loose with money tonight, and definitely curious Fan" at bounding box center [333, 84] width 107 height 36
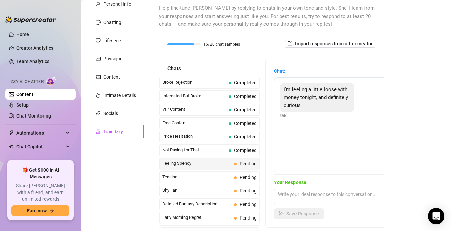
scroll to position [68, 0]
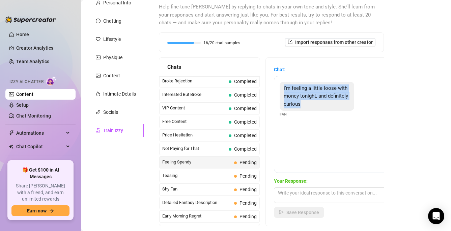
drag, startPoint x: 316, startPoint y: 103, endPoint x: 315, endPoint y: 80, distance: 23.3
click at [315, 80] on div "i'm feeling a little loose with money tonight, and definitely curious Fan" at bounding box center [333, 124] width 118 height 97
drag, startPoint x: 314, startPoint y: 85, endPoint x: 309, endPoint y: 116, distance: 31.3
click at [309, 116] on div "i'm feeling a little loose with money tonight, and definitely curious Fan" at bounding box center [333, 100] width 107 height 36
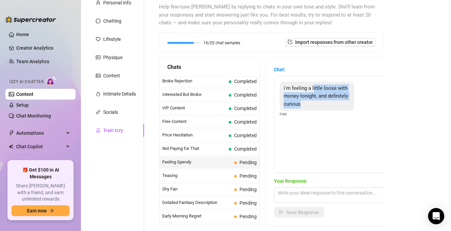
click at [309, 116] on div "i'm feeling a little loose with money tonight, and definitely curious Fan" at bounding box center [333, 100] width 107 height 36
drag, startPoint x: 282, startPoint y: 87, endPoint x: 317, endPoint y: 110, distance: 41.9
click at [317, 110] on div "i'm feeling a little loose with money tonight, and definitely curious" at bounding box center [317, 96] width 75 height 29
click at [286, 196] on textarea at bounding box center [333, 195] width 118 height 16
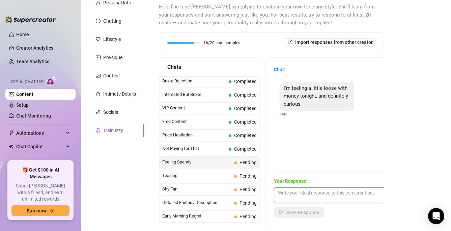
paste textarea "I love that you’re feeling playful tonight… ready for a little private fun? 😘"
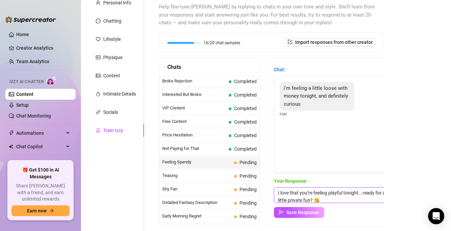
scroll to position [0, 0]
type textarea "I love that you’re feeling playful tonight… ready for a little private fun? 😘"
click at [294, 211] on span "Save Response" at bounding box center [302, 211] width 33 height 5
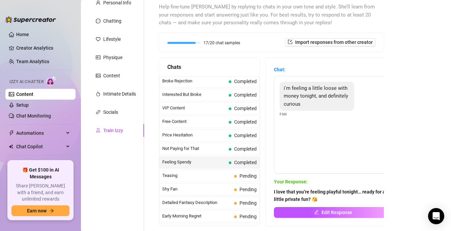
scroll to position [168, 0]
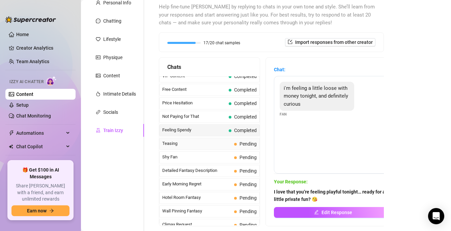
click at [180, 144] on span "Teasing" at bounding box center [196, 143] width 69 height 7
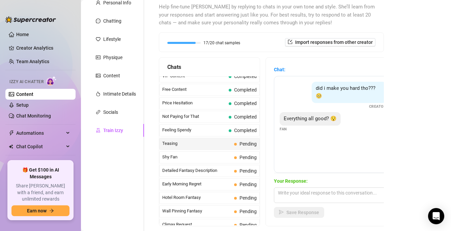
click at [322, 112] on div "Everything all good? 😯" at bounding box center [310, 118] width 61 height 13
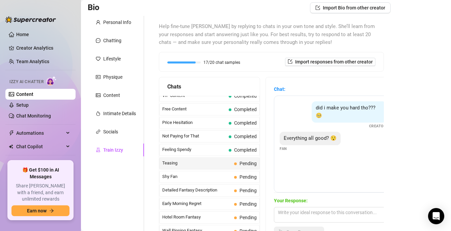
scroll to position [40, 0]
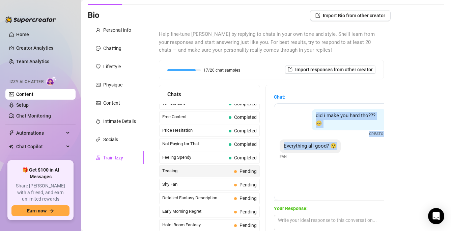
drag, startPoint x: 318, startPoint y: 109, endPoint x: 317, endPoint y: 159, distance: 50.6
click at [317, 159] on div "did i make you hard tho??? 🥺 Creator Everything all good? 😯 Fan" at bounding box center [333, 151] width 118 height 97
click at [317, 158] on div "did i make you hard tho??? 🥺 Creator Everything all good? 😯 Fan" at bounding box center [333, 151] width 118 height 97
drag, startPoint x: 320, startPoint y: 157, endPoint x: 320, endPoint y: 112, distance: 44.5
click at [320, 112] on div "did i make you hard tho??? 🥺 Creator Everything all good? 😯 Fan" at bounding box center [333, 151] width 118 height 97
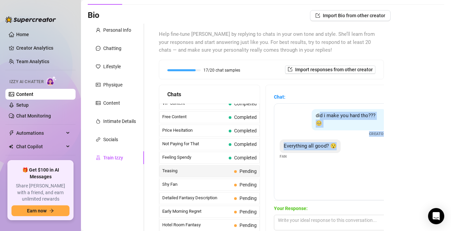
click at [320, 112] on span "did i make you hard tho??? 🥺" at bounding box center [346, 119] width 60 height 14
drag, startPoint x: 314, startPoint y: 111, endPoint x: 315, endPoint y: 152, distance: 41.1
click at [315, 152] on div "did i make you hard tho??? 🥺 Creator Everything all good? 😯 Fan" at bounding box center [333, 151] width 118 height 97
drag, startPoint x: 315, startPoint y: 156, endPoint x: 315, endPoint y: 116, distance: 39.8
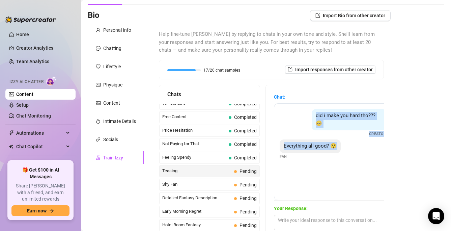
click at [315, 116] on div "did i make you hard tho??? 🥺 Creator Everything all good? 😯 Fan" at bounding box center [333, 151] width 118 height 97
click at [315, 116] on div "did i make you hard tho??? 🥺" at bounding box center [349, 119] width 75 height 21
drag, startPoint x: 315, startPoint y: 113, endPoint x: 312, endPoint y: 157, distance: 44.2
click at [312, 157] on div "did i make you hard tho??? 🥺 Creator Everything all good? 😯 Fan" at bounding box center [333, 151] width 118 height 97
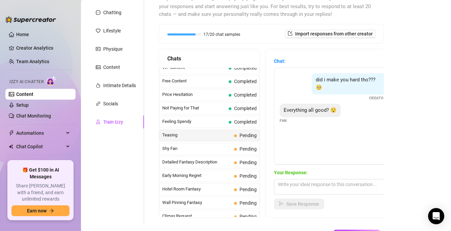
scroll to position [76, 0]
drag, startPoint x: 312, startPoint y: 157, endPoint x: 307, endPoint y: 88, distance: 69.3
click at [307, 88] on div "did i make you hard tho??? 🥺 Creator Everything all good? 😯 Fan" at bounding box center [333, 116] width 118 height 97
click at [307, 88] on div "did i make you hard tho??? 🥺 Creator" at bounding box center [333, 88] width 107 height 28
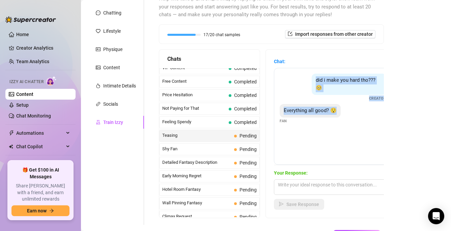
drag, startPoint x: 307, startPoint y: 78, endPoint x: 318, endPoint y: 125, distance: 48.4
click at [318, 125] on div "did i make you hard tho??? 🥺 Creator Everything all good? 😯 Fan" at bounding box center [333, 116] width 118 height 97
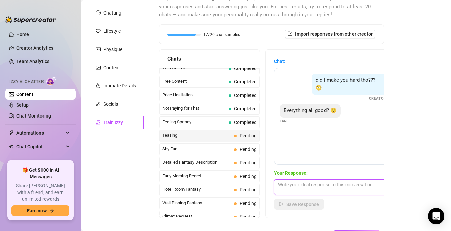
click at [293, 190] on textarea at bounding box center [333, 187] width 118 height 16
paste textarea "Mmm. all good here. you’re making it hard to focus 😉"
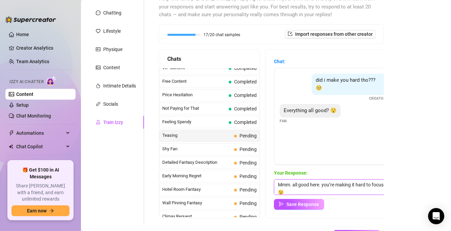
scroll to position [0, 0]
type textarea "Mmm. all good here. you’re making it hard to focus 😉"
click at [310, 207] on button "Save Response" at bounding box center [299, 204] width 50 height 11
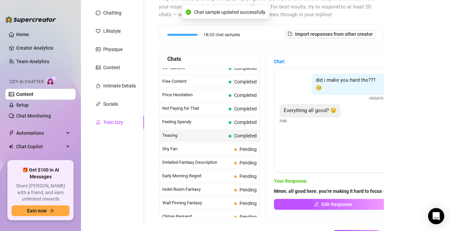
scroll to position [78, 0]
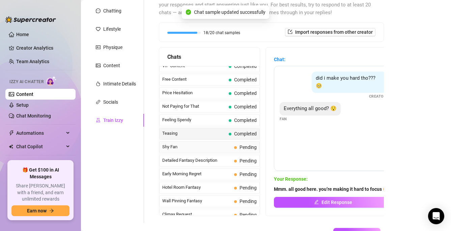
click at [212, 146] on span "Shy Fan" at bounding box center [196, 146] width 69 height 7
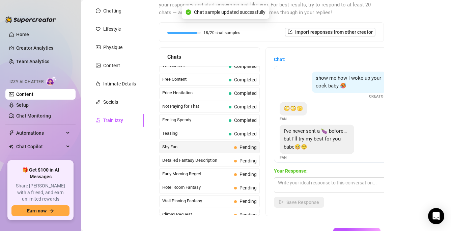
click at [327, 112] on div "😳😳🫣 Fan" at bounding box center [333, 112] width 107 height 20
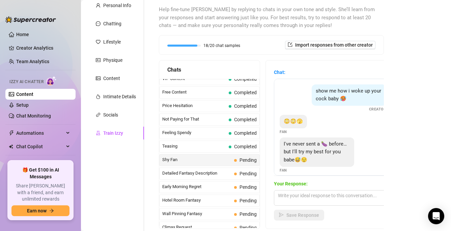
scroll to position [66, 0]
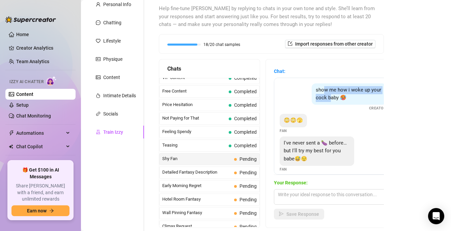
drag, startPoint x: 329, startPoint y: 102, endPoint x: 324, endPoint y: 91, distance: 11.3
click at [324, 91] on div "show me how i woke up your cock baby 🥵" at bounding box center [349, 93] width 75 height 21
click at [324, 91] on span "show me how i woke up your cock baby 🥵" at bounding box center [348, 94] width 65 height 14
drag, startPoint x: 320, startPoint y: 90, endPoint x: 342, endPoint y: 99, distance: 24.2
click at [342, 99] on span "show me how i woke up your cock baby 🥵" at bounding box center [348, 94] width 65 height 14
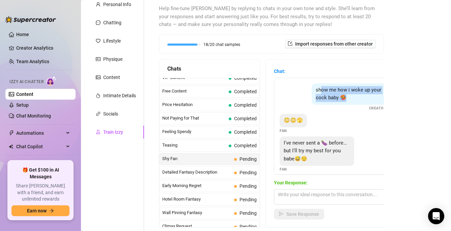
click at [342, 99] on span "show me how i woke up your cock baby 🥵" at bounding box center [348, 94] width 65 height 14
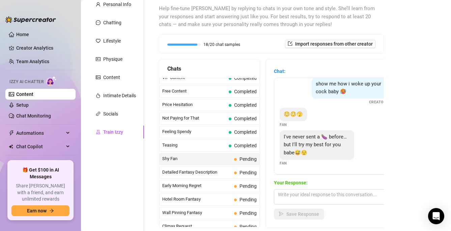
click at [327, 135] on span "I've never sent a 🍆 before… but I'll try my best for you babe😅😌" at bounding box center [315, 145] width 63 height 22
drag, startPoint x: 327, startPoint y: 127, endPoint x: 326, endPoint y: 155, distance: 28.7
click at [326, 155] on div "show me how i woke up your cock baby 🥵 Creator 😳😳🫣 Fan I've never sent a 🍆 befo…" at bounding box center [333, 126] width 118 height 97
click at [326, 155] on div "I've never sent a 🍆 before… but I'll try my best for you babe😅😌" at bounding box center [317, 144] width 75 height 29
drag, startPoint x: 327, startPoint y: 153, endPoint x: 327, endPoint y: 129, distance: 23.9
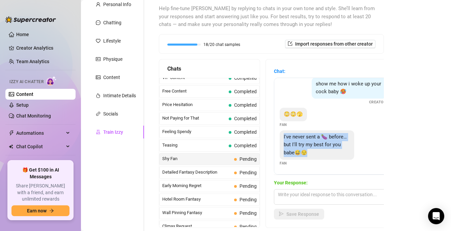
click at [327, 130] on div "I've never sent a 🍆 before… but I'll try my best for you babe😅😌" at bounding box center [317, 144] width 75 height 29
drag, startPoint x: 329, startPoint y: 128, endPoint x: 323, endPoint y: 158, distance: 30.2
click at [323, 158] on div "show me how i woke up your cock baby 🥵 Creator 😳😳🫣 Fan I've never sent a 🍆 befo…" at bounding box center [333, 126] width 118 height 97
click at [323, 158] on div "I've never sent a 🍆 before… but I'll try my best for you babe😅😌" at bounding box center [317, 144] width 75 height 29
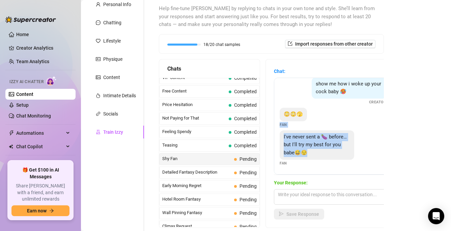
drag, startPoint x: 323, startPoint y: 161, endPoint x: 323, endPoint y: 123, distance: 37.8
click at [323, 123] on div "show me how i woke up your cock baby 🥵 Creator 😳😳🫣 Fan I've never sent a 🍆 befo…" at bounding box center [333, 126] width 118 height 97
click at [323, 123] on div "😳😳🫣 Fan" at bounding box center [333, 118] width 107 height 20
drag, startPoint x: 297, startPoint y: 129, endPoint x: 310, endPoint y: 154, distance: 27.6
click at [310, 154] on div "I've never sent a 🍆 before… but I'll try my best for you babe😅😌" at bounding box center [317, 144] width 75 height 29
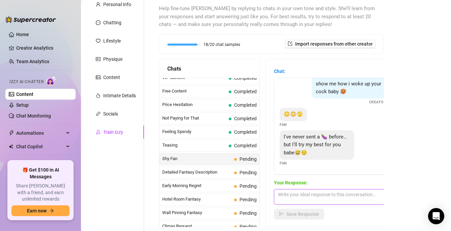
click at [287, 199] on textarea at bounding box center [333, 197] width 118 height 16
paste textarea "Oooh I love that you’re trying. can’t wait to see what you’ve got 😈"
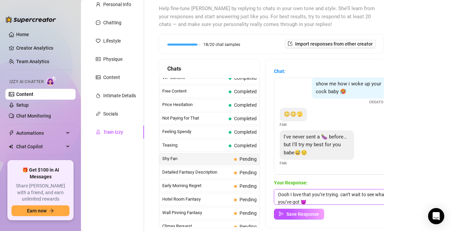
scroll to position [0, 0]
type textarea "Oooh I love that you’re trying. can’t wait to see what you’ve got 😈"
click at [300, 218] on button "Save Response" at bounding box center [299, 213] width 50 height 11
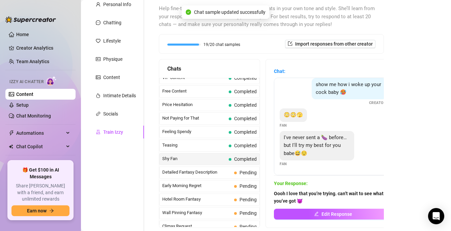
scroll to position [5, 0]
click at [213, 172] on span "Detailed Fantasy Description" at bounding box center [196, 172] width 69 height 7
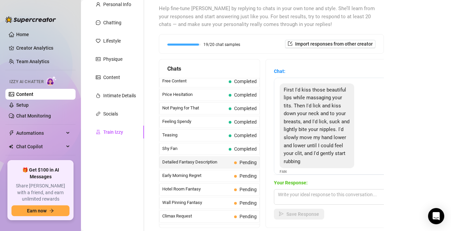
scroll to position [180, 0]
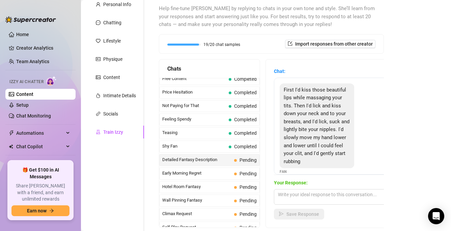
click at [210, 159] on span "Detailed Fantasy Description" at bounding box center [196, 159] width 69 height 7
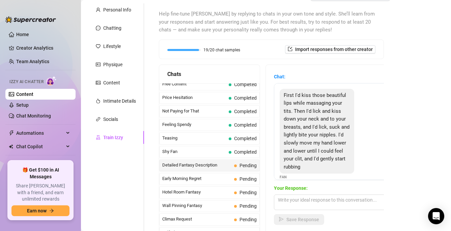
scroll to position [62, 0]
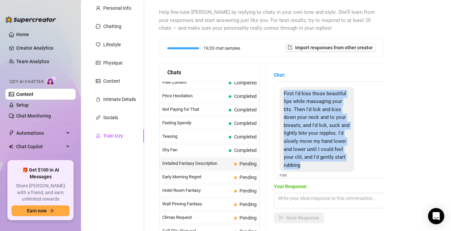
drag, startPoint x: 282, startPoint y: 93, endPoint x: 307, endPoint y: 170, distance: 80.9
click at [307, 170] on div "First I'd kiss those beautiful lips while massaging your tits. Then I'd lick an…" at bounding box center [317, 129] width 75 height 85
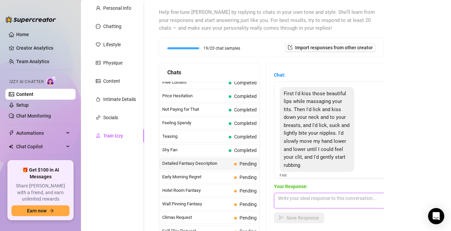
click at [290, 200] on textarea at bounding box center [333, 201] width 118 height 16
paste textarea "Mmm 😘 that’s naughty. you’re teasing me… I might have to make you wait a bit 😈"
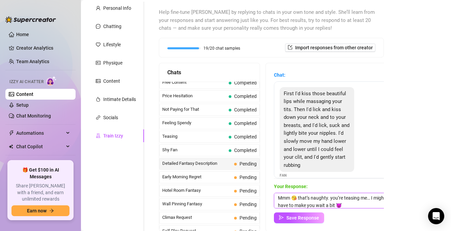
scroll to position [100, 0]
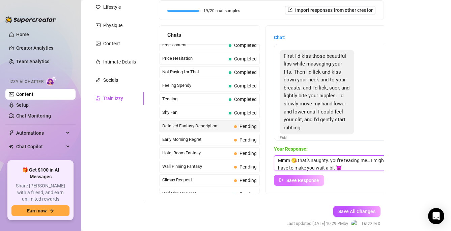
type textarea "Mmm 😘 that’s naughty. you’re teasing me… I might have to make you wait a bit 😈"
click at [301, 178] on span "Save Response" at bounding box center [302, 179] width 33 height 5
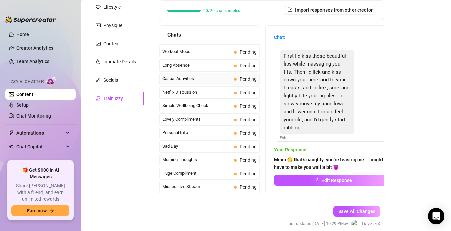
scroll to position [128, 0]
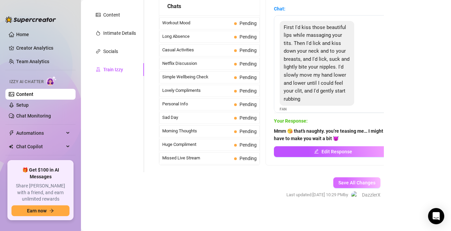
click at [353, 183] on span "Save All Changes" at bounding box center [356, 182] width 37 height 5
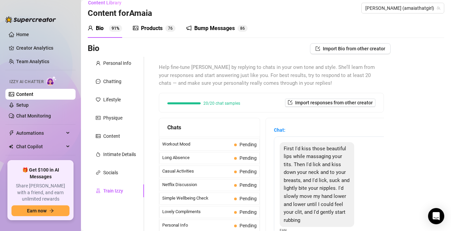
scroll to position [8, 0]
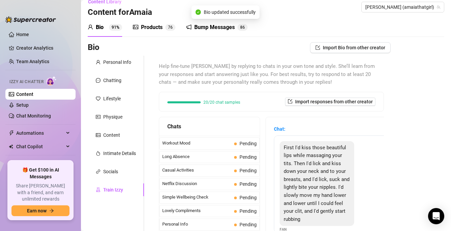
click at [235, 102] on span "20/20 chat samples" at bounding box center [221, 102] width 37 height 4
click at [241, 98] on div "20/20 chat samples Import responses from other creator" at bounding box center [271, 101] width 208 height 8
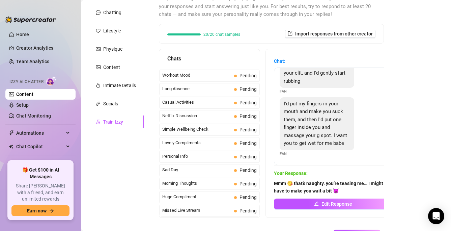
scroll to position [128, 0]
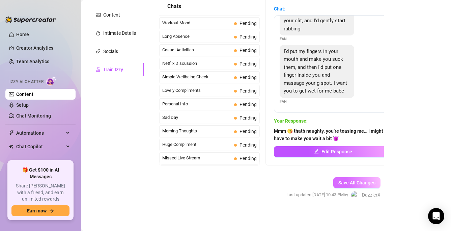
click at [365, 184] on span "Save All Changes" at bounding box center [356, 182] width 37 height 5
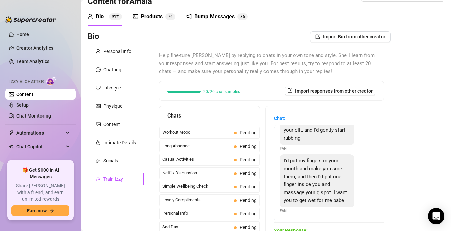
scroll to position [0, 0]
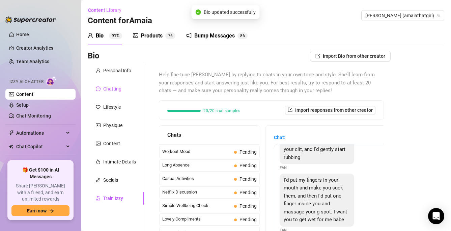
click at [112, 89] on div "Chatting" at bounding box center [112, 88] width 18 height 7
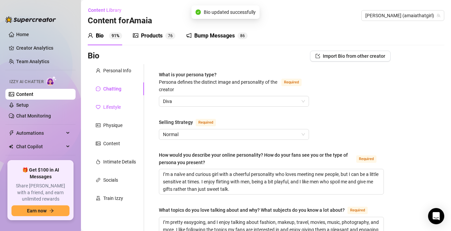
click at [110, 108] on div "Lifestyle" at bounding box center [112, 106] width 18 height 7
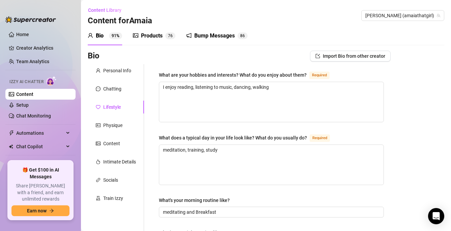
click at [112, 93] on div "Chatting" at bounding box center [116, 88] width 56 height 13
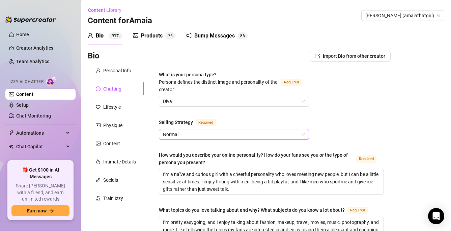
click at [190, 136] on span "Normal" at bounding box center [234, 134] width 142 height 10
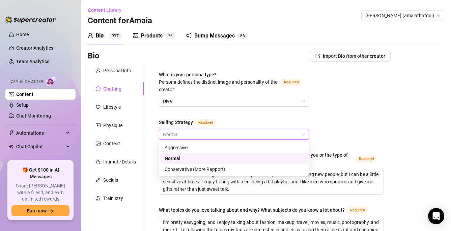
click at [184, 158] on div "Normal" at bounding box center [234, 157] width 139 height 7
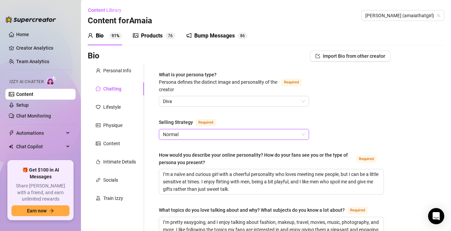
click at [185, 137] on span "Normal" at bounding box center [234, 134] width 142 height 10
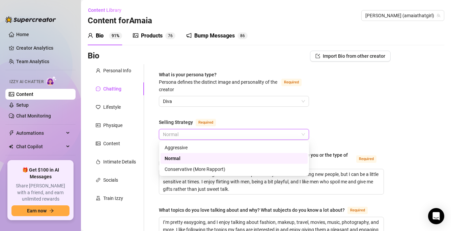
click at [180, 158] on div "Normal" at bounding box center [234, 157] width 139 height 7
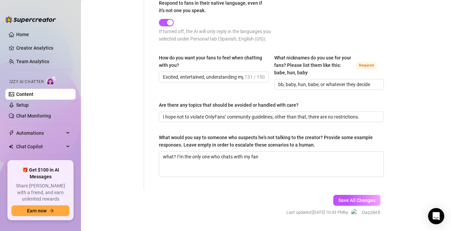
scroll to position [438, 0]
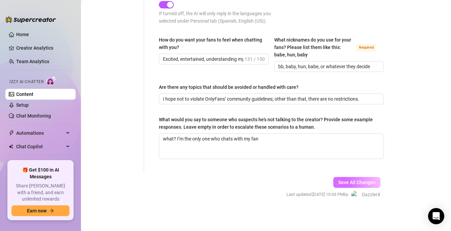
click at [341, 184] on span "Save All Changes" at bounding box center [356, 181] width 37 height 5
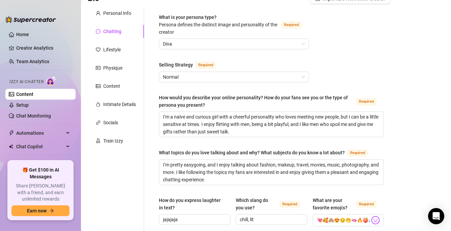
scroll to position [56, 0]
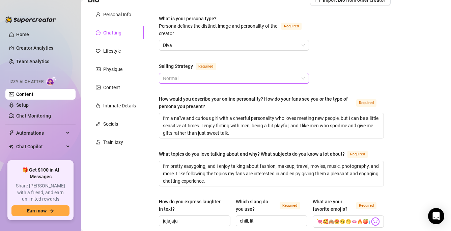
click at [184, 80] on span "Normal" at bounding box center [234, 78] width 142 height 10
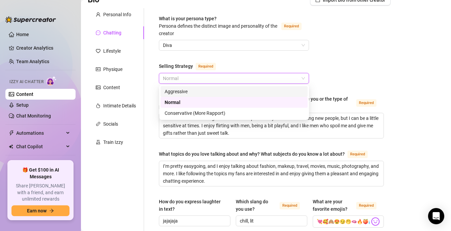
click at [179, 94] on div "Aggressive" at bounding box center [234, 91] width 139 height 7
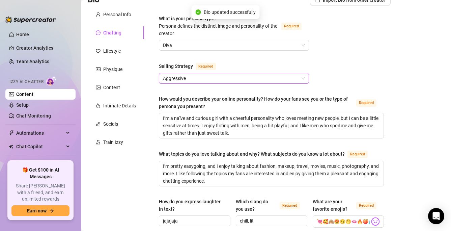
click at [219, 78] on span "Aggressive" at bounding box center [234, 78] width 142 height 10
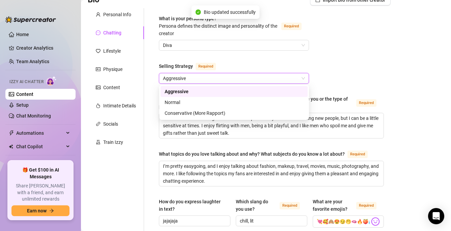
click at [219, 78] on span "Aggressive" at bounding box center [234, 78] width 142 height 10
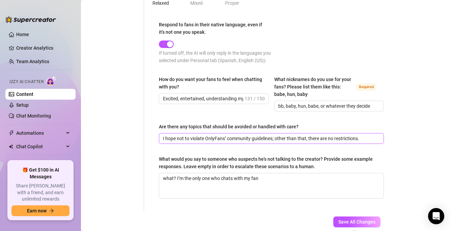
scroll to position [397, 0]
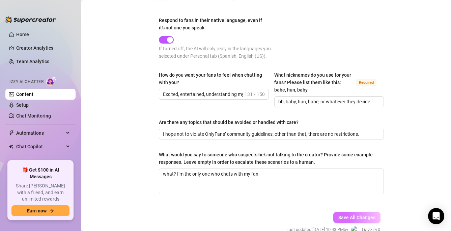
click at [363, 220] on span "Save All Changes" at bounding box center [356, 216] width 37 height 5
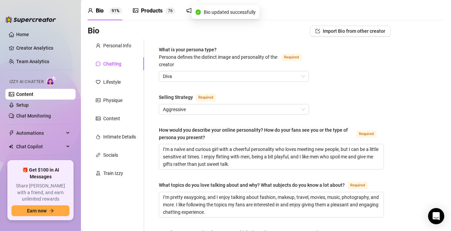
scroll to position [9, 0]
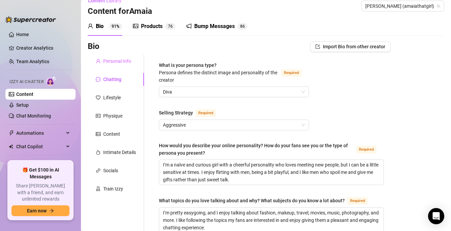
click at [134, 61] on div "Personal Info" at bounding box center [116, 61] width 56 height 13
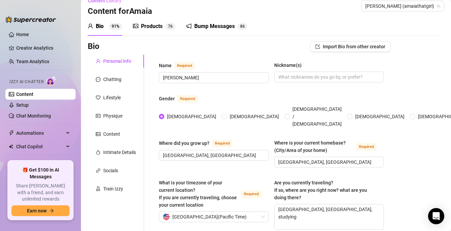
scroll to position [0, 0]
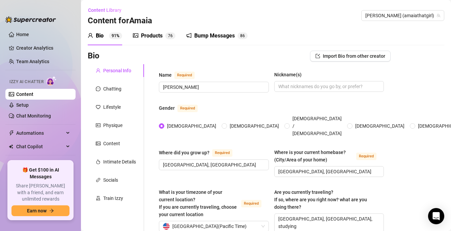
click at [33, 97] on link "Content" at bounding box center [24, 93] width 17 height 5
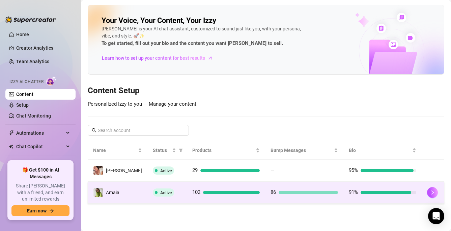
click at [366, 186] on td "91%" at bounding box center [382, 192] width 78 height 22
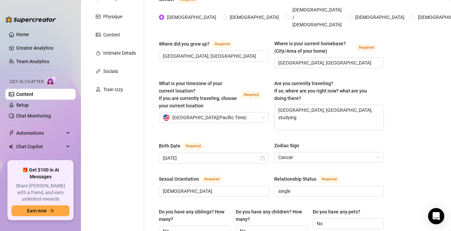
scroll to position [8, 0]
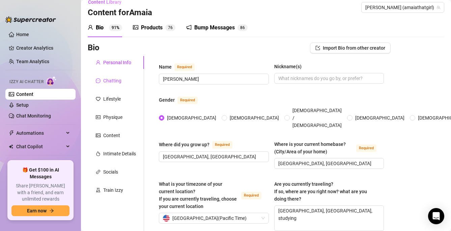
click at [109, 78] on div "Chatting" at bounding box center [112, 80] width 18 height 7
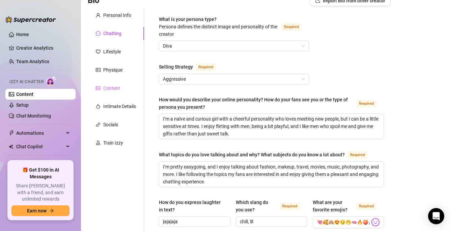
scroll to position [46, 0]
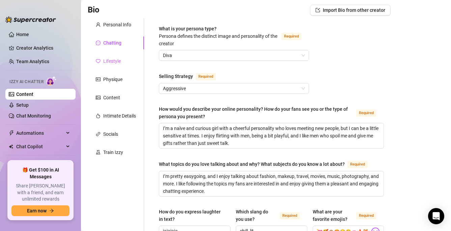
click at [126, 60] on div "Lifestyle" at bounding box center [116, 61] width 56 height 13
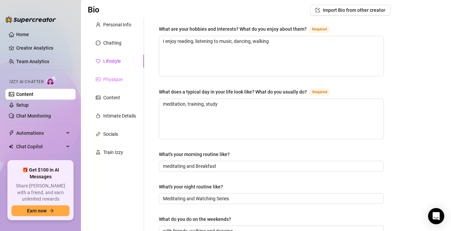
click at [120, 85] on div "Physique" at bounding box center [116, 79] width 56 height 13
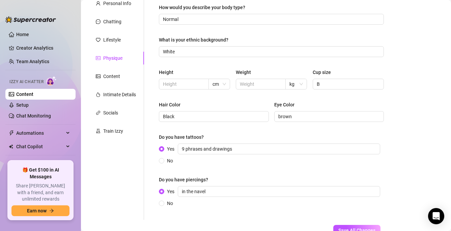
scroll to position [67, 0]
click at [198, 86] on input "text" at bounding box center [183, 83] width 40 height 7
type input "165"
click at [250, 82] on input "text" at bounding box center [260, 83] width 40 height 7
type input "50"
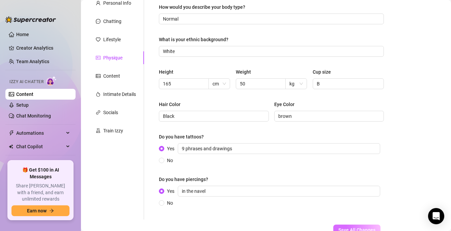
click at [351, 227] on button "Save All Changes" at bounding box center [356, 229] width 47 height 11
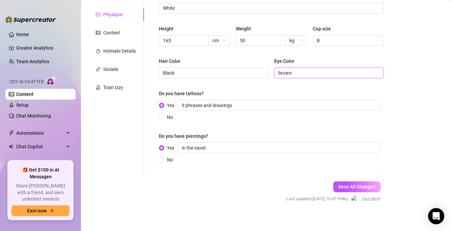
scroll to position [115, 0]
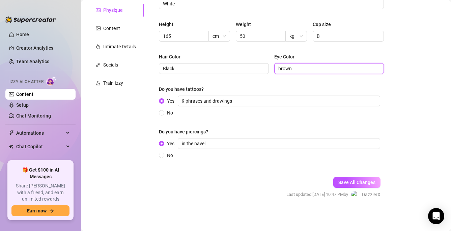
drag, startPoint x: 281, startPoint y: 67, endPoint x: 282, endPoint y: 93, distance: 26.0
click at [281, 67] on input "brown" at bounding box center [328, 68] width 100 height 7
type input "Brown"
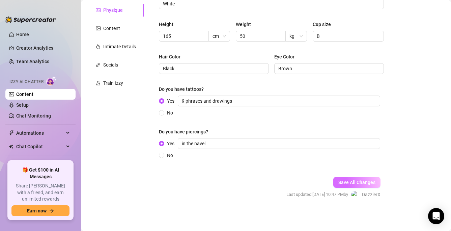
click at [348, 177] on button "Save All Changes" at bounding box center [356, 182] width 47 height 11
click at [342, 179] on button "Save All Changes" at bounding box center [356, 182] width 47 height 11
click at [342, 181] on span "Save All Changes" at bounding box center [356, 181] width 37 height 5
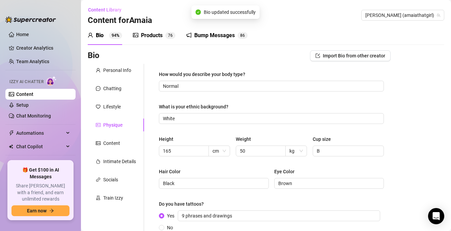
scroll to position [0, 0]
click at [118, 142] on div "Content" at bounding box center [111, 143] width 17 height 7
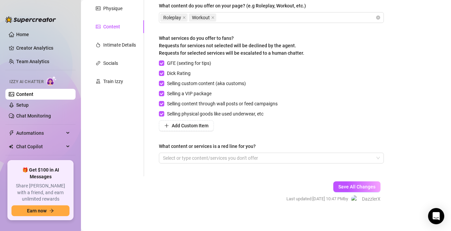
scroll to position [121, 0]
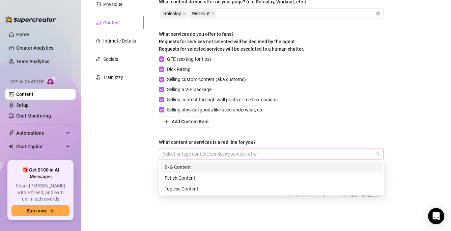
click at [202, 155] on div at bounding box center [267, 153] width 215 height 9
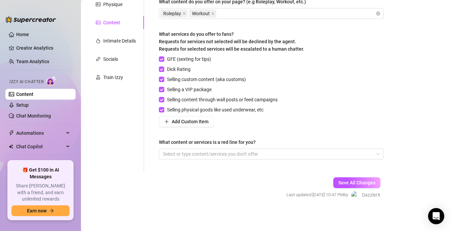
click at [136, 175] on form "Personal Info Chatting Lifestyle Physique Content Intimate Details Socials Trai…" at bounding box center [239, 76] width 303 height 267
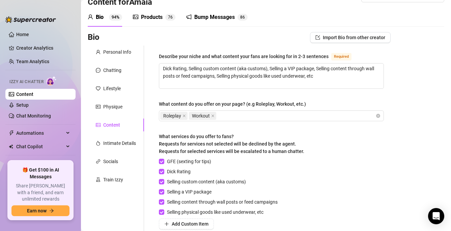
scroll to position [0, 0]
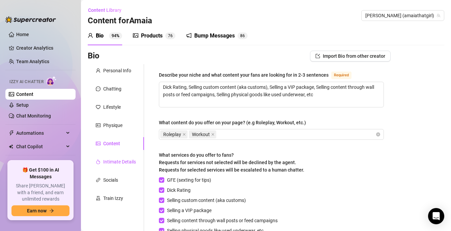
click at [123, 161] on div "Intimate Details" at bounding box center [119, 161] width 33 height 7
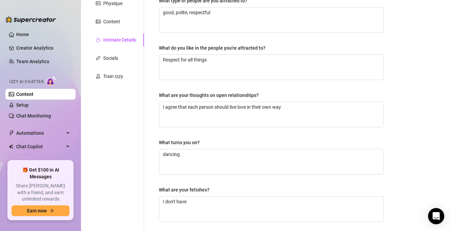
scroll to position [103, 0]
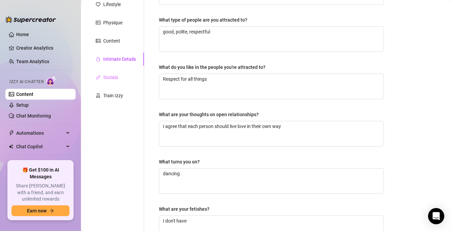
click at [124, 82] on div "Socials" at bounding box center [116, 77] width 56 height 13
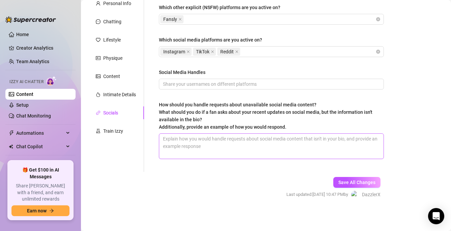
scroll to position [67, 0]
click at [345, 187] on button "Save All Changes" at bounding box center [356, 182] width 47 height 11
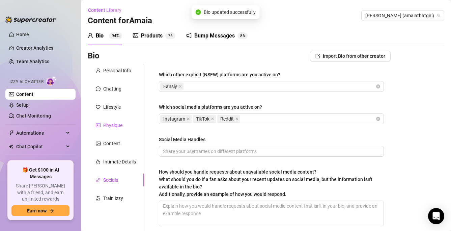
click at [116, 124] on div "Physique" at bounding box center [112, 124] width 19 height 7
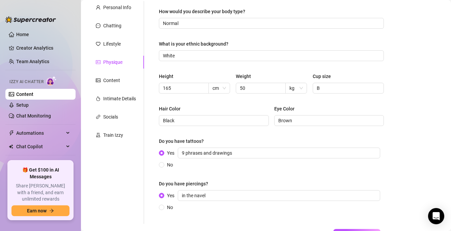
scroll to position [16, 0]
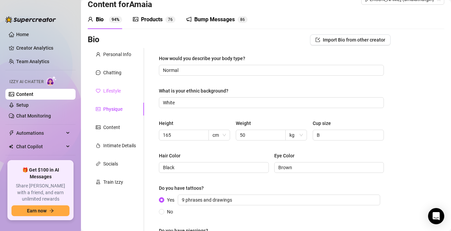
click at [123, 93] on div "Lifestyle" at bounding box center [116, 90] width 56 height 13
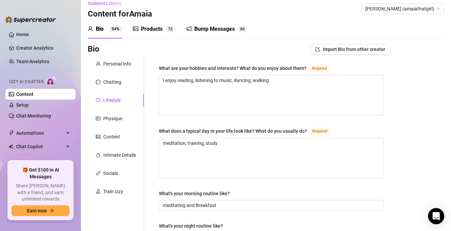
scroll to position [0, 0]
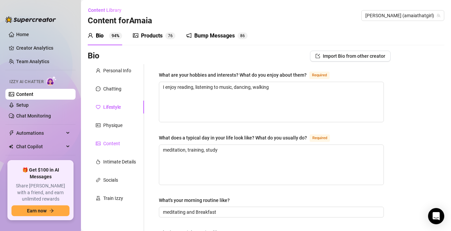
click at [111, 141] on div "Content" at bounding box center [111, 143] width 17 height 7
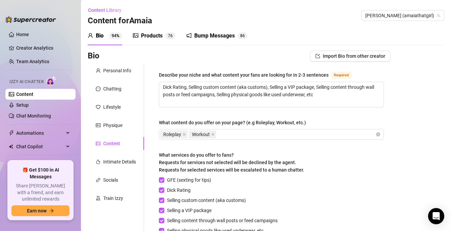
click at [112, 135] on div "Personal Info Chatting Lifestyle Physique Content Intimate Details Socials Trai…" at bounding box center [116, 178] width 56 height 229
click at [114, 129] on div "Physique" at bounding box center [116, 125] width 56 height 13
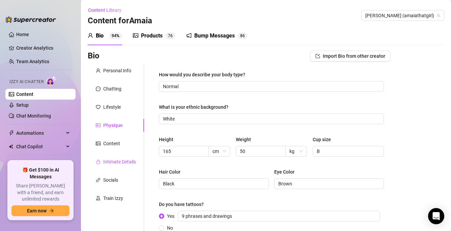
click at [119, 164] on div "Intimate Details" at bounding box center [119, 161] width 33 height 7
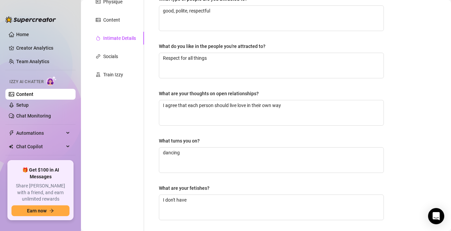
scroll to position [44, 0]
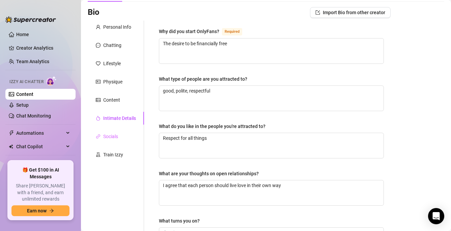
click at [119, 136] on div "Socials" at bounding box center [116, 136] width 56 height 13
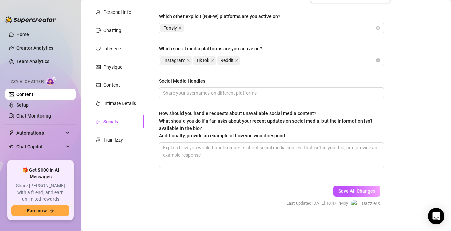
scroll to position [59, 0]
click at [207, 90] on input "Social Media Handles" at bounding box center [270, 92] width 215 height 7
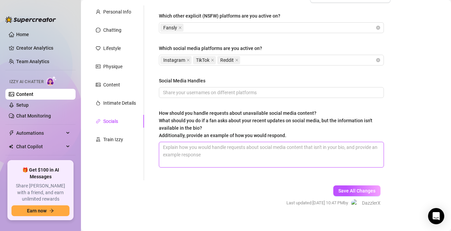
click at [192, 161] on textarea "How should you handle requests about unavailable social media content? What sho…" at bounding box center [271, 154] width 224 height 25
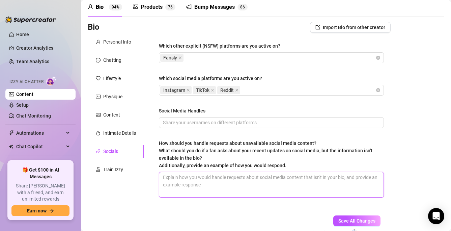
scroll to position [33, 0]
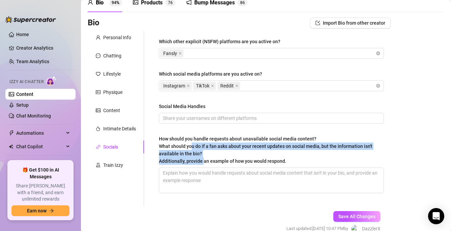
drag, startPoint x: 192, startPoint y: 144, endPoint x: 202, endPoint y: 164, distance: 22.6
click at [202, 164] on div "How should you handle requests about unavailable social media content? What sho…" at bounding box center [269, 150] width 220 height 30
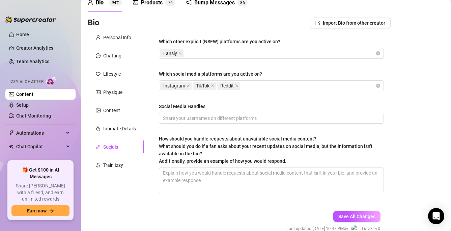
click at [203, 161] on span "What should you do if a fan asks about your recent updates on social media, but…" at bounding box center [265, 153] width 213 height 20
click at [203, 168] on textarea "How should you handle requests about unavailable social media content? What sho…" at bounding box center [271, 180] width 224 height 25
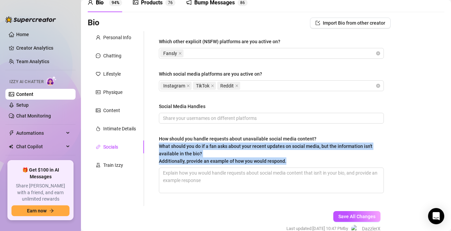
drag, startPoint x: 208, startPoint y: 165, endPoint x: 212, endPoint y: 150, distance: 14.7
click at [212, 150] on div "How should you handle requests about unavailable social media content? What sho…" at bounding box center [271, 151] width 225 height 32
click at [212, 150] on div "How should you handle requests about unavailable social media content? What sho…" at bounding box center [269, 150] width 220 height 30
click at [212, 168] on textarea "How should you handle requests about unavailable social media content? What sho…" at bounding box center [271, 180] width 224 height 25
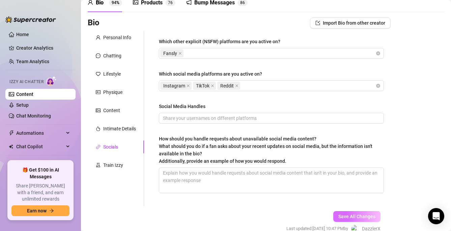
click at [347, 219] on button "Save All Changes" at bounding box center [356, 216] width 47 height 11
click at [121, 45] on div "Personal Info Chatting Lifestyle Physique Content Intimate Details Socials Trai…" at bounding box center [116, 118] width 56 height 175
click at [122, 37] on div "Personal Info" at bounding box center [117, 37] width 28 height 7
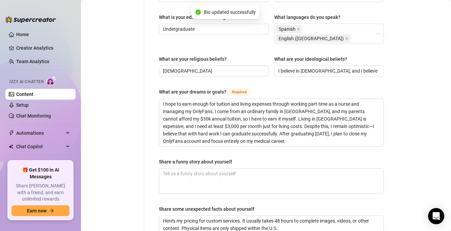
scroll to position [380, 0]
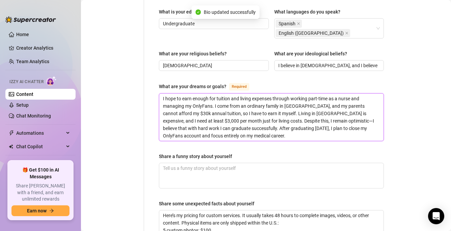
click at [219, 108] on textarea "I hope to earn enough for tuition and living expenses through working part-time…" at bounding box center [271, 116] width 224 height 47
drag, startPoint x: 164, startPoint y: 80, endPoint x: 213, endPoint y: 87, distance: 49.5
click at [213, 93] on textarea "I hope to earn enough for tuition and living expenses through working part-time…" at bounding box center [271, 116] width 224 height 47
drag, startPoint x: 164, startPoint y: 78, endPoint x: 213, endPoint y: 91, distance: 51.0
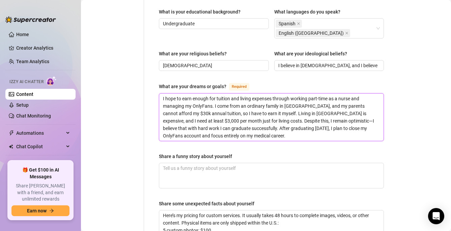
click at [213, 93] on textarea "I hope to earn enough for tuition and living expenses through working part-time…" at bounding box center [271, 116] width 224 height 47
drag, startPoint x: 162, startPoint y: 79, endPoint x: 214, endPoint y: 90, distance: 53.8
click at [214, 93] on textarea "I hope to earn enough for tuition and living expenses through working part-time…" at bounding box center [271, 116] width 224 height 47
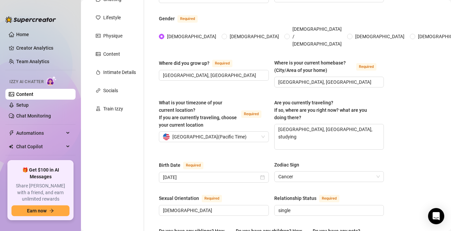
scroll to position [30, 0]
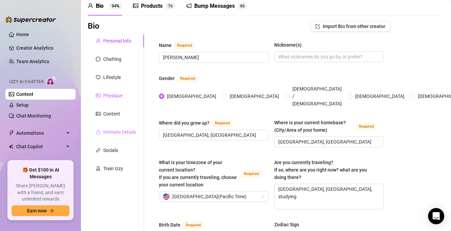
click at [118, 95] on div "Physique" at bounding box center [112, 95] width 19 height 7
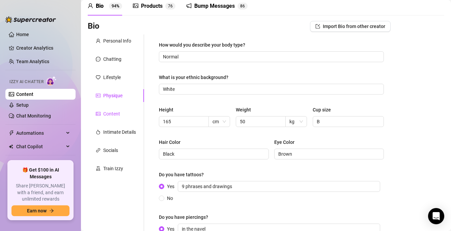
click at [116, 117] on div "Content" at bounding box center [111, 113] width 17 height 7
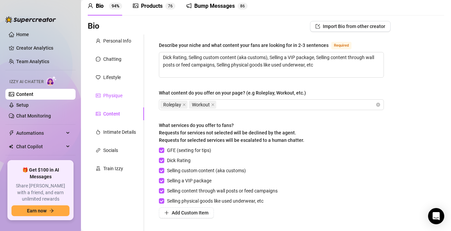
click at [116, 96] on div "Physique" at bounding box center [112, 95] width 19 height 7
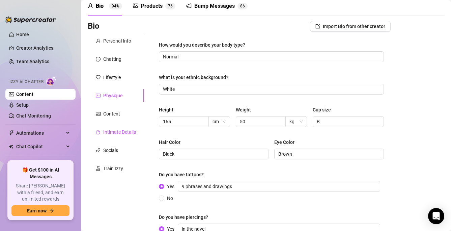
click at [111, 131] on div "Intimate Details" at bounding box center [119, 131] width 33 height 7
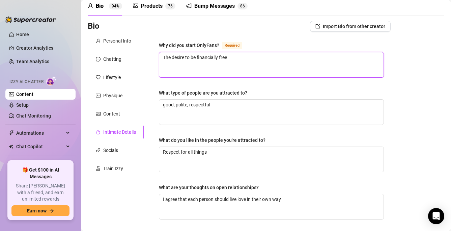
click at [214, 66] on textarea "The desire to be financially free" at bounding box center [271, 64] width 224 height 25
drag, startPoint x: 236, startPoint y: 59, endPoint x: 135, endPoint y: 54, distance: 101.6
click at [135, 54] on div "Personal Info Chatting Lifestyle Physique Content Intimate Details Socials Trai…" at bounding box center [239, 203] width 303 height 339
paste textarea "I hope to earn enough for tuition and living expenses through working part-time…"
type textarea "I hope to earn enough for tuition and living expenses through working part-time…"
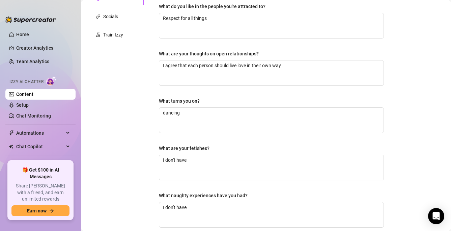
scroll to position [231, 0]
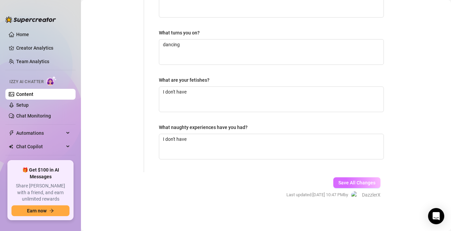
type textarea "I hope to earn enough for tuition and living expenses through working part-time…"
click at [347, 184] on span "Save All Changes" at bounding box center [356, 182] width 37 height 5
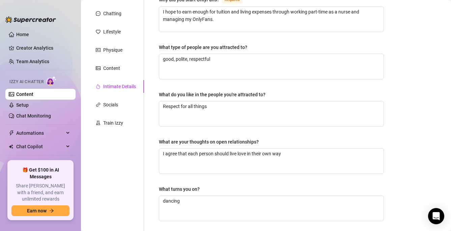
scroll to position [0, 0]
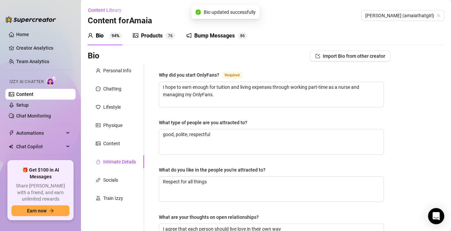
type textarea "I hope to earn enough for tuition and living expenses through working part-time…"
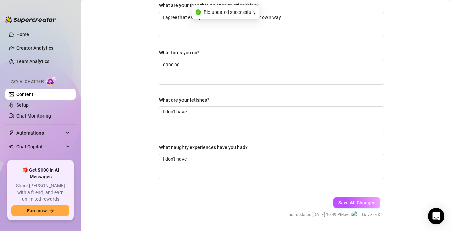
scroll to position [231, 0]
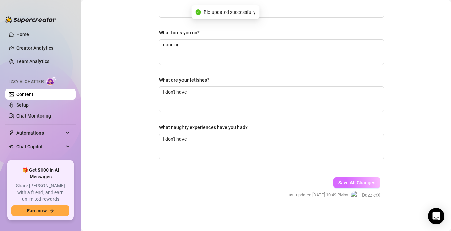
click at [350, 182] on span "Save All Changes" at bounding box center [356, 182] width 37 height 5
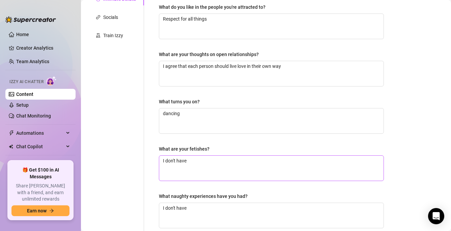
scroll to position [0, 0]
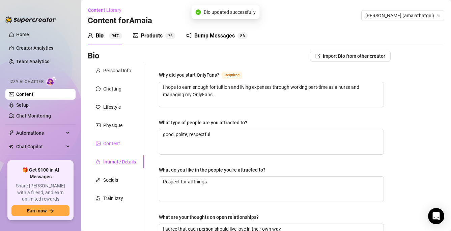
click at [119, 146] on div "Content" at bounding box center [111, 143] width 17 height 7
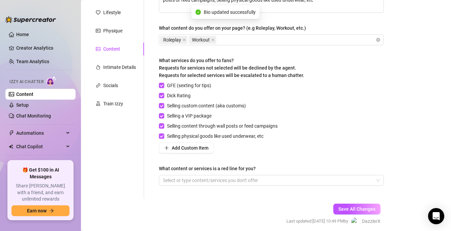
scroll to position [121, 0]
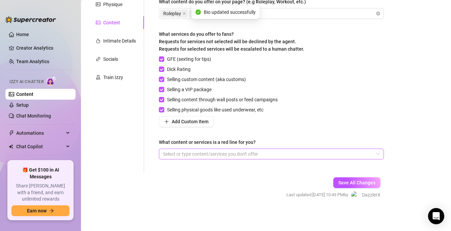
click at [196, 154] on div at bounding box center [267, 153] width 215 height 9
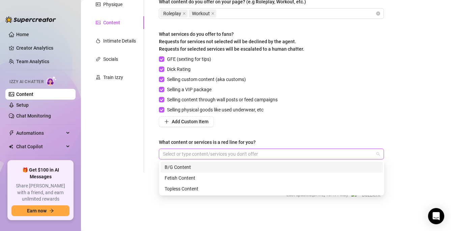
click at [180, 170] on div "B/G Content" at bounding box center [272, 166] width 214 height 7
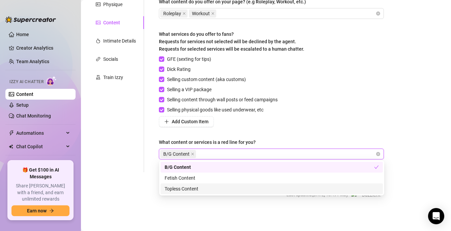
click at [314, 204] on form "Personal Info Chatting Lifestyle Physique Content Intimate Details Socials Trai…" at bounding box center [239, 76] width 303 height 267
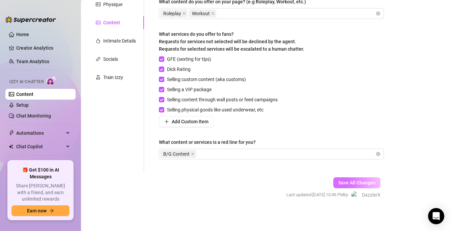
click at [364, 184] on span "Save All Changes" at bounding box center [356, 182] width 37 height 5
click at [348, 177] on button "Save All Changes" at bounding box center [356, 182] width 47 height 11
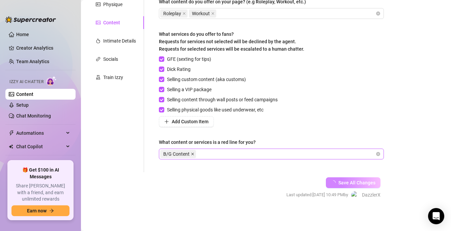
click at [194, 154] on icon "close" at bounding box center [192, 153] width 3 height 3
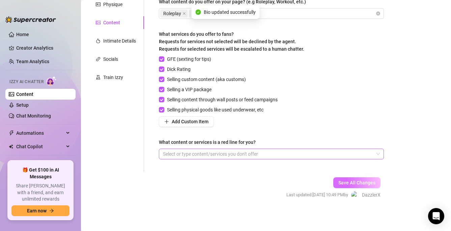
click at [348, 186] on button "Save All Changes" at bounding box center [356, 182] width 47 height 11
click at [349, 182] on span "Save All Changes" at bounding box center [356, 182] width 37 height 5
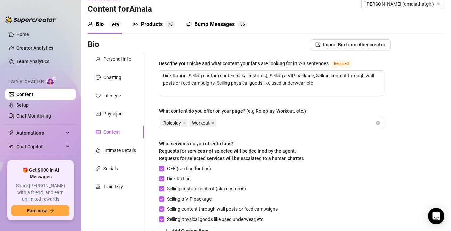
scroll to position [0, 0]
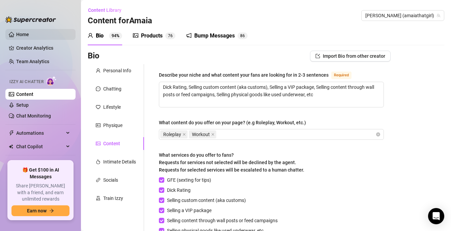
click at [26, 34] on link "Home" at bounding box center [22, 34] width 13 height 5
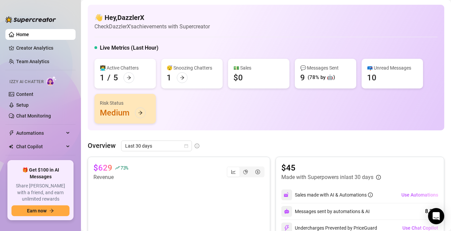
click at [163, 146] on span "Last 30 days" at bounding box center [156, 146] width 63 height 10
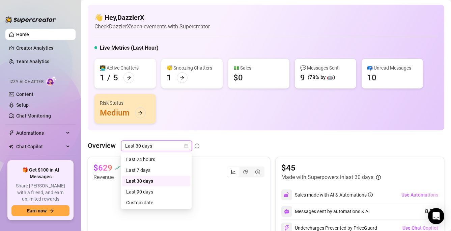
click at [188, 97] on div "👩‍💻 Active Chatters 1 / 5 😴 Snoozing Chatters 1 💵 Sales $0 💬 Messages Sent 9 (7…" at bounding box center [265, 91] width 343 height 65
